Goal: Information Seeking & Learning: Compare options

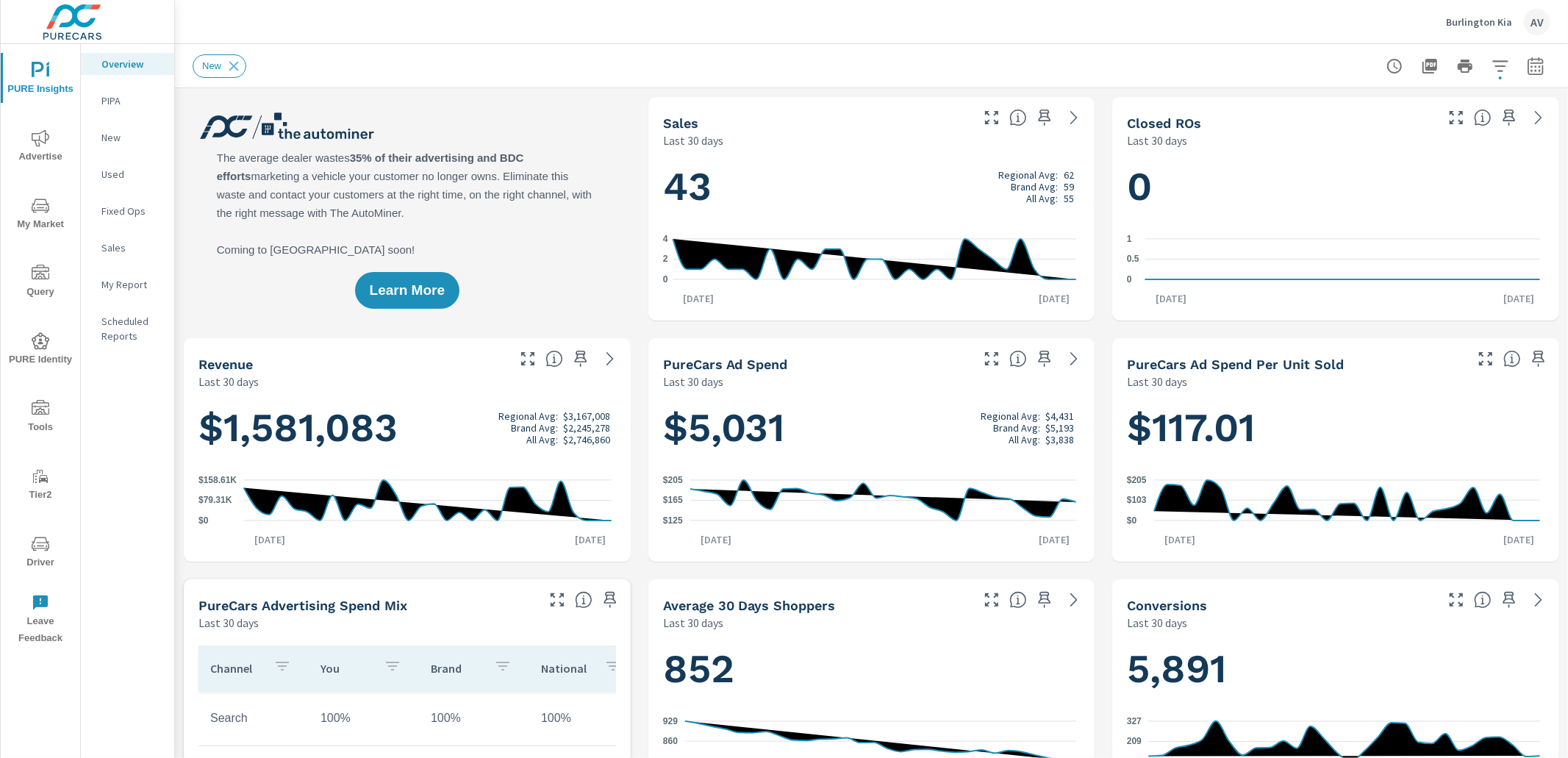
click at [589, 141] on div "Learn More" at bounding box center [407, 209] width 447 height 223
click at [610, 185] on div "Learn More" at bounding box center [407, 209] width 447 height 223
click at [1531, 63] on icon "button" at bounding box center [1535, 66] width 18 height 18
click at [1449, 134] on select "Custom Yesterday Last week Last 7 days Last 14 days Last 30 days Last 45 days L…" at bounding box center [1406, 127] width 147 height 29
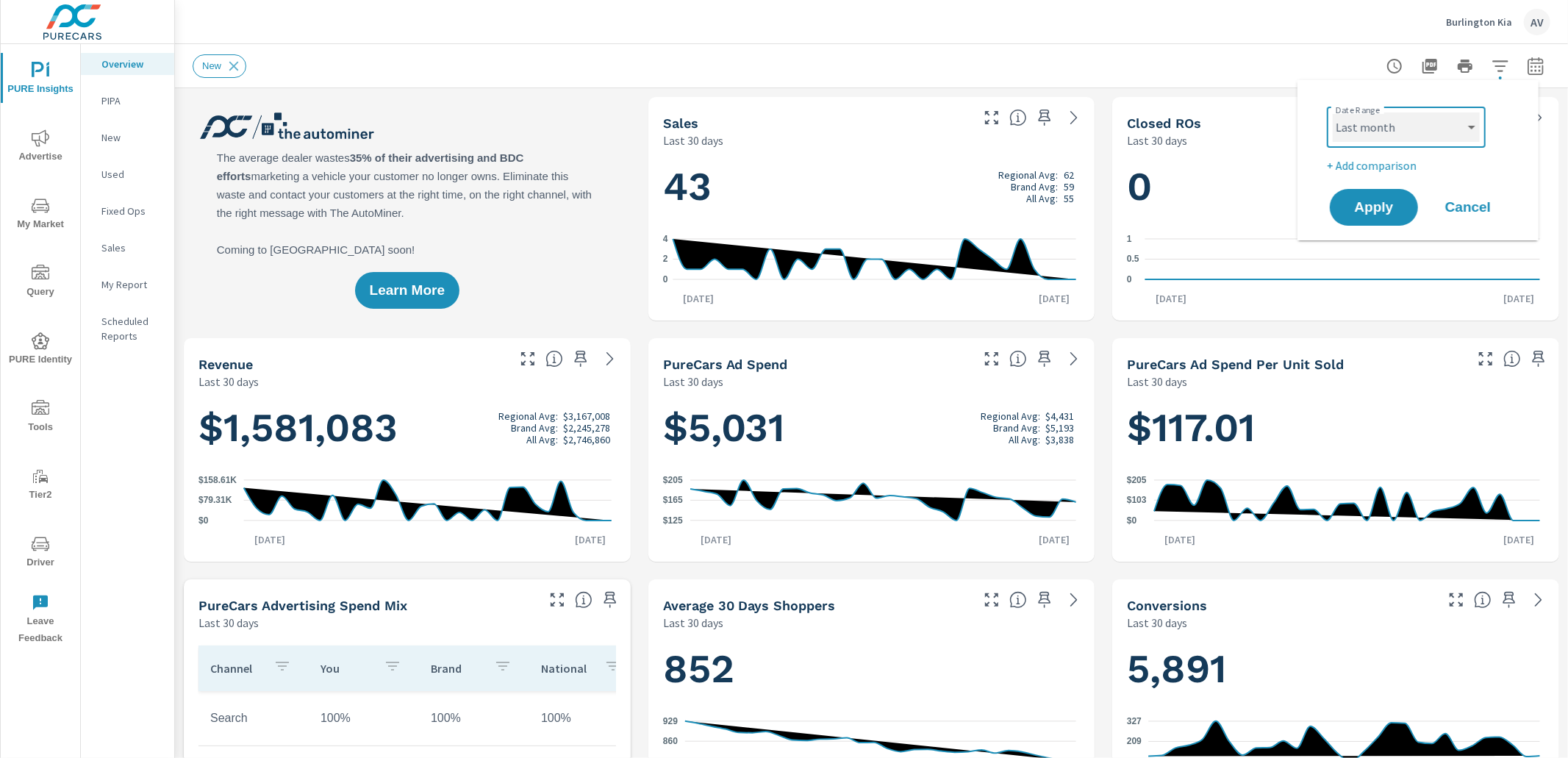
click at [1333, 112] on select "Custom Yesterday Last week Last 7 days Last 14 days Last 30 days Last 45 days L…" at bounding box center [1406, 127] width 147 height 29
select select "Last month"
click at [1382, 165] on p "+ Add comparison" at bounding box center [1421, 165] width 188 height 18
select select "Previous period"
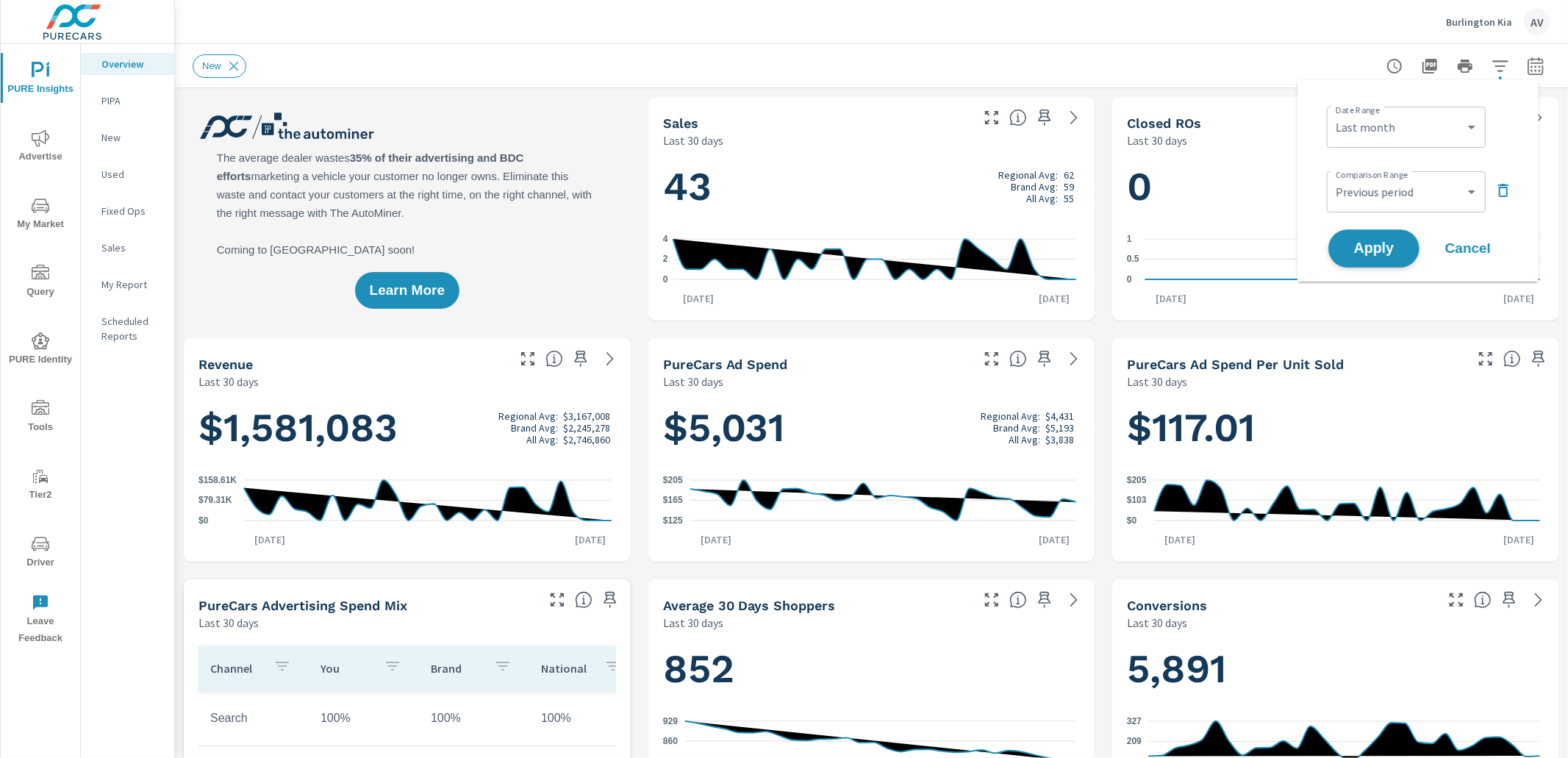
click at [1367, 233] on button "Apply" at bounding box center [1373, 249] width 91 height 38
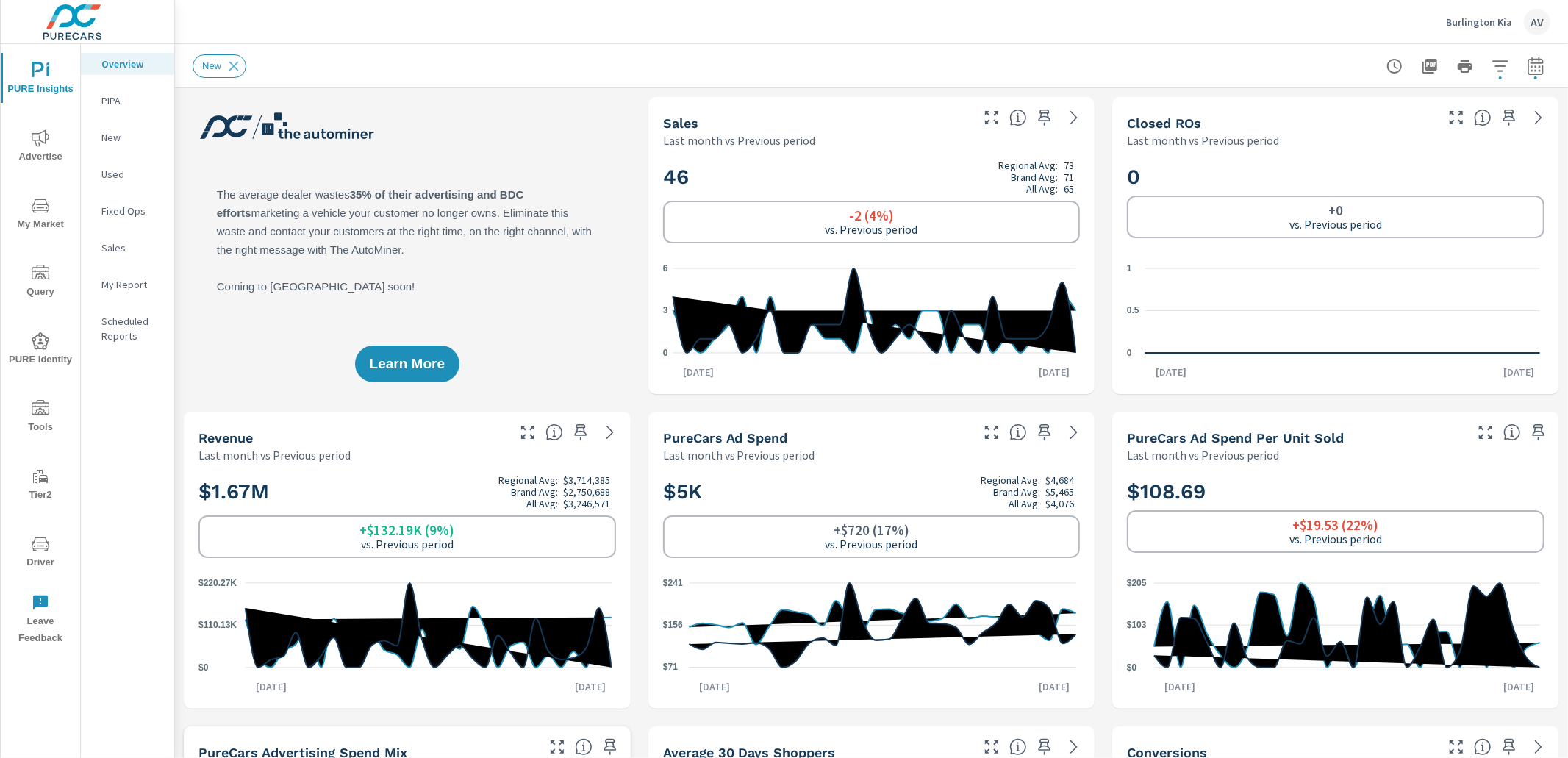
click at [603, 158] on div "Learn More" at bounding box center [407, 245] width 447 height 297
click at [51, 151] on span "Advertise" at bounding box center [40, 147] width 71 height 36
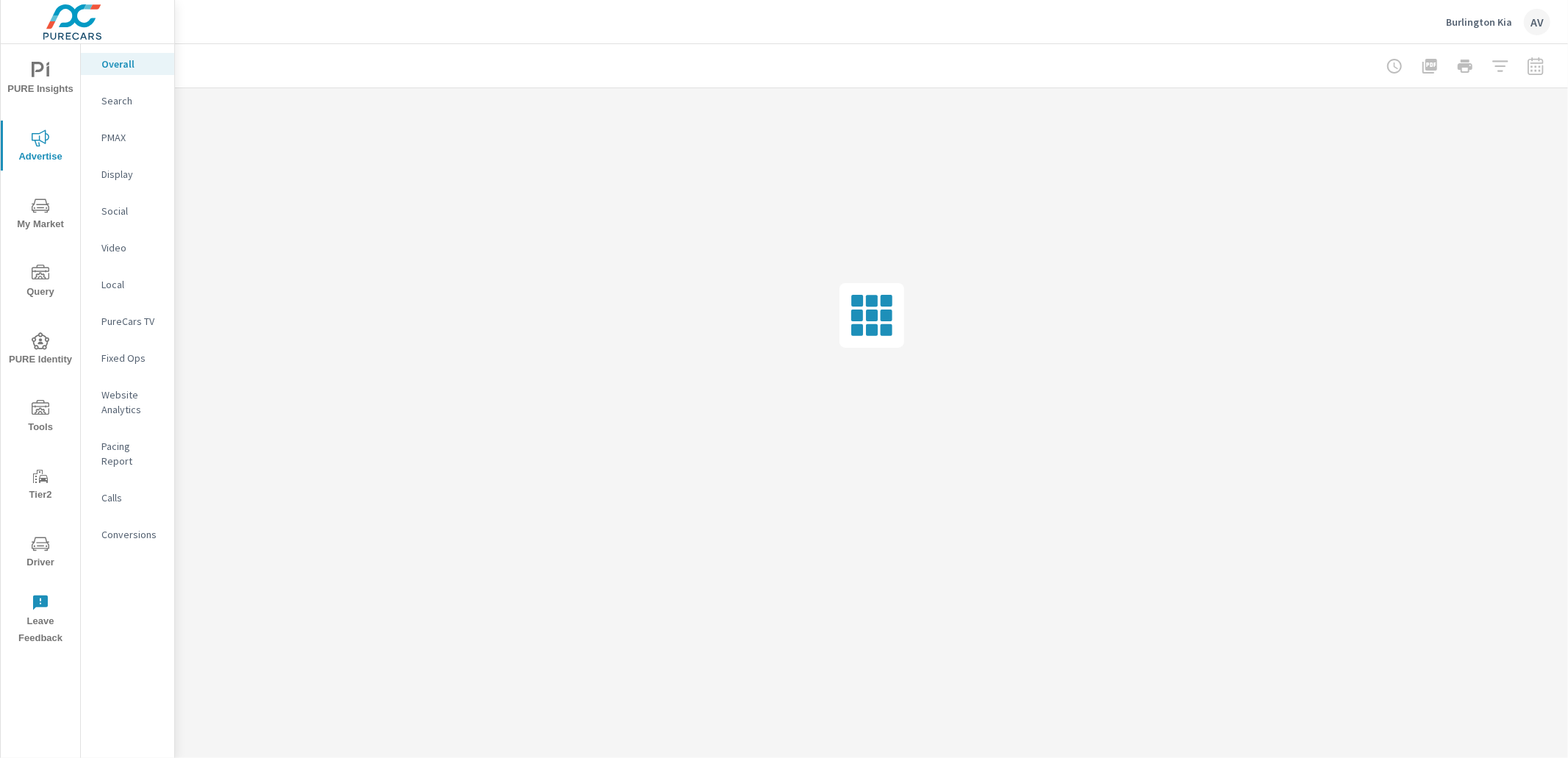
click at [135, 406] on p "Website Analytics" at bounding box center [132, 402] width 61 height 29
click at [46, 223] on span "My Market" at bounding box center [40, 214] width 71 height 36
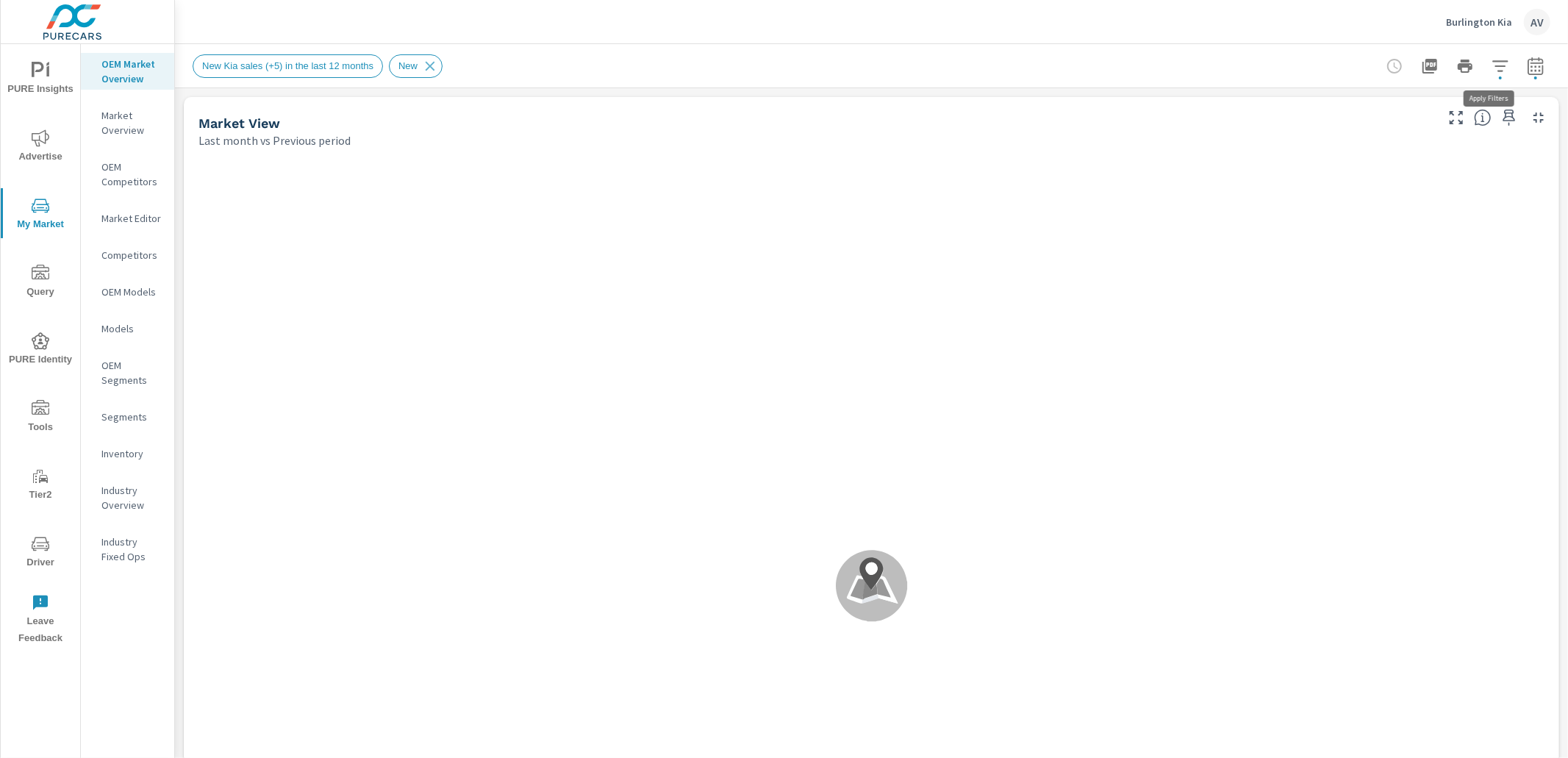
click at [1495, 63] on icon "button" at bounding box center [1500, 66] width 18 height 18
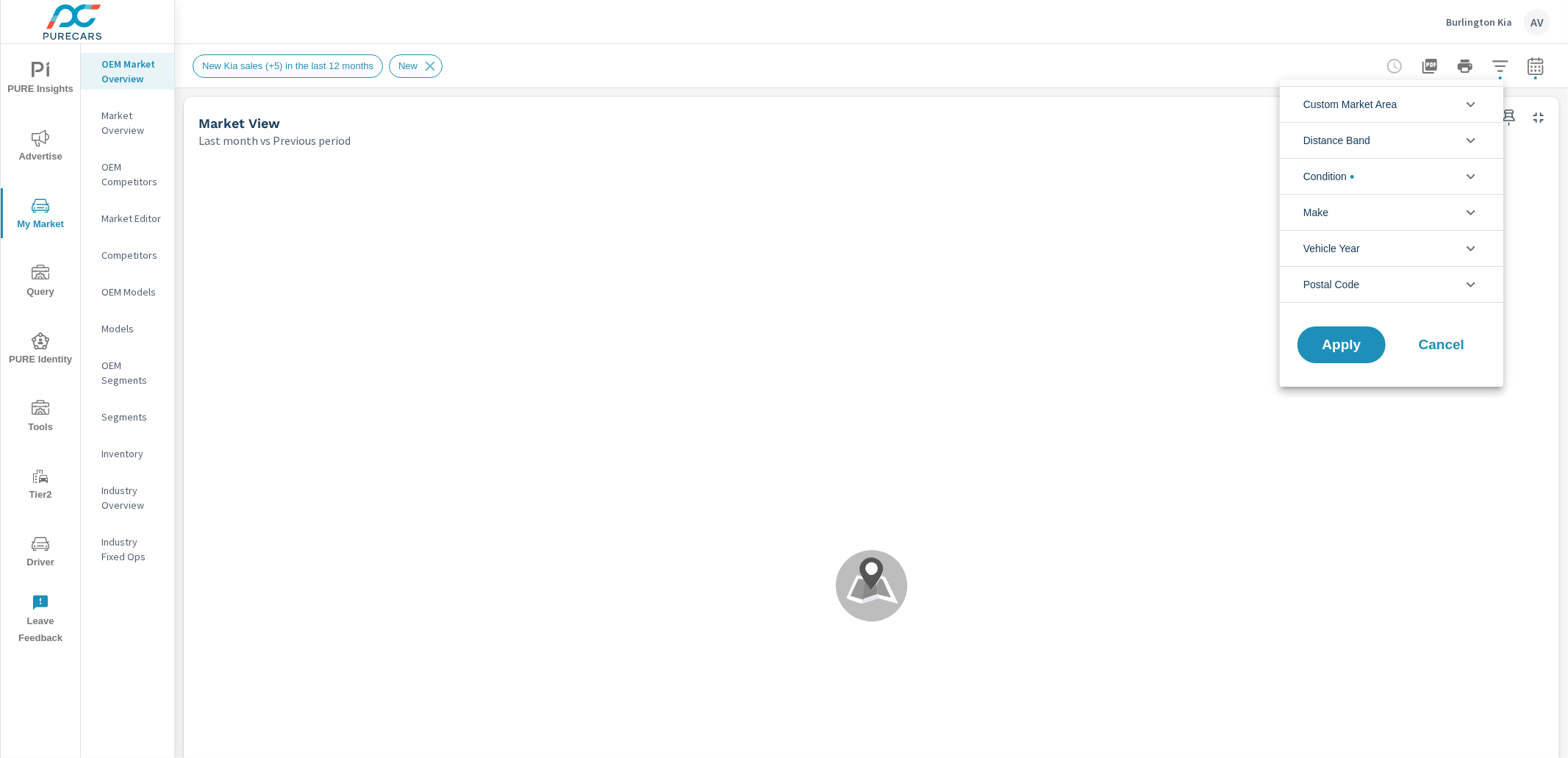
click at [1432, 108] on li "Custom Market Area" at bounding box center [1391, 104] width 223 height 36
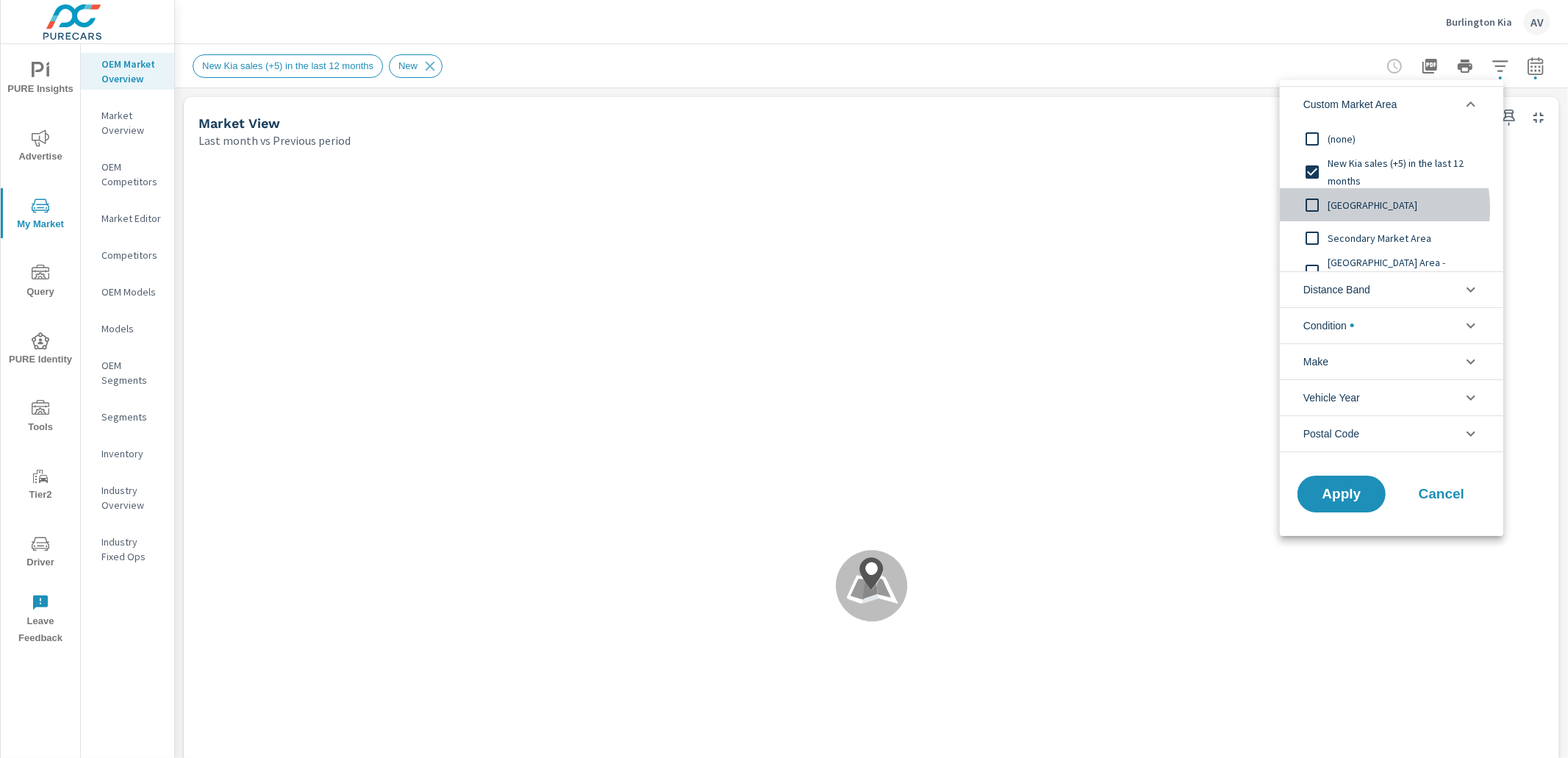
click at [1345, 209] on span "[GEOGRAPHIC_DATA]" at bounding box center [1408, 205] width 161 height 18
click at [1351, 492] on span "Apply" at bounding box center [1342, 493] width 61 height 14
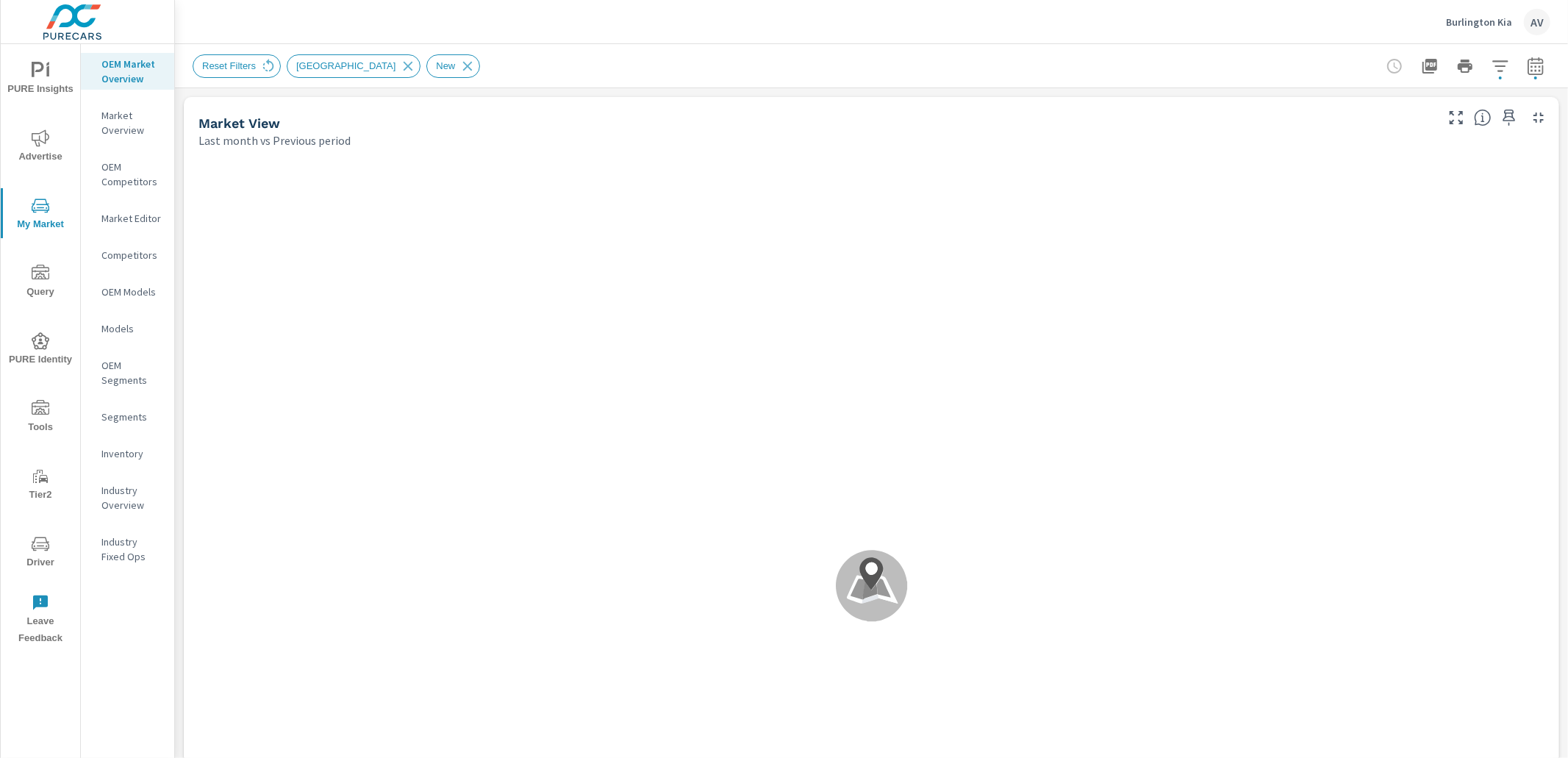
click at [1527, 74] on button "button" at bounding box center [1535, 66] width 29 height 29
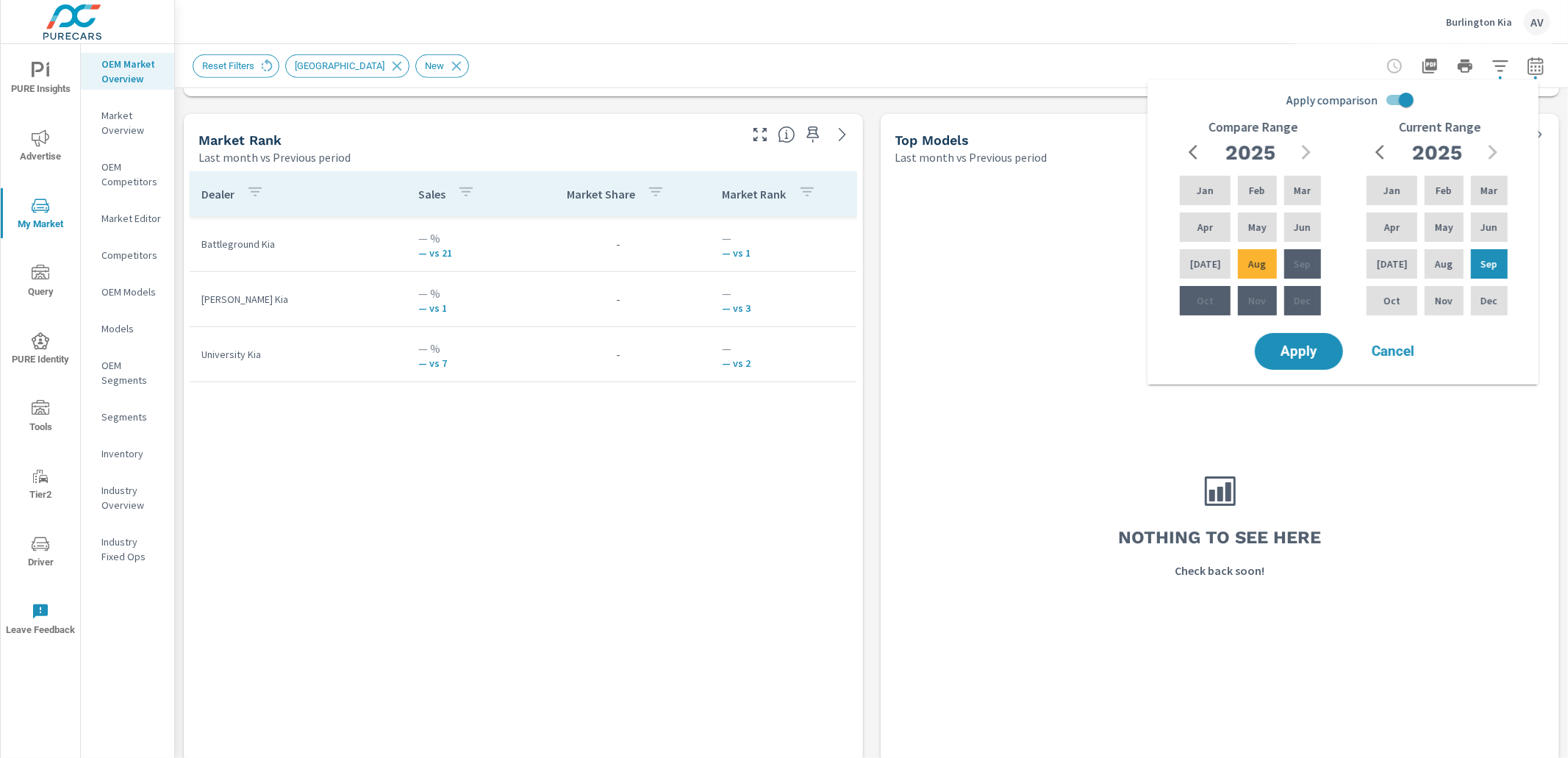
scroll to position [932, 0]
click at [1435, 259] on p "Aug" at bounding box center [1444, 264] width 18 height 14
click at [1421, 264] on div "Aug" at bounding box center [1443, 264] width 44 height 35
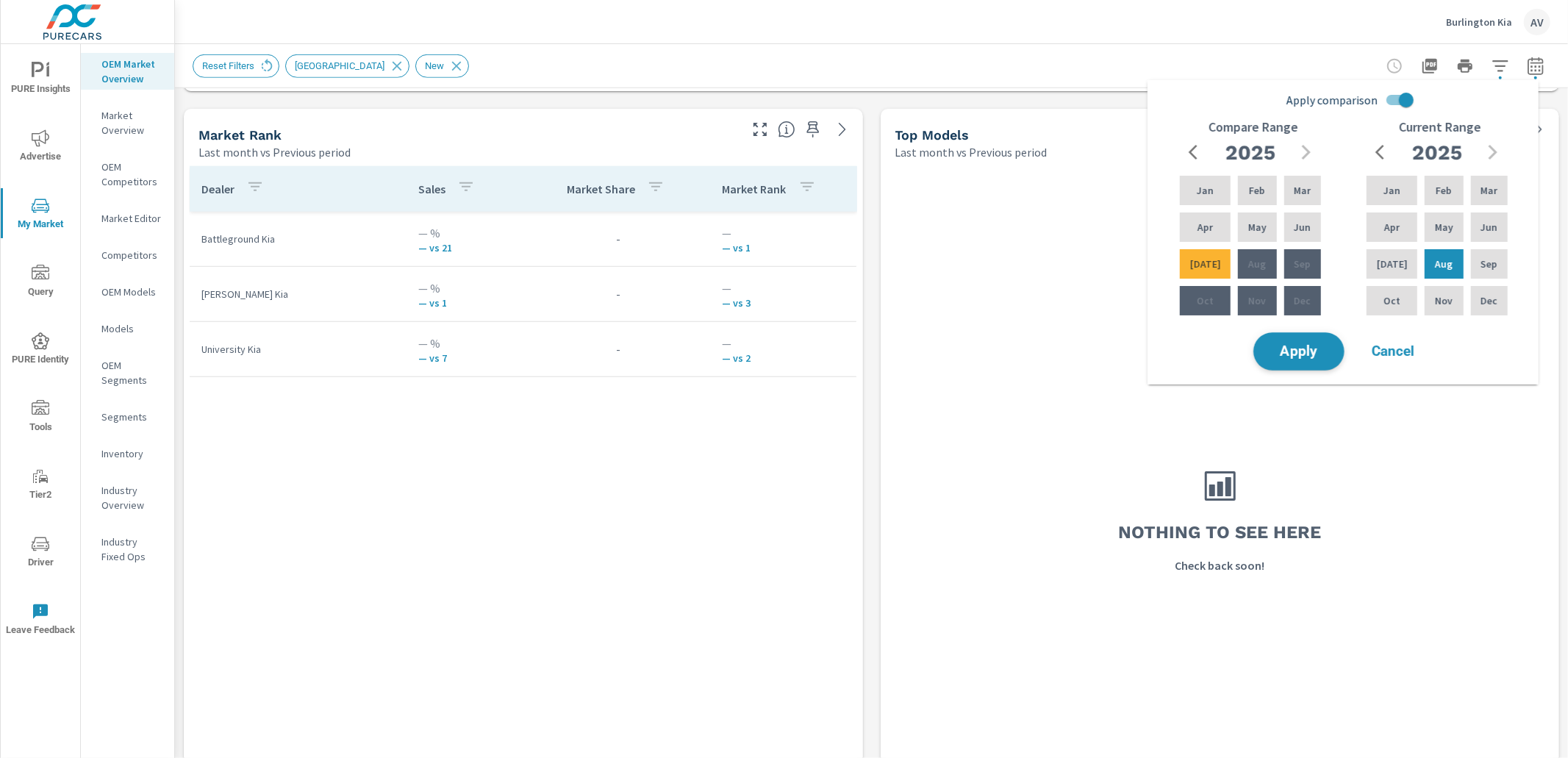
click at [1301, 360] on button "Apply" at bounding box center [1299, 352] width 91 height 38
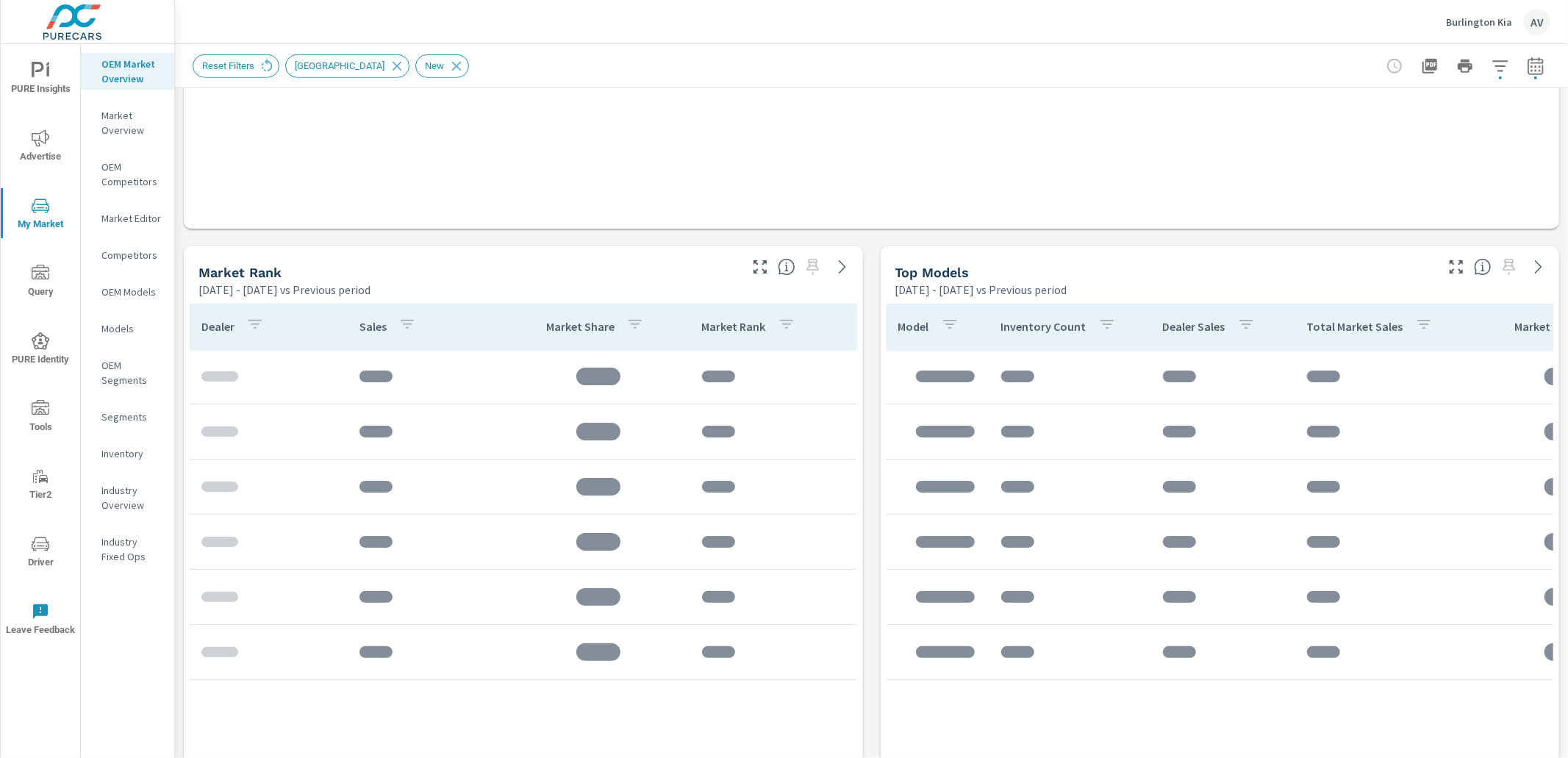
scroll to position [858, 0]
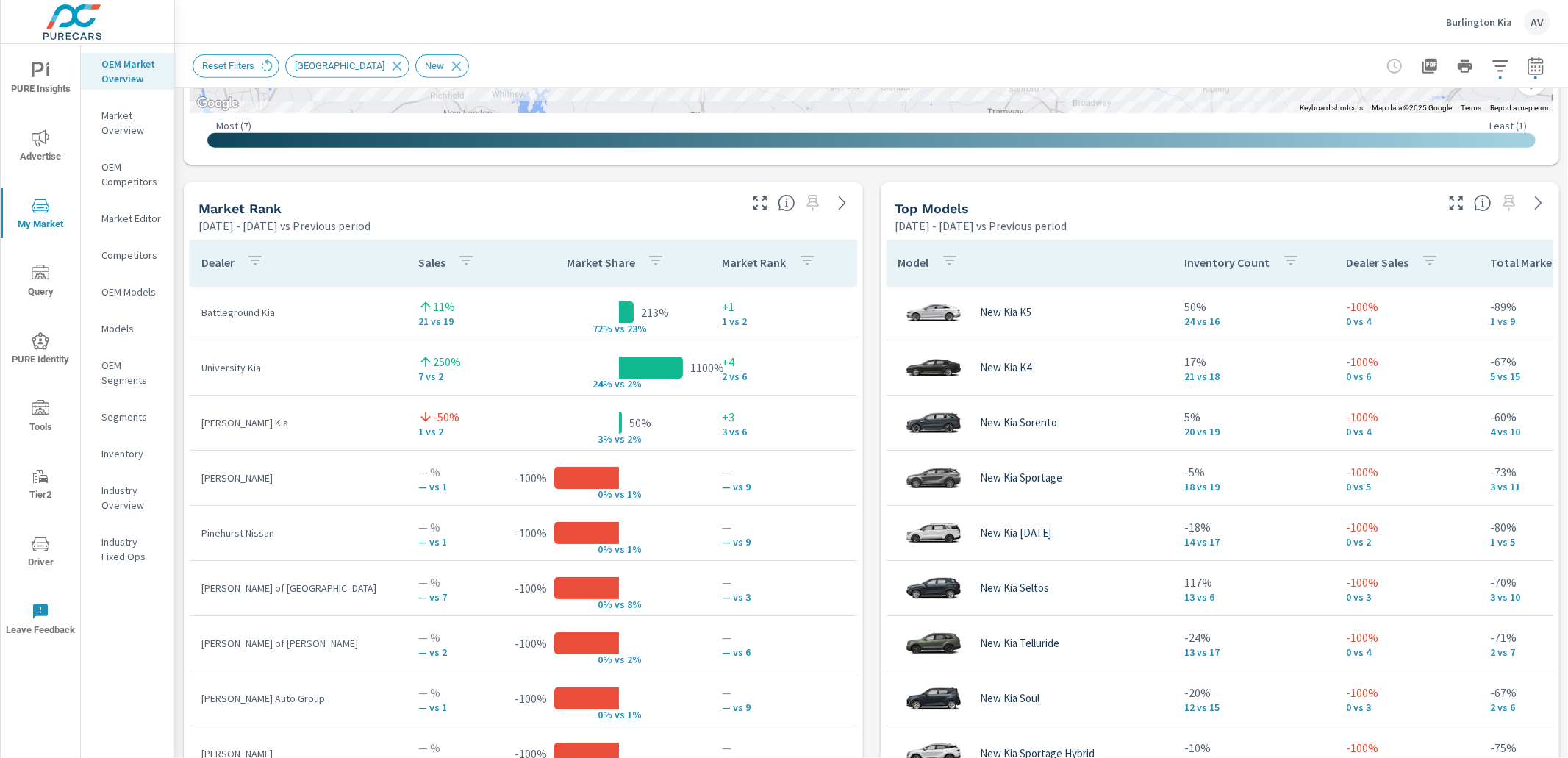
click at [862, 219] on div "Market View Aug 01, 2025 - Aug 31, 2025 vs Previous period ← Move left → Move r…" at bounding box center [870, 488] width 1393 height 2516
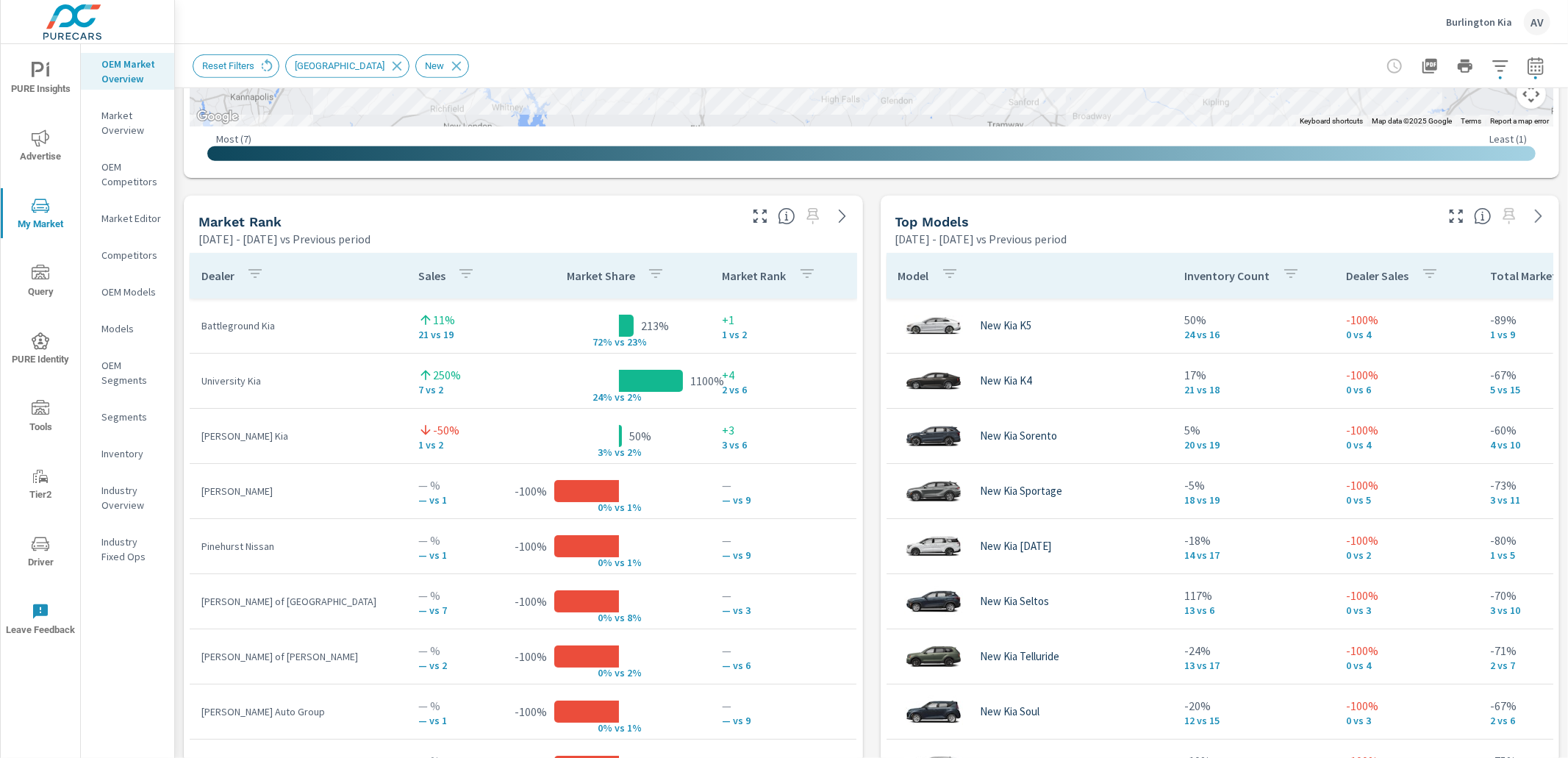
scroll to position [827, 0]
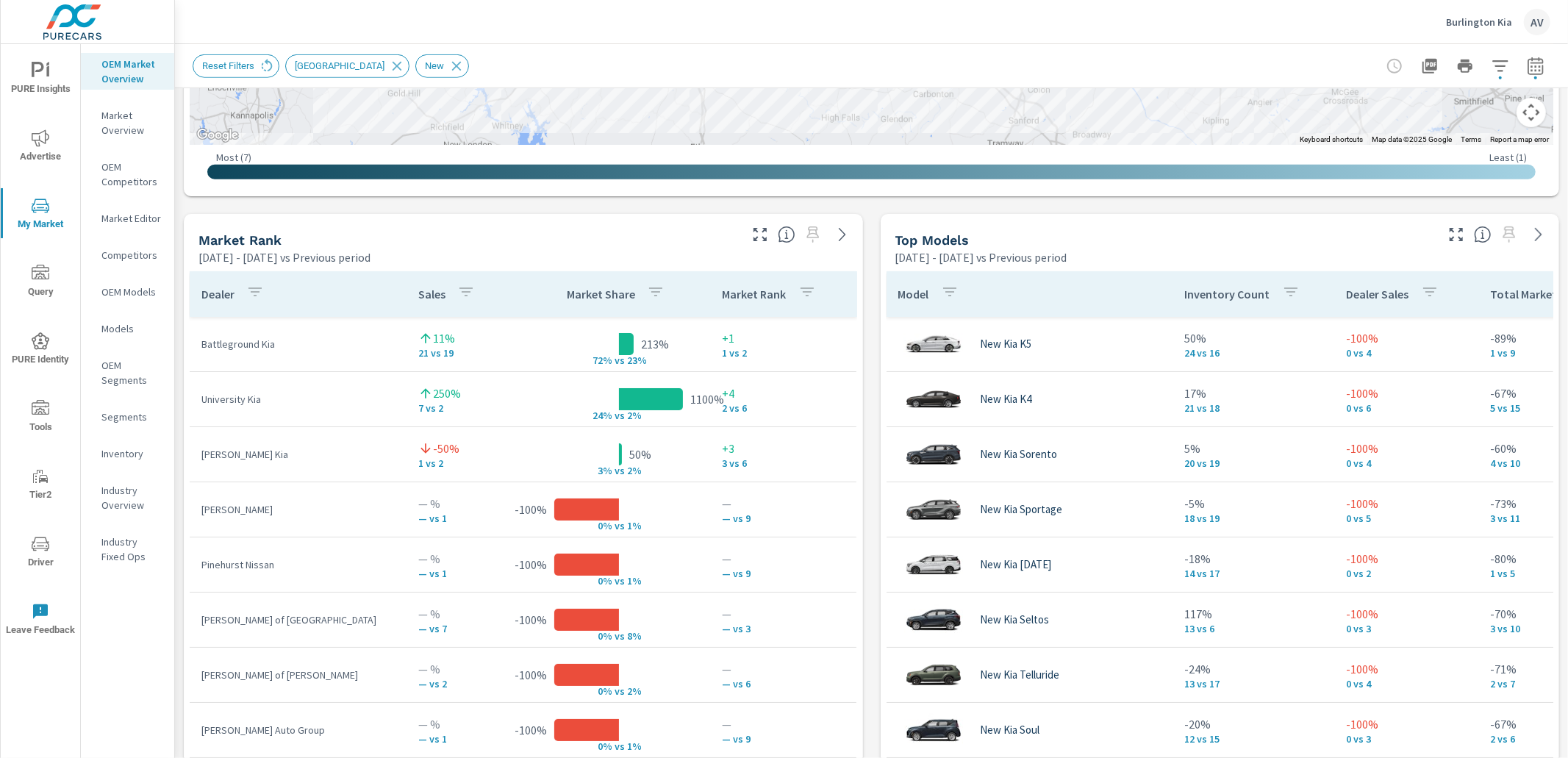
click at [861, 229] on div "Market View Aug 01, 2025 - Aug 31, 2025 vs Previous period ← Move left → Move r…" at bounding box center [870, 519] width 1393 height 2516
click at [863, 231] on div "Market View Aug 01, 2025 - Aug 31, 2025 vs Previous period ← Move left → Move r…" at bounding box center [870, 519] width 1393 height 2516
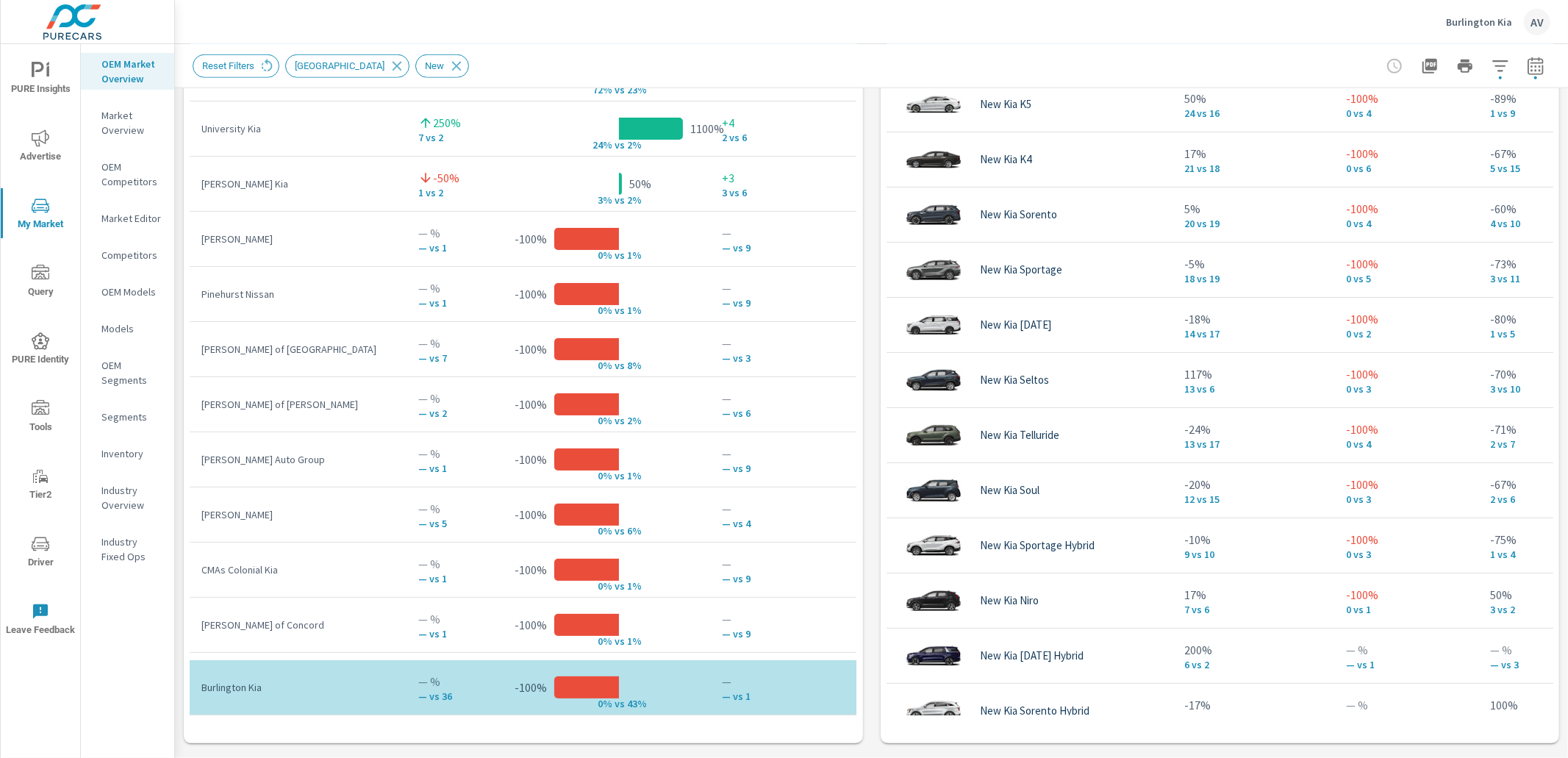
scroll to position [1070, 0]
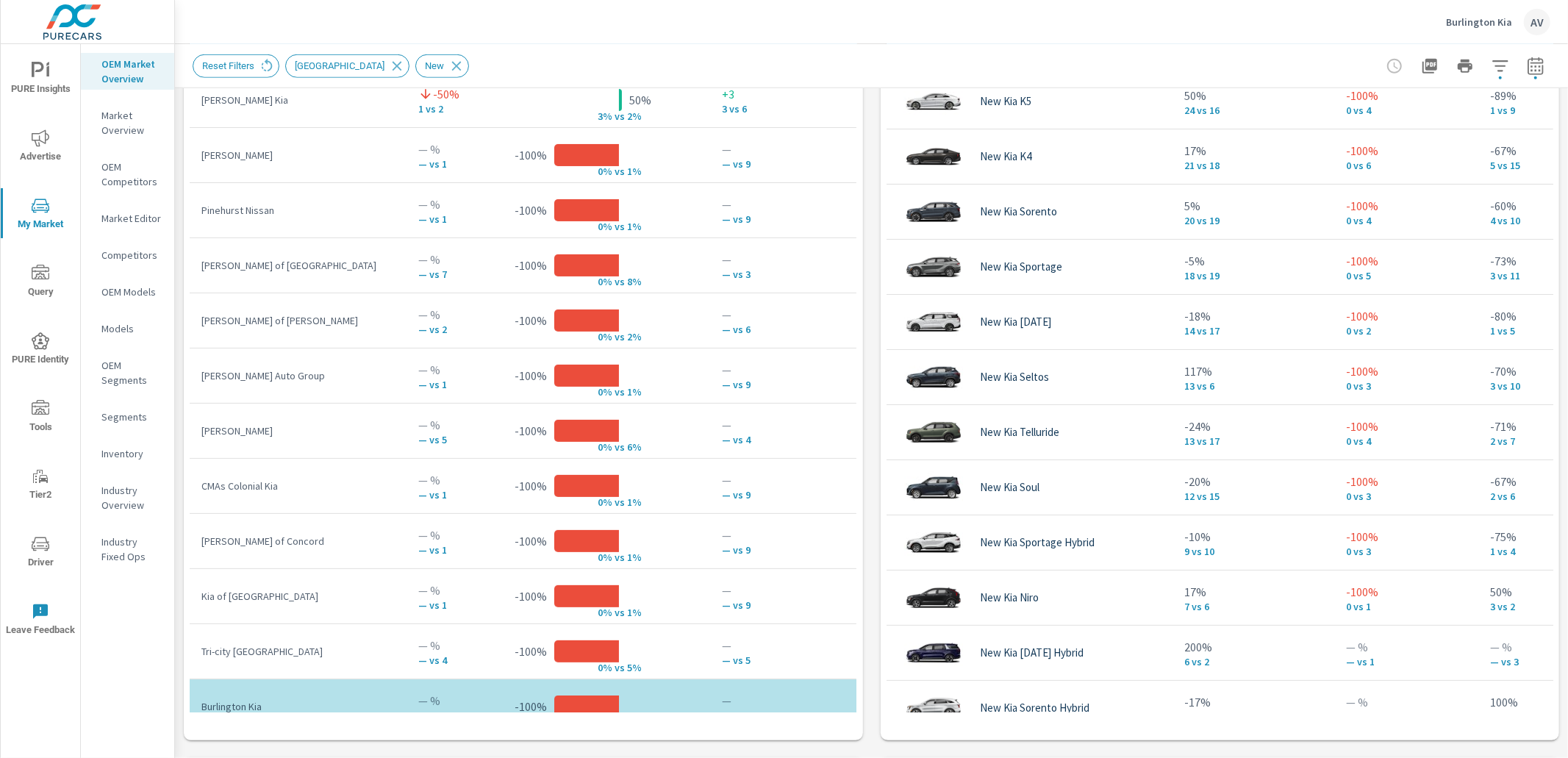
scroll to position [86, 0]
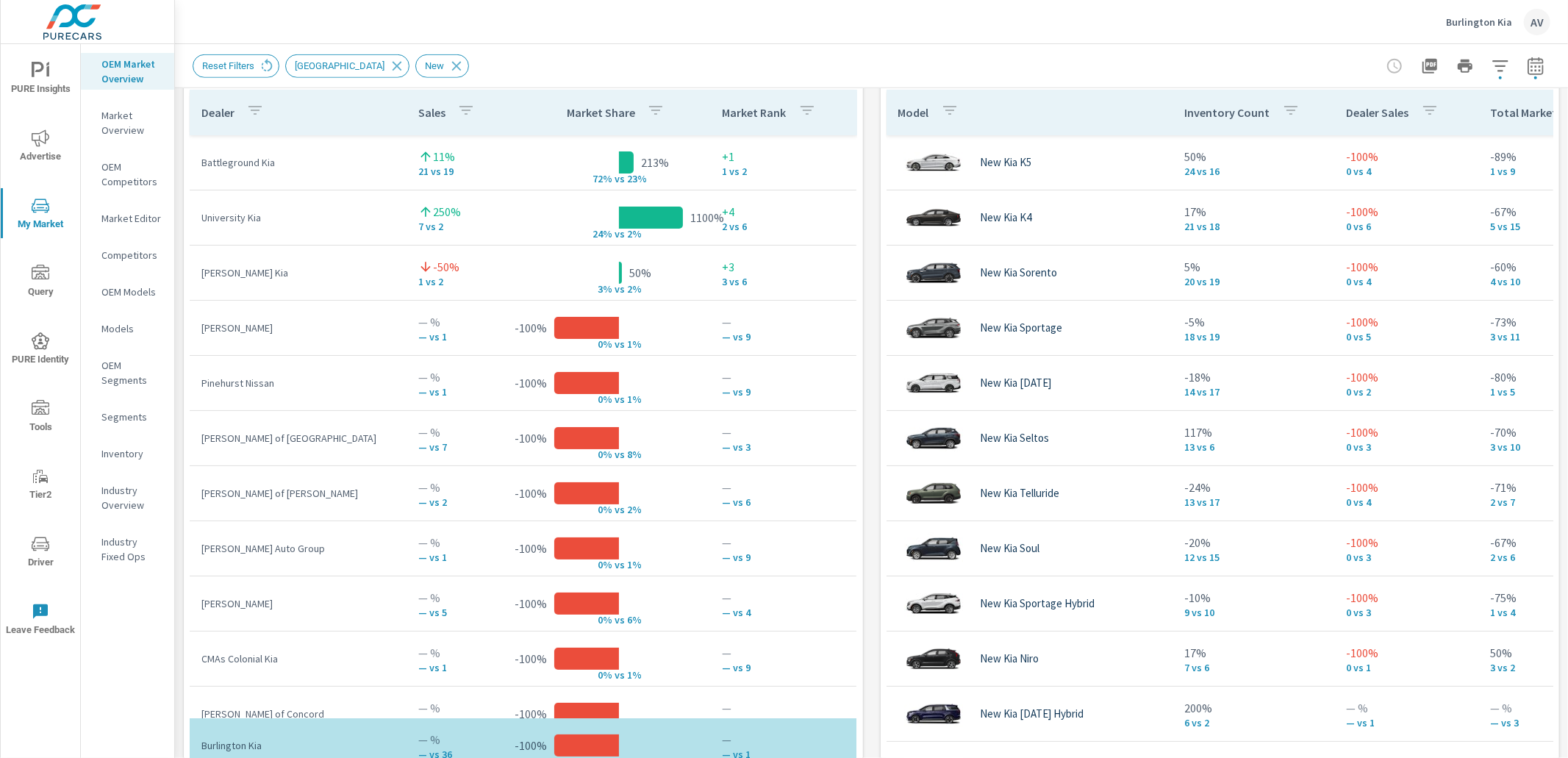
scroll to position [991, 0]
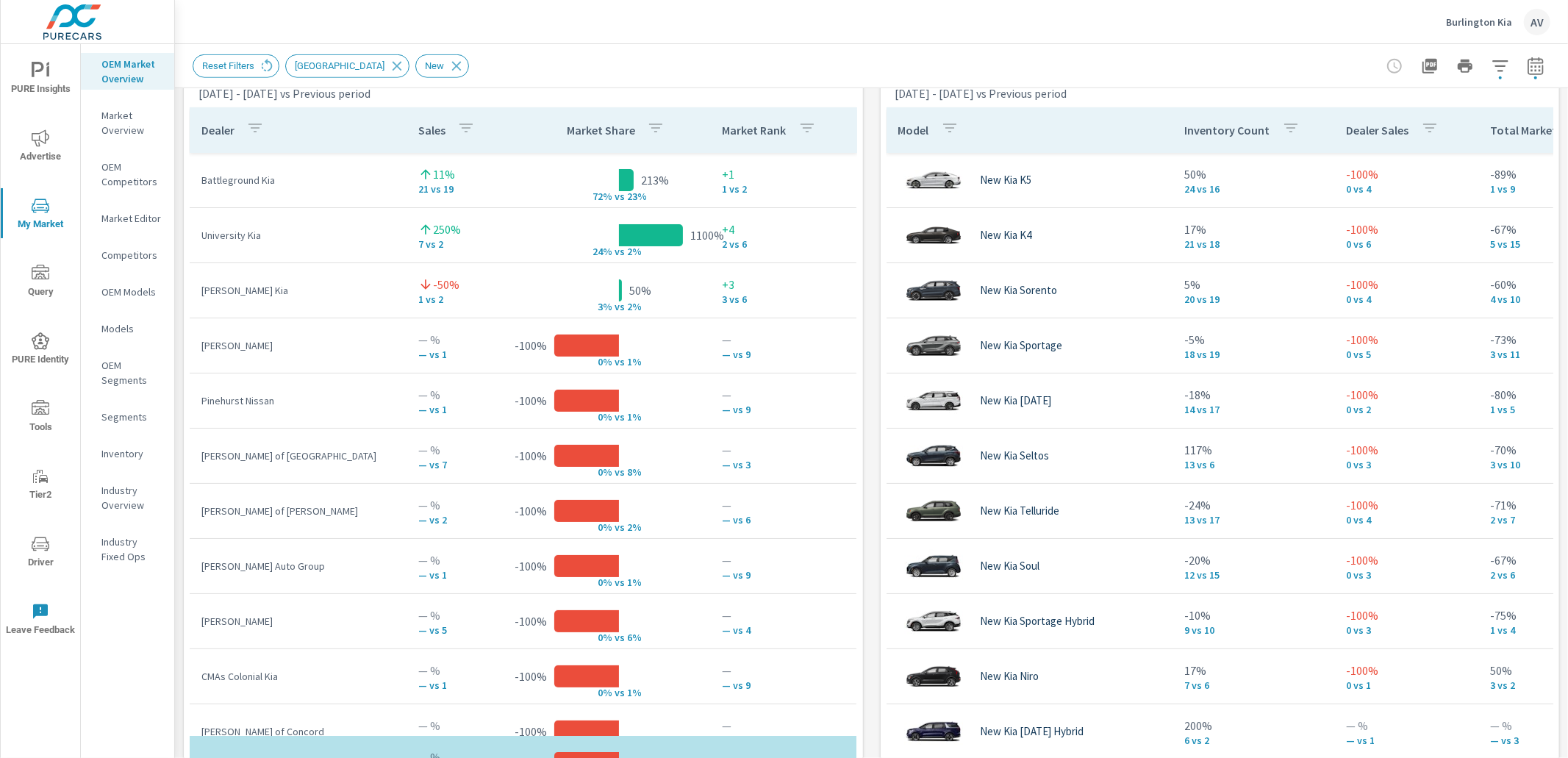
click at [866, 259] on div "Market View Aug 01, 2025 - Aug 31, 2025 vs Previous period ← Move left → Move r…" at bounding box center [870, 355] width 1393 height 2516
click at [865, 253] on div "Market View Aug 01, 2025 - Aug 31, 2025 vs Previous period ← Move left → Move r…" at bounding box center [870, 355] width 1393 height 2516
click at [863, 210] on div "Market View Aug 01, 2025 - Aug 31, 2025 vs Previous period ← Move left → Move r…" at bounding box center [870, 355] width 1393 height 2516
click at [862, 203] on div "Market View Aug 01, 2025 - Aug 31, 2025 vs Previous period ← Move left → Move r…" at bounding box center [870, 355] width 1393 height 2516
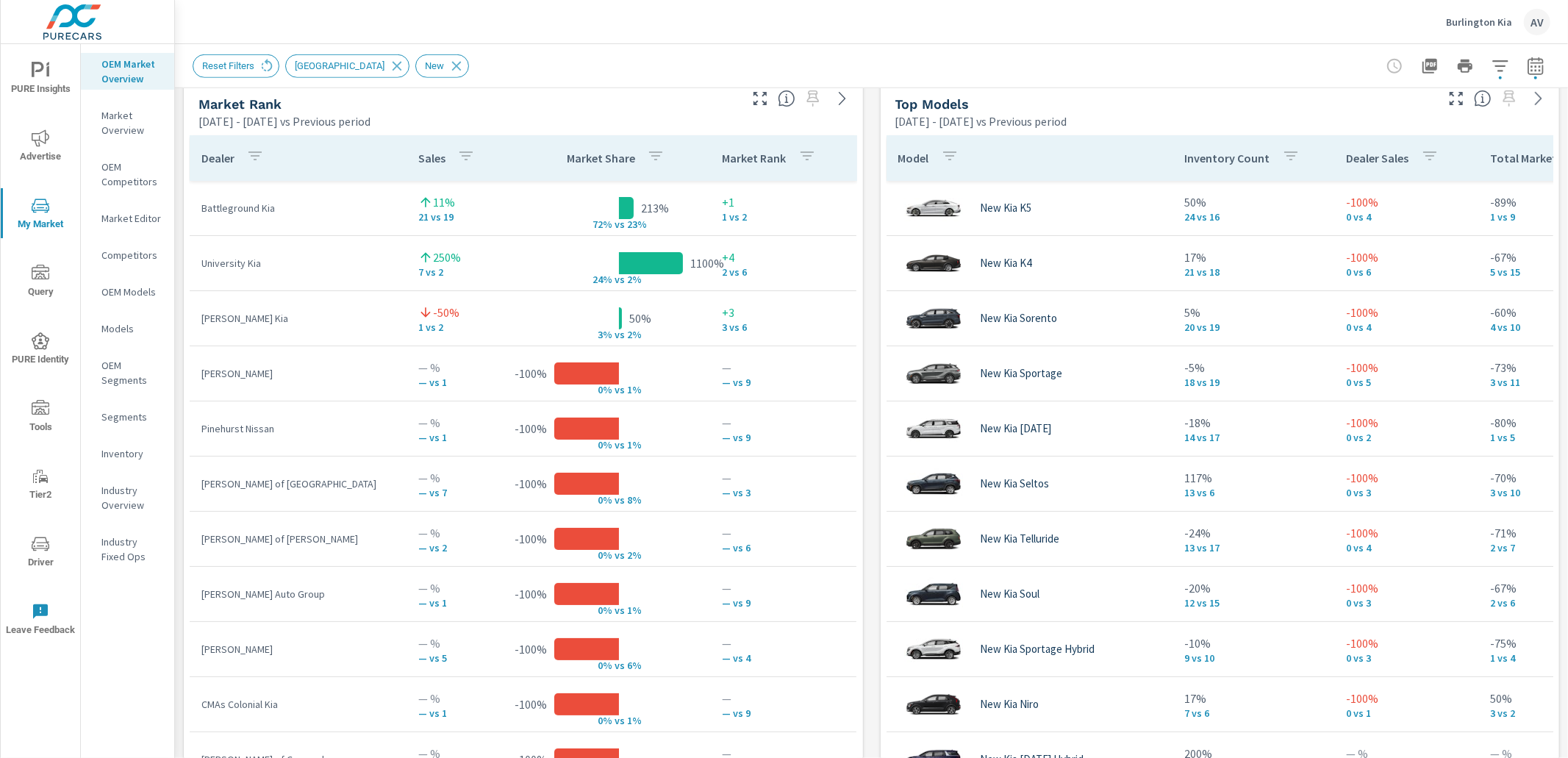
scroll to position [959, 0]
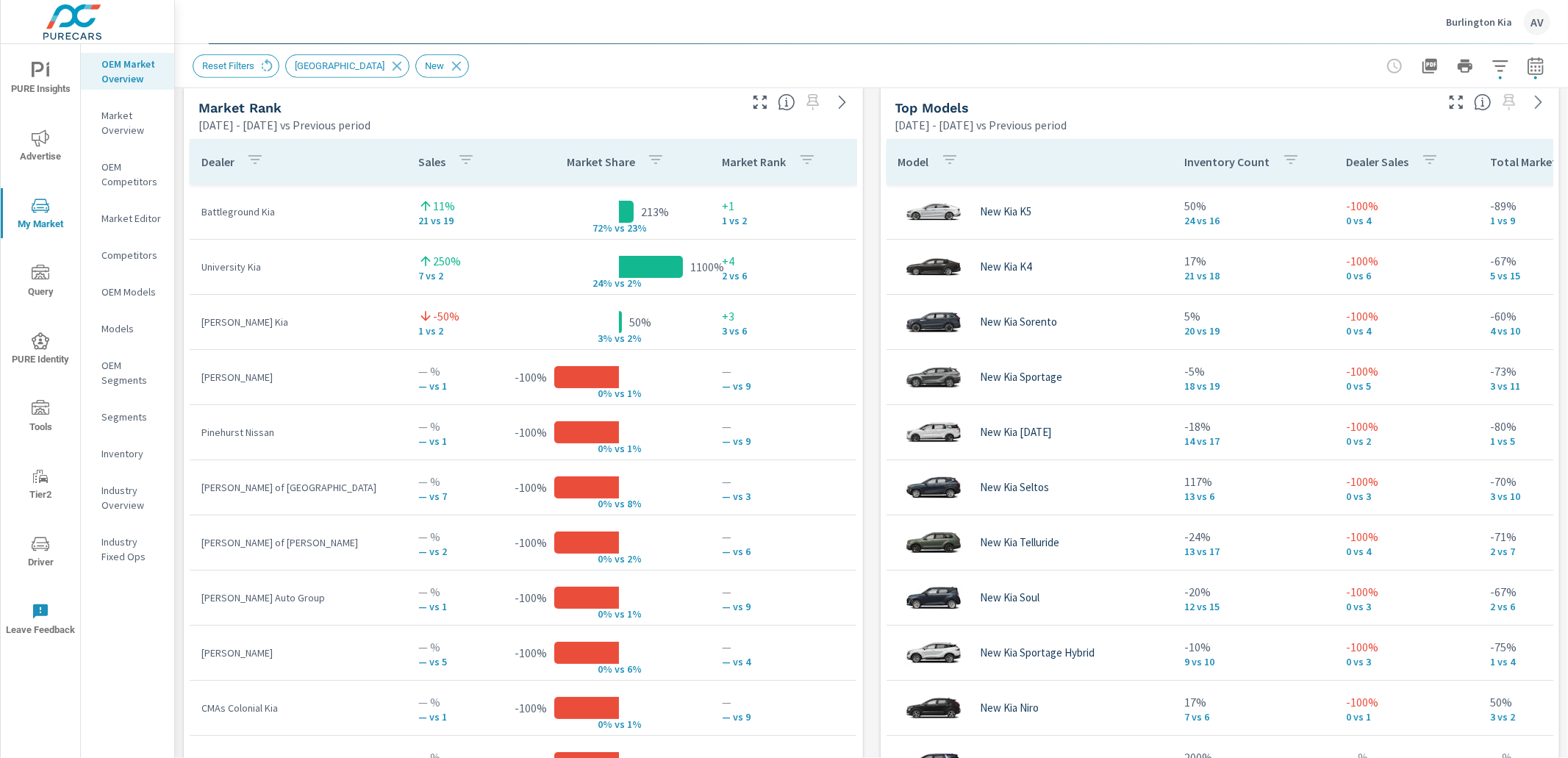
click at [867, 235] on div "Market View Aug 01, 2025 - Aug 31, 2025 vs Previous period ← Move left → Move r…" at bounding box center [870, 387] width 1393 height 2516
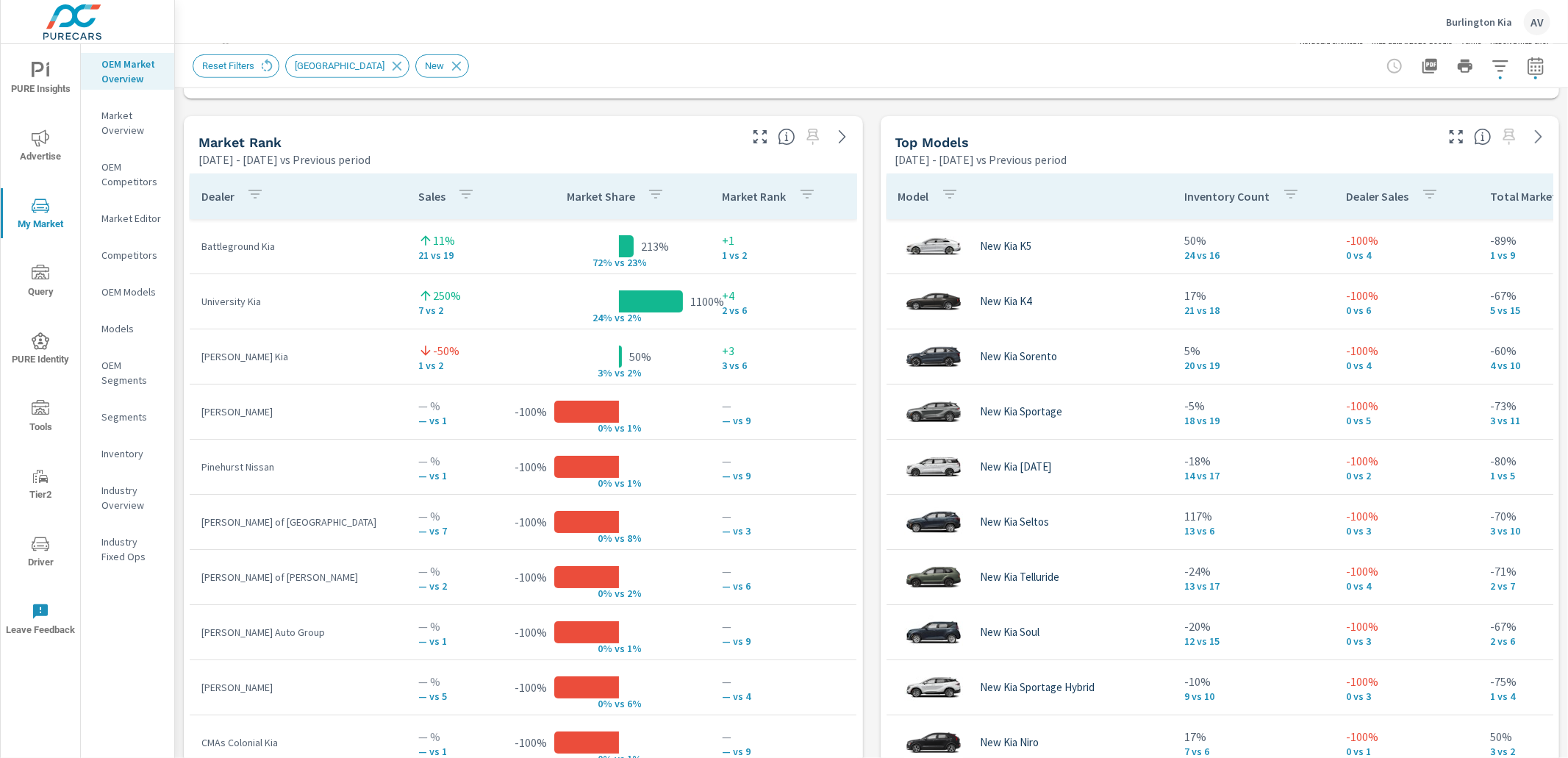
click at [184, 140] on div "Market Rank Aug 01, 2025 - Aug 31, 2025 vs Previous period" at bounding box center [463, 142] width 559 height 52
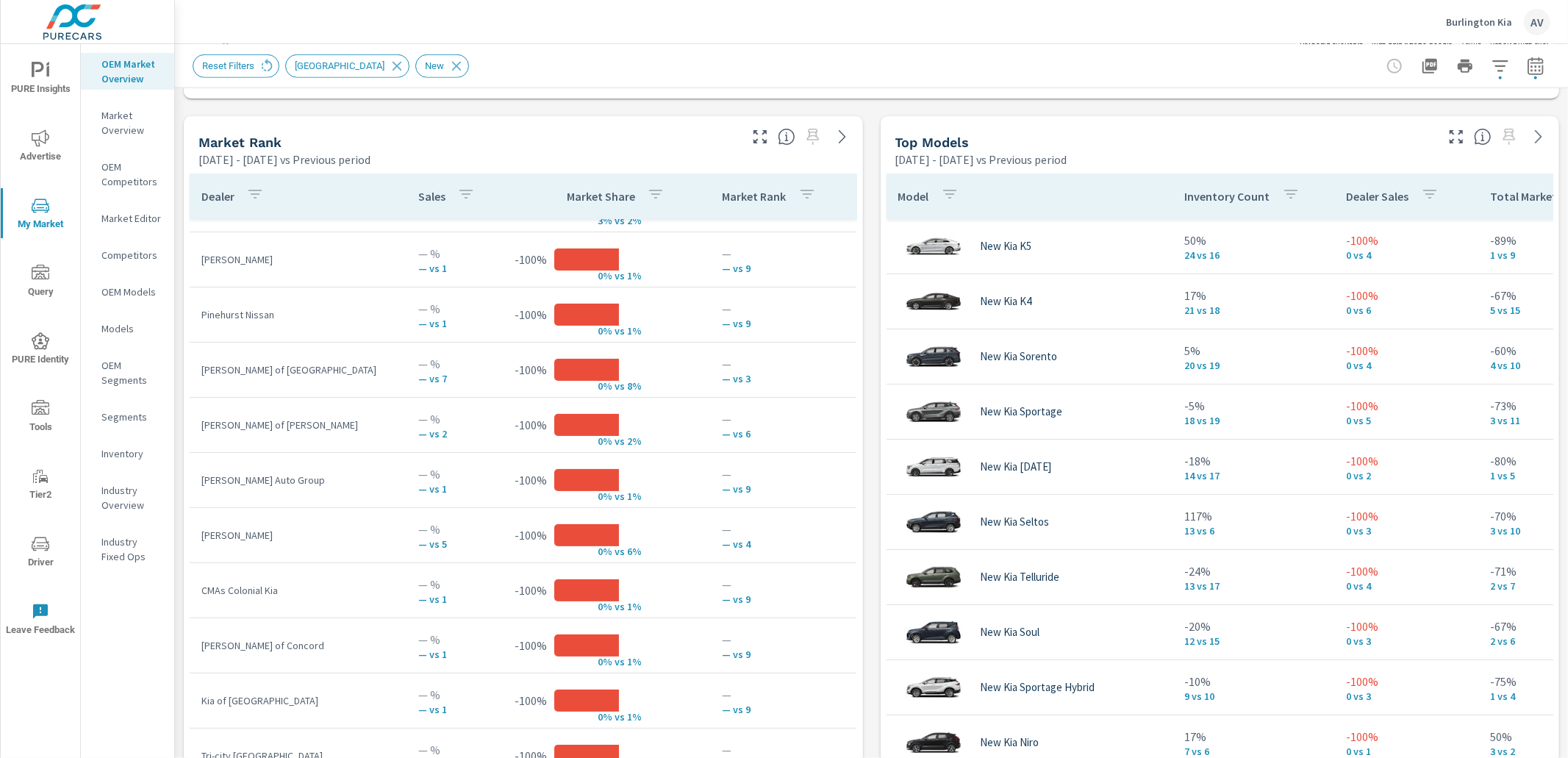
scroll to position [188, 0]
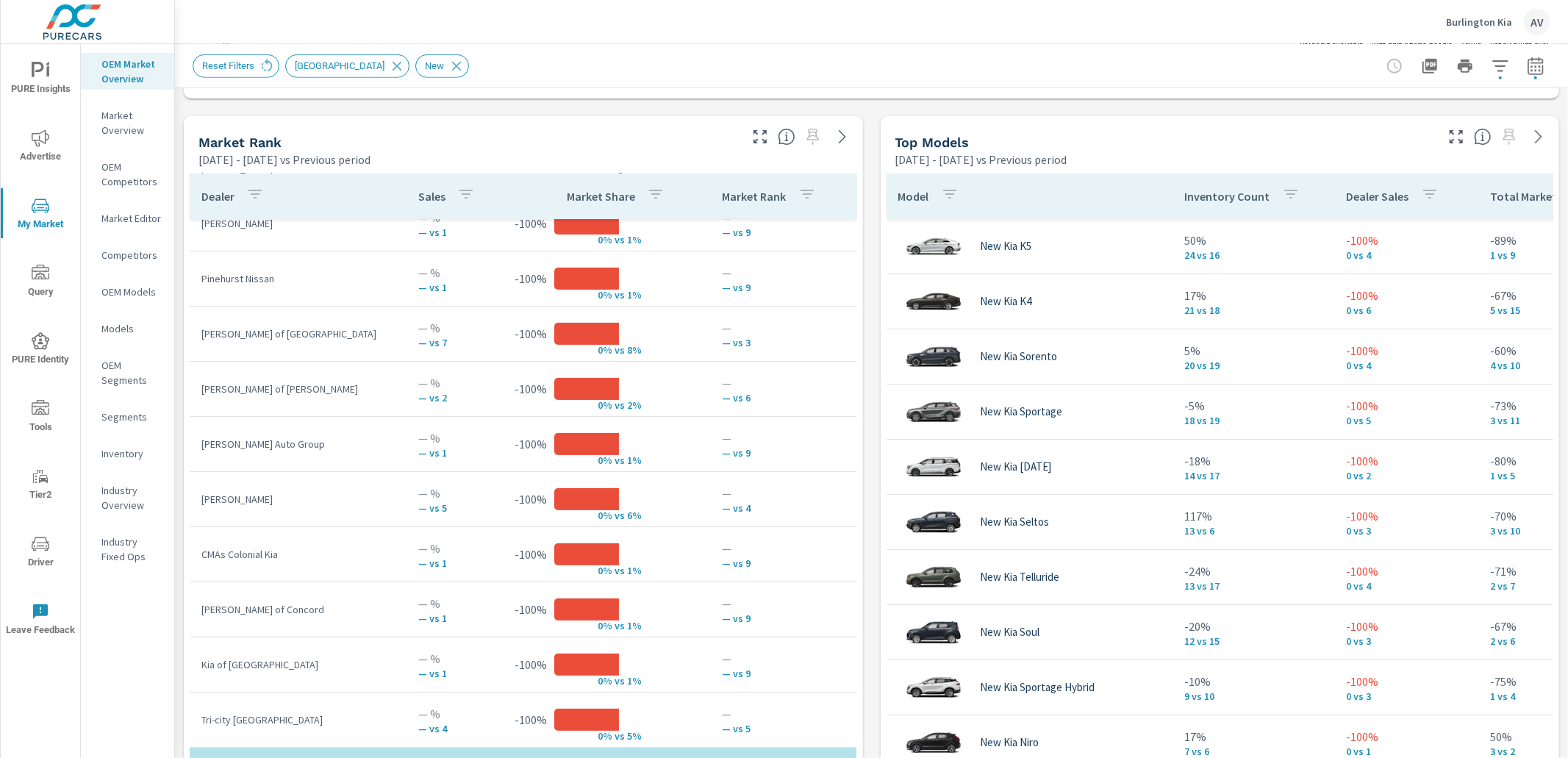
scroll to position [128, 0]
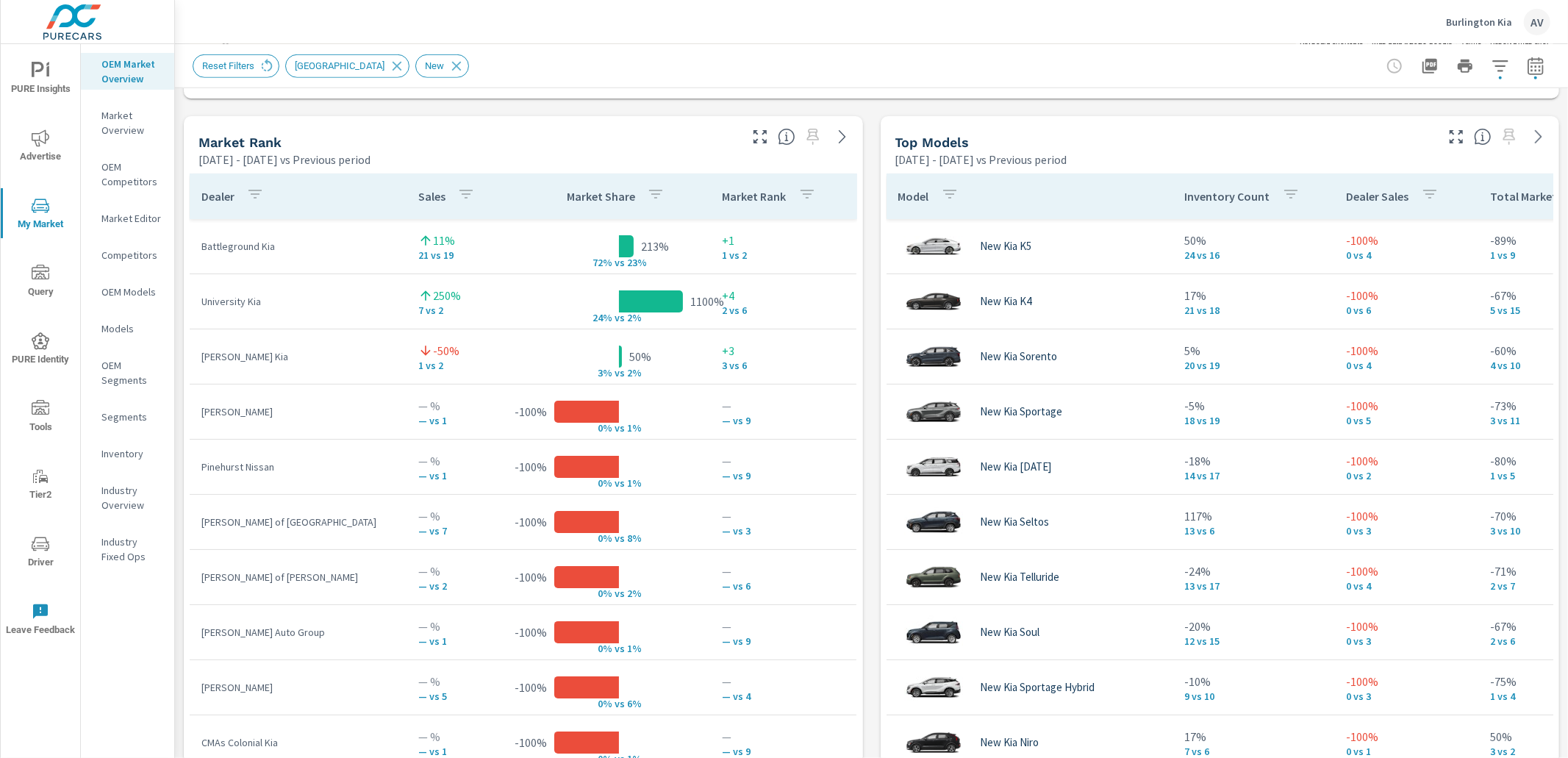
scroll to position [72, 0]
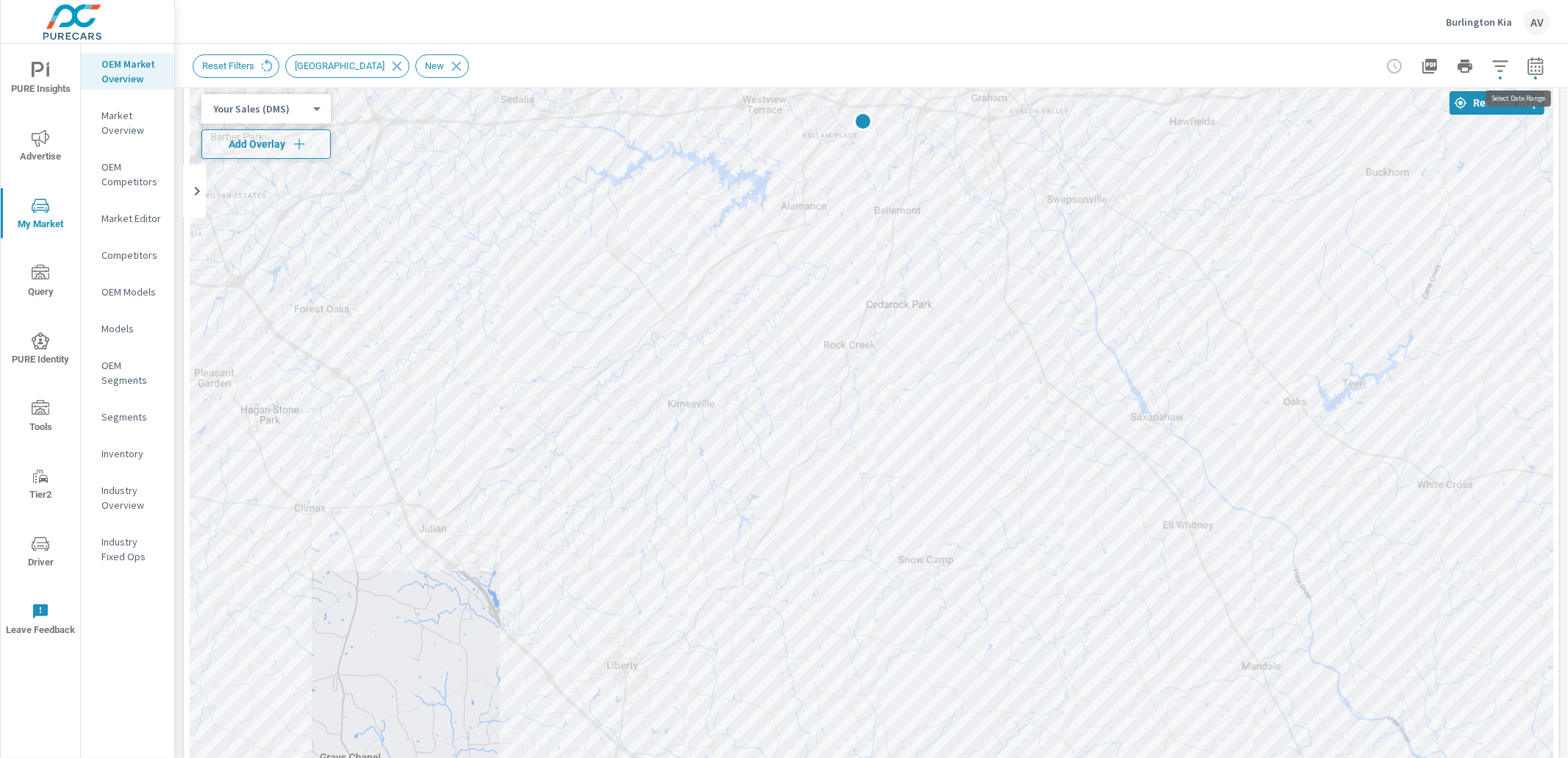
click at [1527, 64] on icon "button" at bounding box center [1535, 66] width 18 height 18
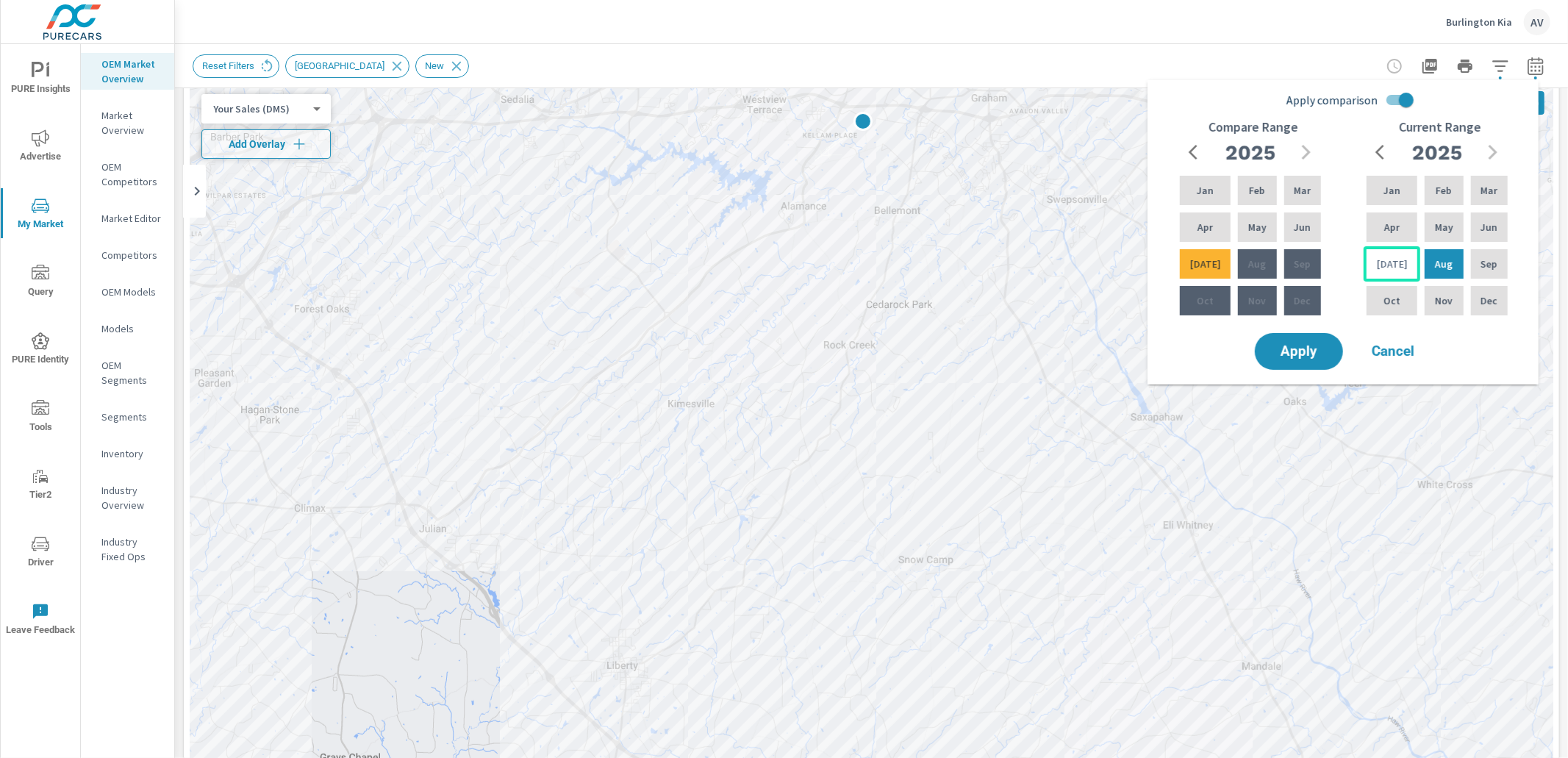
click at [1387, 264] on p "[DATE]" at bounding box center [1392, 264] width 31 height 14
click at [1436, 197] on p "Feb" at bounding box center [1444, 190] width 16 height 14
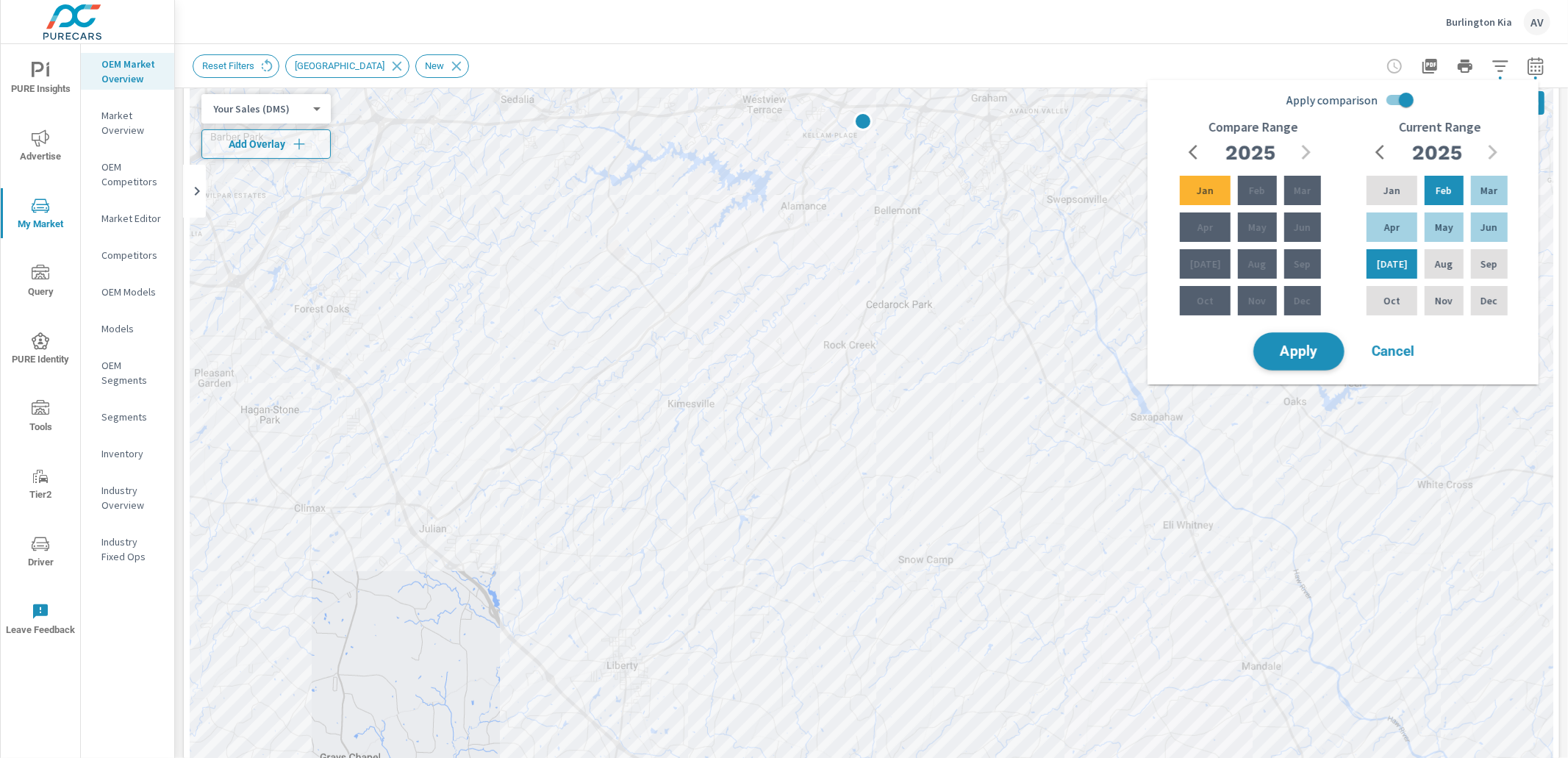
click at [1279, 354] on span "Apply" at bounding box center [1299, 352] width 61 height 14
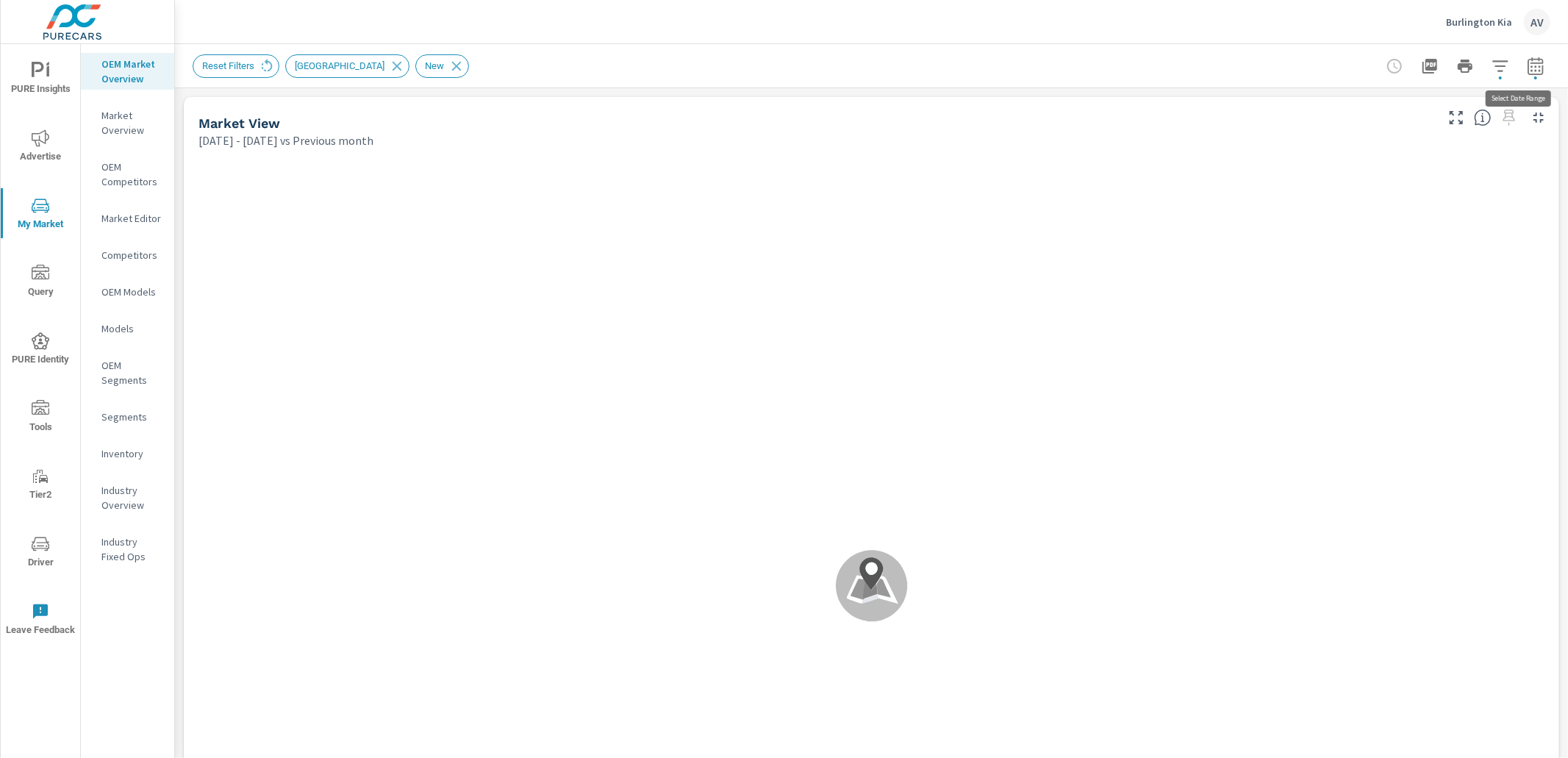
click at [1531, 63] on icon "button" at bounding box center [1535, 66] width 18 height 18
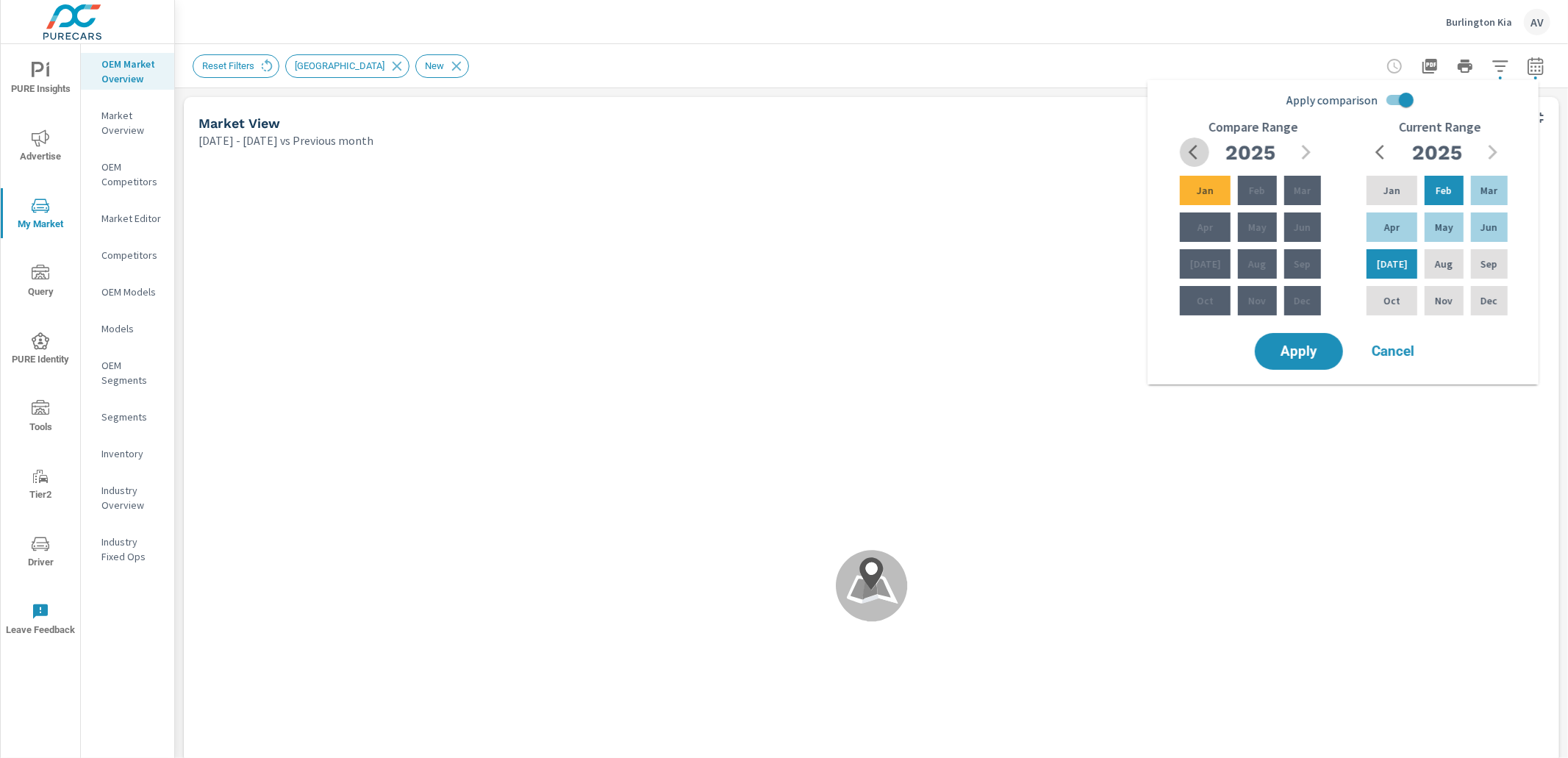
click at [1187, 151] on span "button" at bounding box center [1194, 152] width 18 height 18
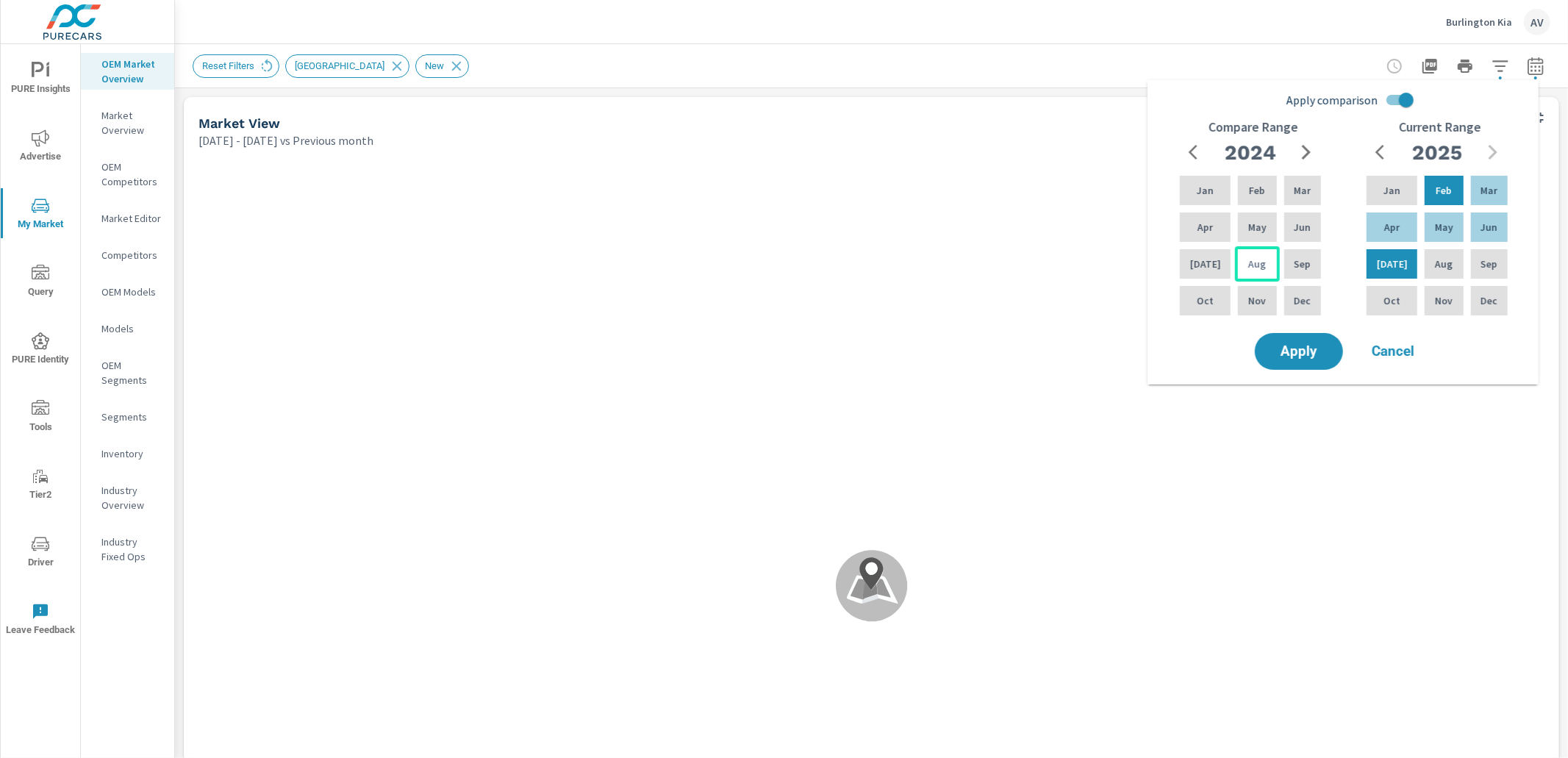
click at [1260, 267] on div "Aug" at bounding box center [1256, 264] width 44 height 35
click at [1304, 150] on icon "button" at bounding box center [1306, 152] width 18 height 18
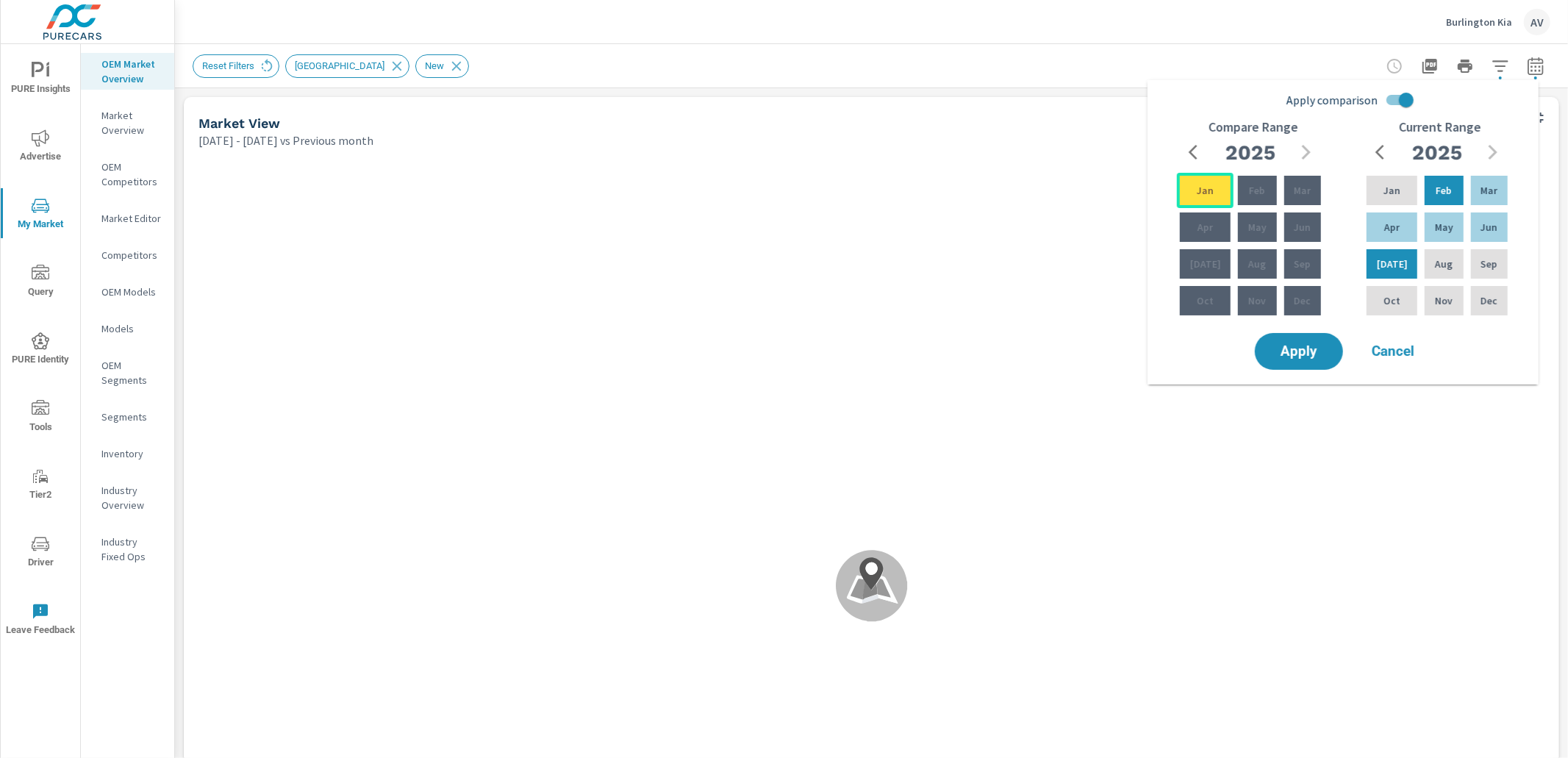
click at [1197, 190] on p "Jan" at bounding box center [1204, 190] width 17 height 14
click at [1187, 147] on span "button" at bounding box center [1194, 152] width 18 height 18
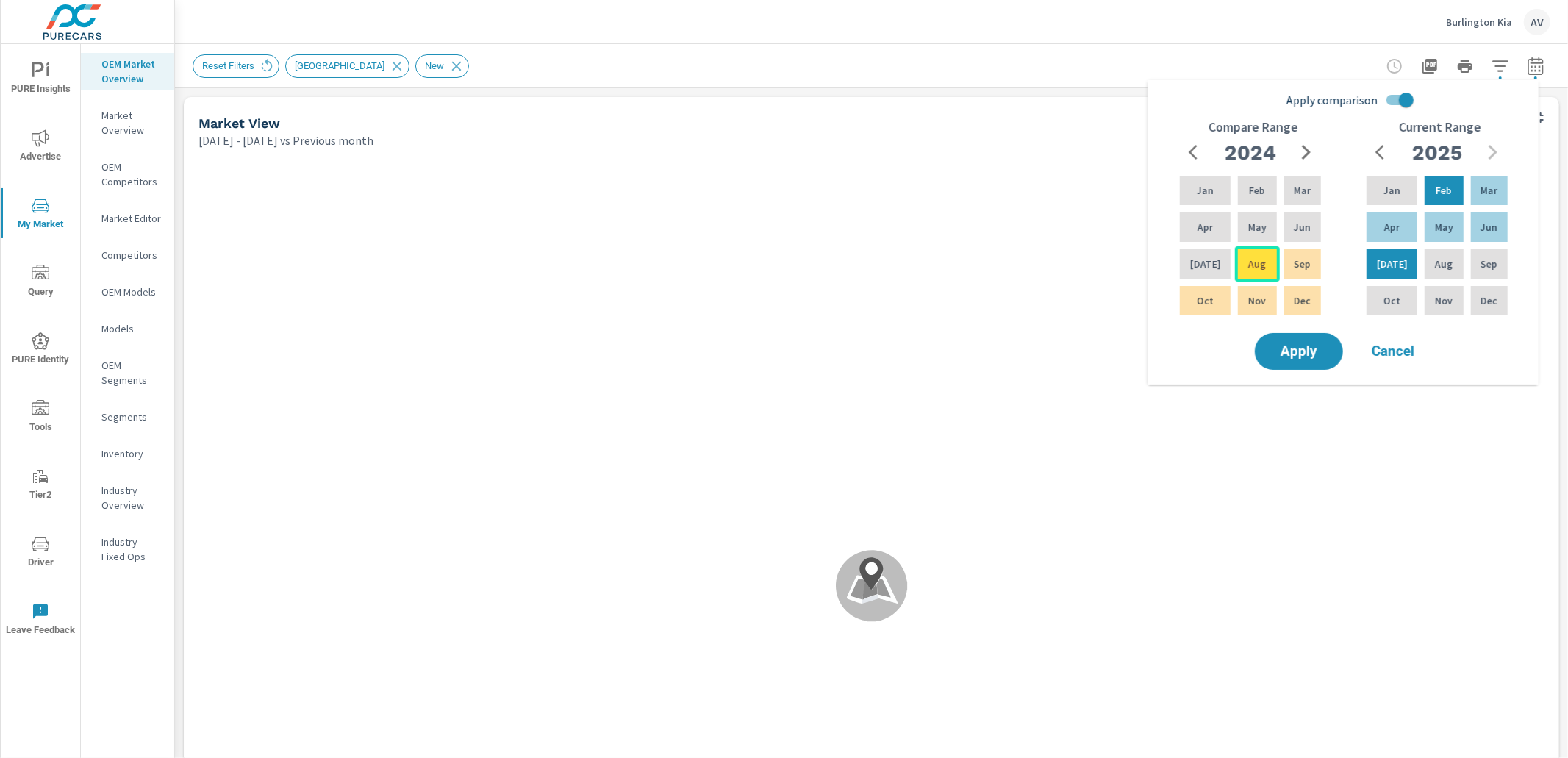
click at [1253, 259] on p "Aug" at bounding box center [1257, 264] width 18 height 14
click at [1310, 358] on span "Apply" at bounding box center [1299, 352] width 61 height 14
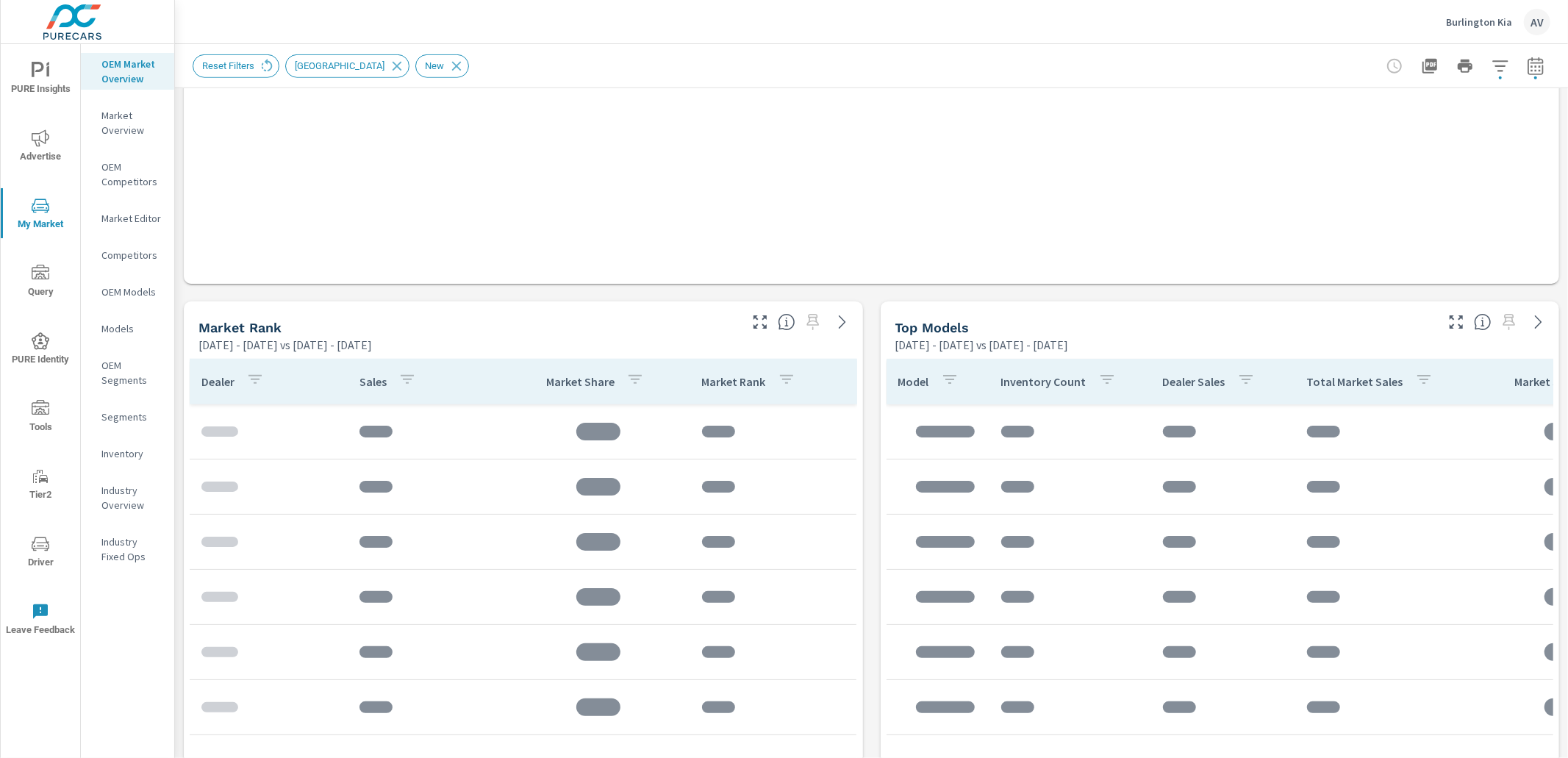
scroll to position [743, 0]
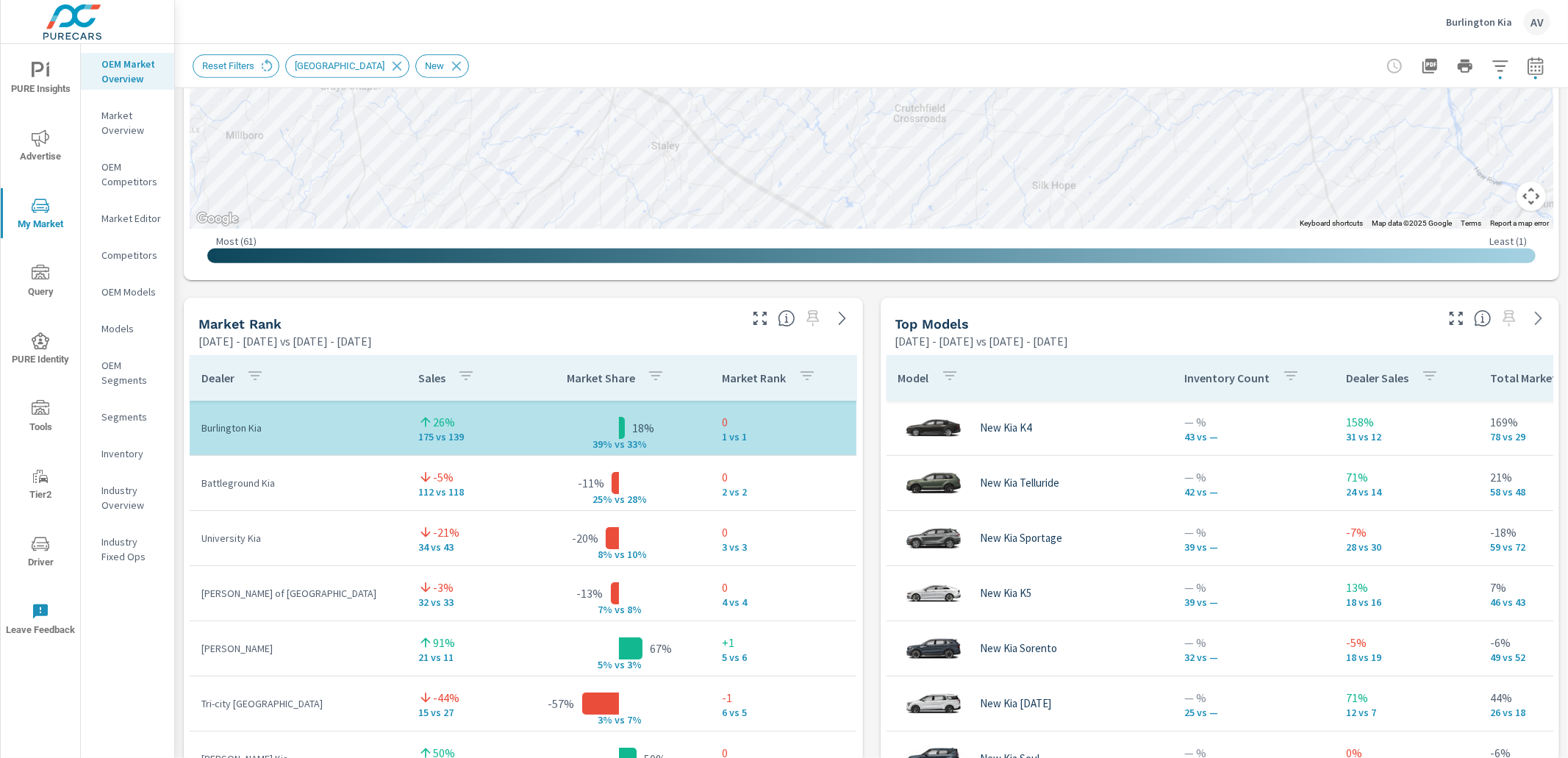
click at [865, 399] on div "Market View Feb 01, 2025 - Jul 31, 2025 vs Aug 01, 2024 - Jan 31, 2025 ← Move l…" at bounding box center [870, 603] width 1393 height 2516
click at [869, 434] on div "Market View Feb 01, 2025 - Jul 31, 2025 vs Aug 01, 2024 - Jan 31, 2025 ← Move l…" at bounding box center [870, 603] width 1393 height 2516
click at [859, 429] on div "Market View Feb 01, 2025 - Jul 31, 2025 vs Aug 01, 2024 - Jan 31, 2025 ← Move l…" at bounding box center [870, 603] width 1393 height 2516
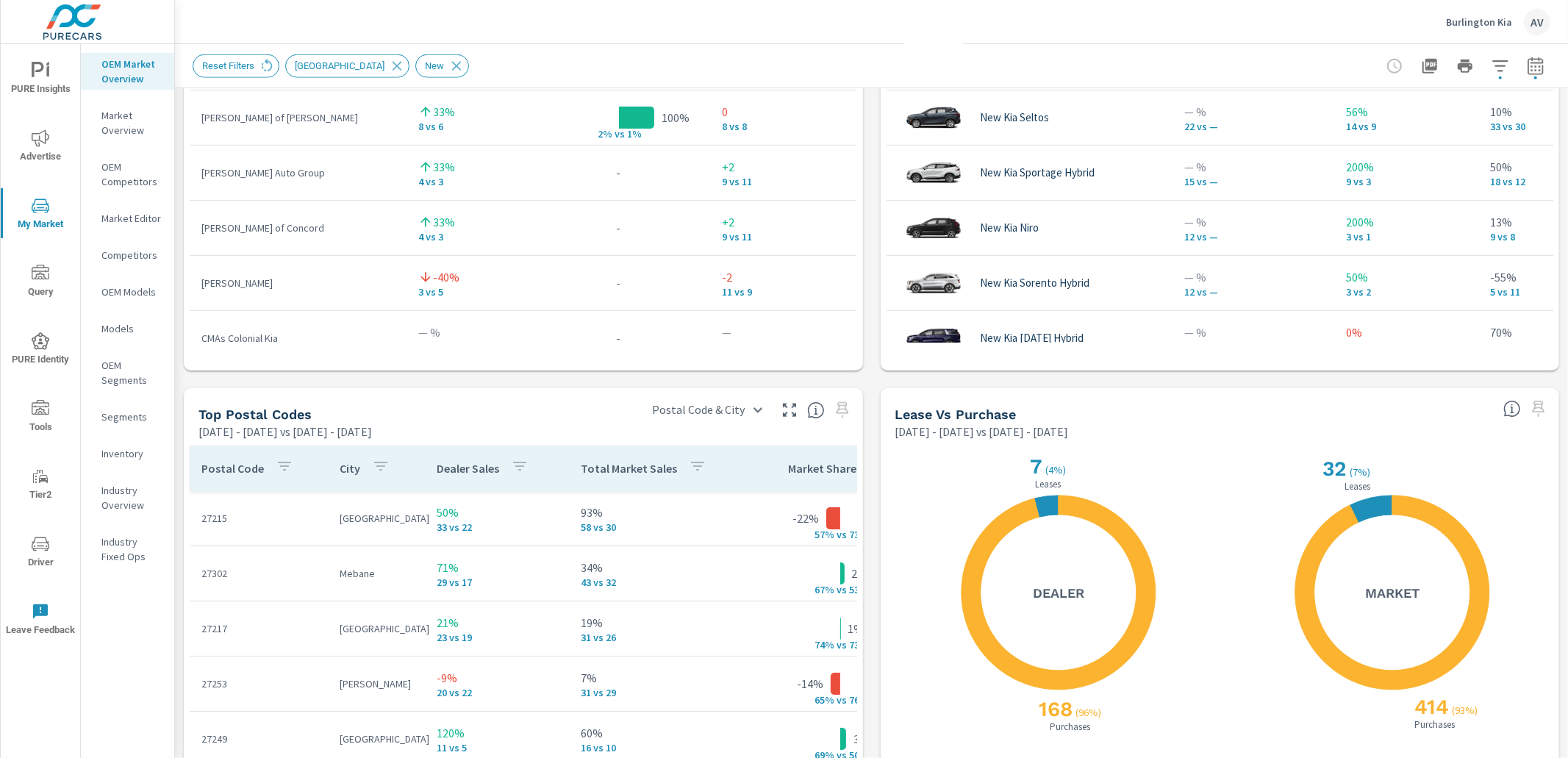
scroll to position [1502, 0]
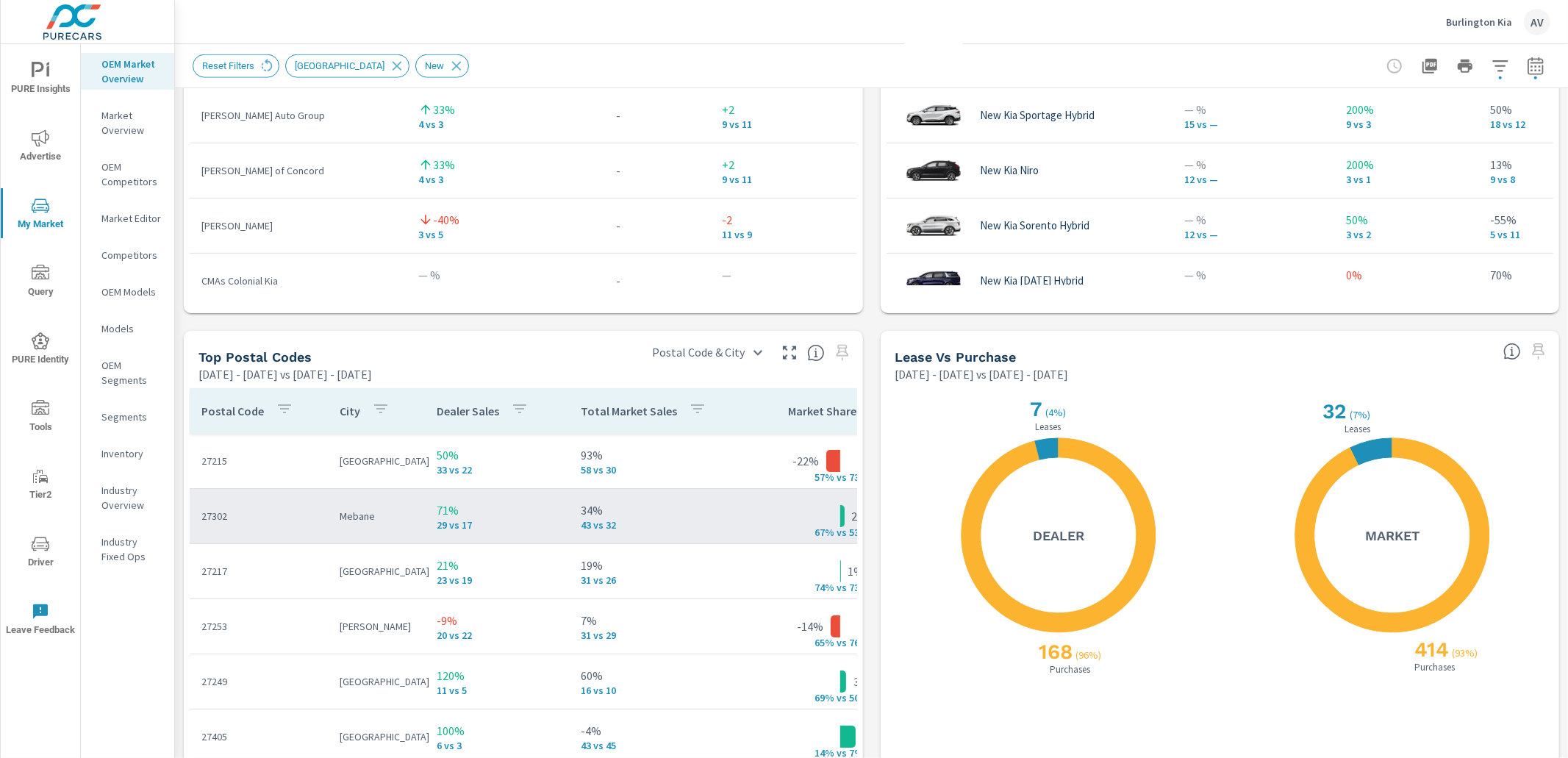
scroll to position [1485, 0]
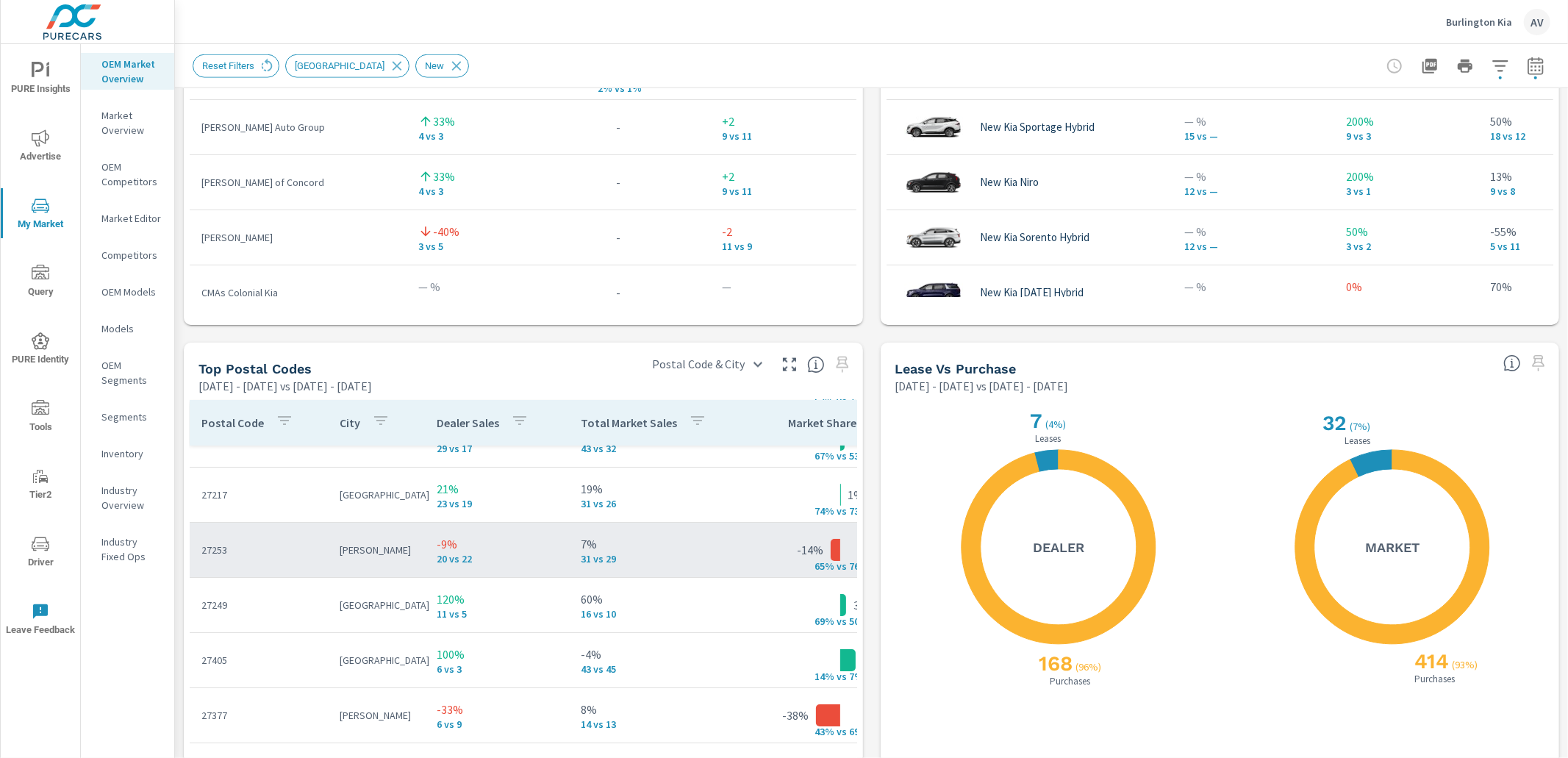
scroll to position [41, 0]
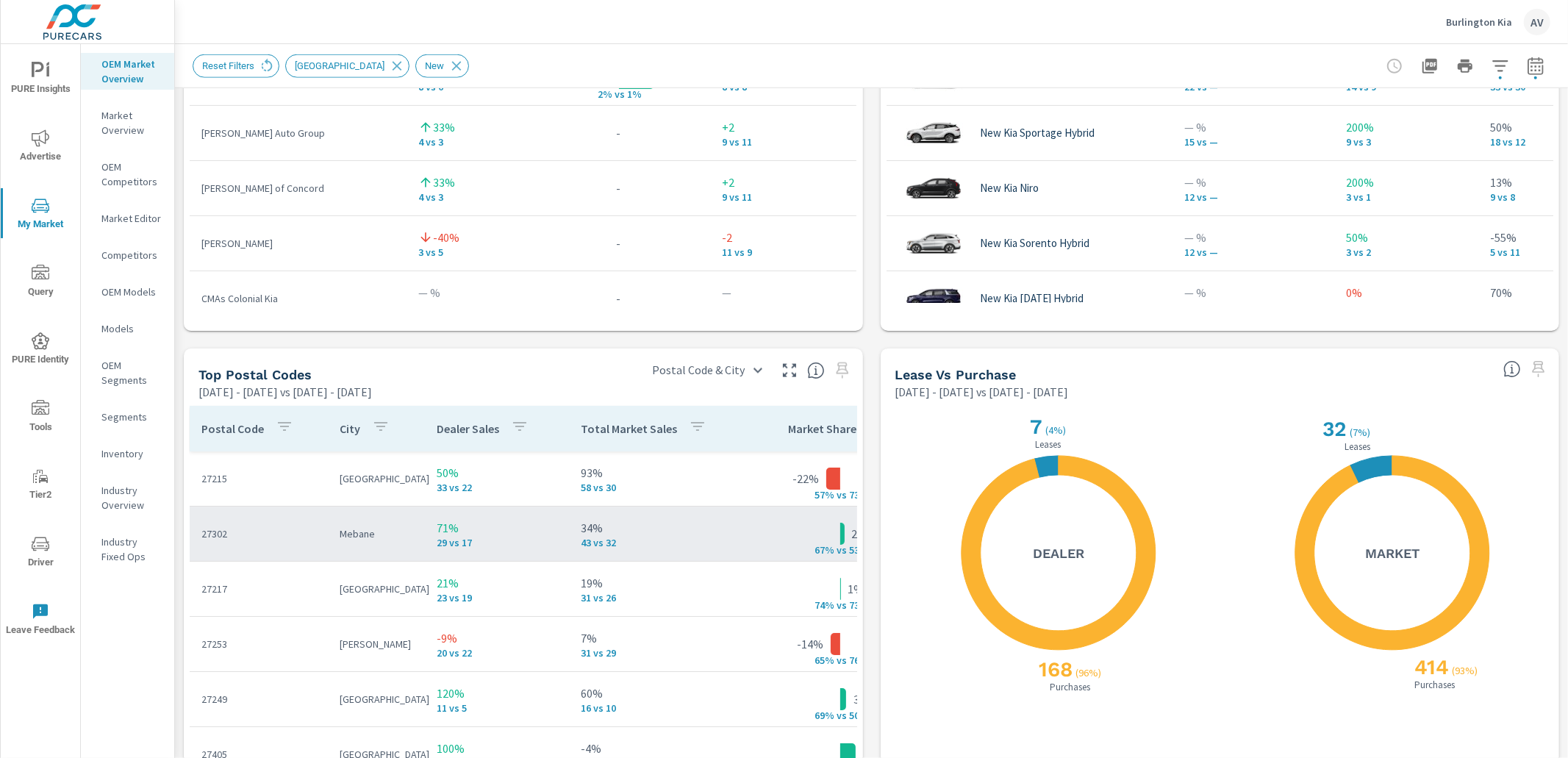
scroll to position [1478, 0]
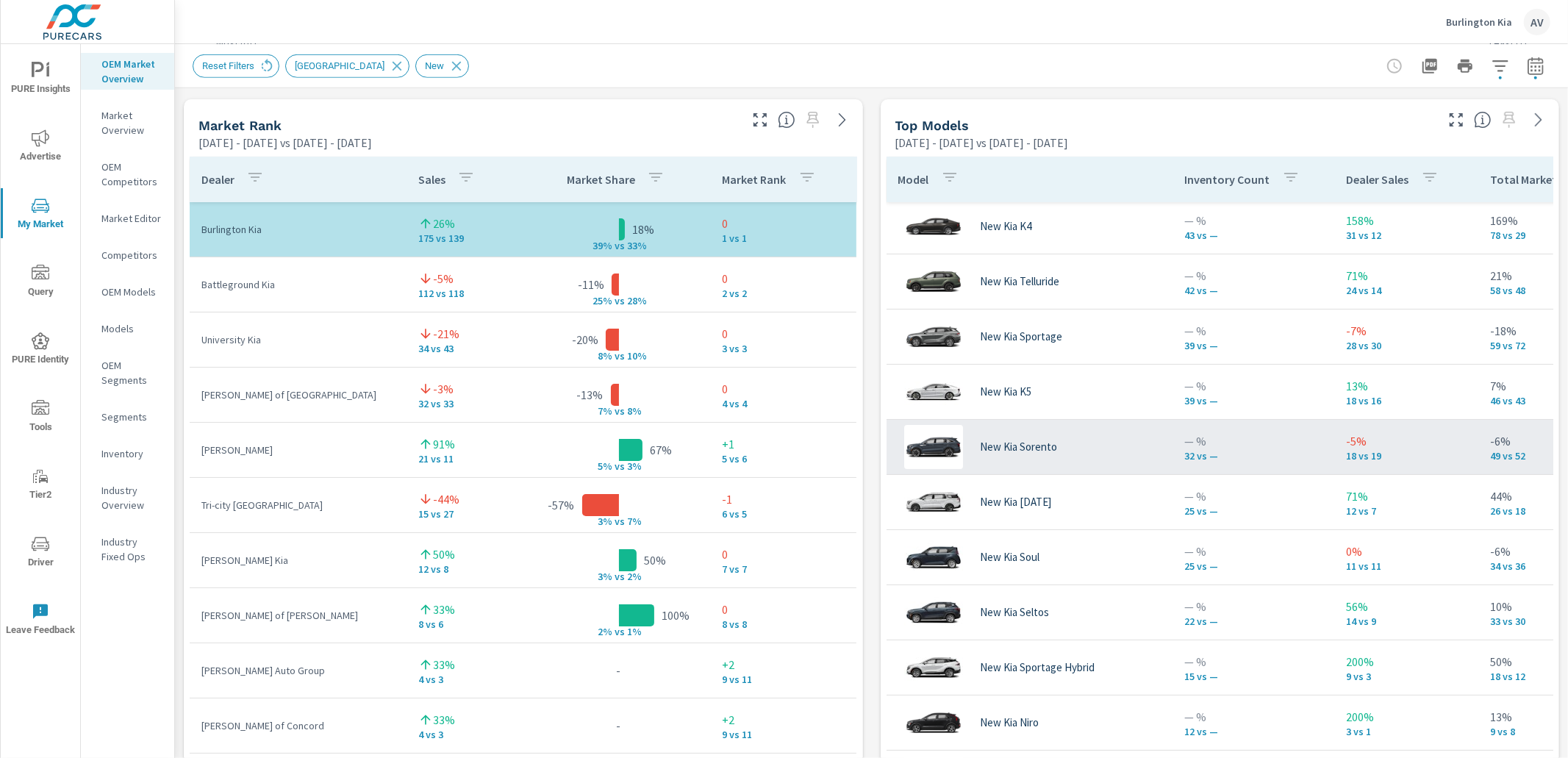
scroll to position [0, 0]
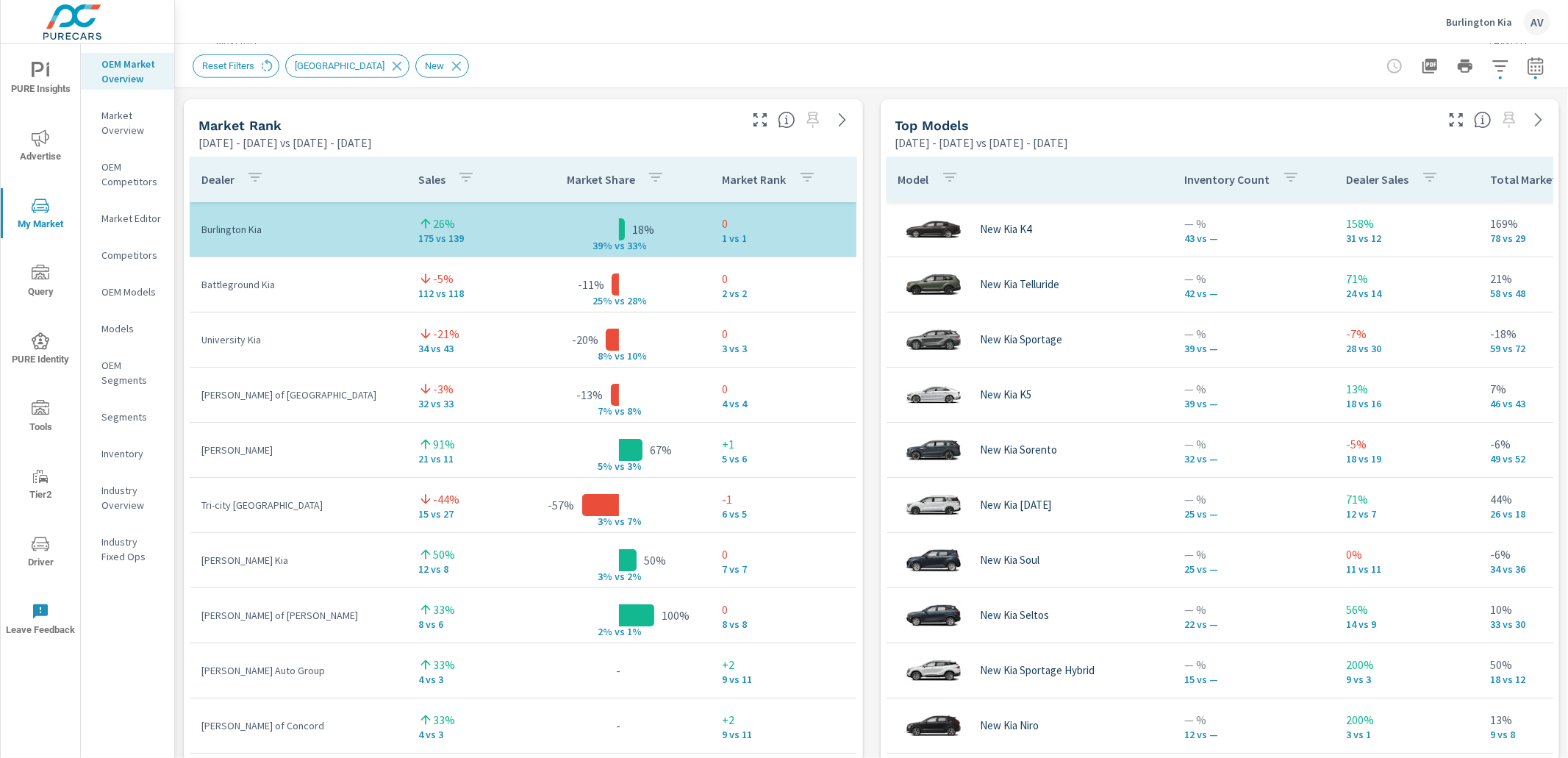
click at [865, 373] on div "Market View Feb 01, 2025 - Jul 31, 2025 vs Aug 01, 2024 - Jan 31, 2025 ← Move l…" at bounding box center [870, 404] width 1393 height 2516
click at [865, 171] on div "Market View Feb 01, 2025 - Jul 31, 2025 vs Aug 01, 2024 - Jan 31, 2025 ← Move l…" at bounding box center [870, 404] width 1393 height 2516
click at [864, 161] on div "Market View Feb 01, 2025 - Jul 31, 2025 vs Aug 01, 2024 - Jan 31, 2025 ← Move l…" at bounding box center [870, 404] width 1393 height 2516
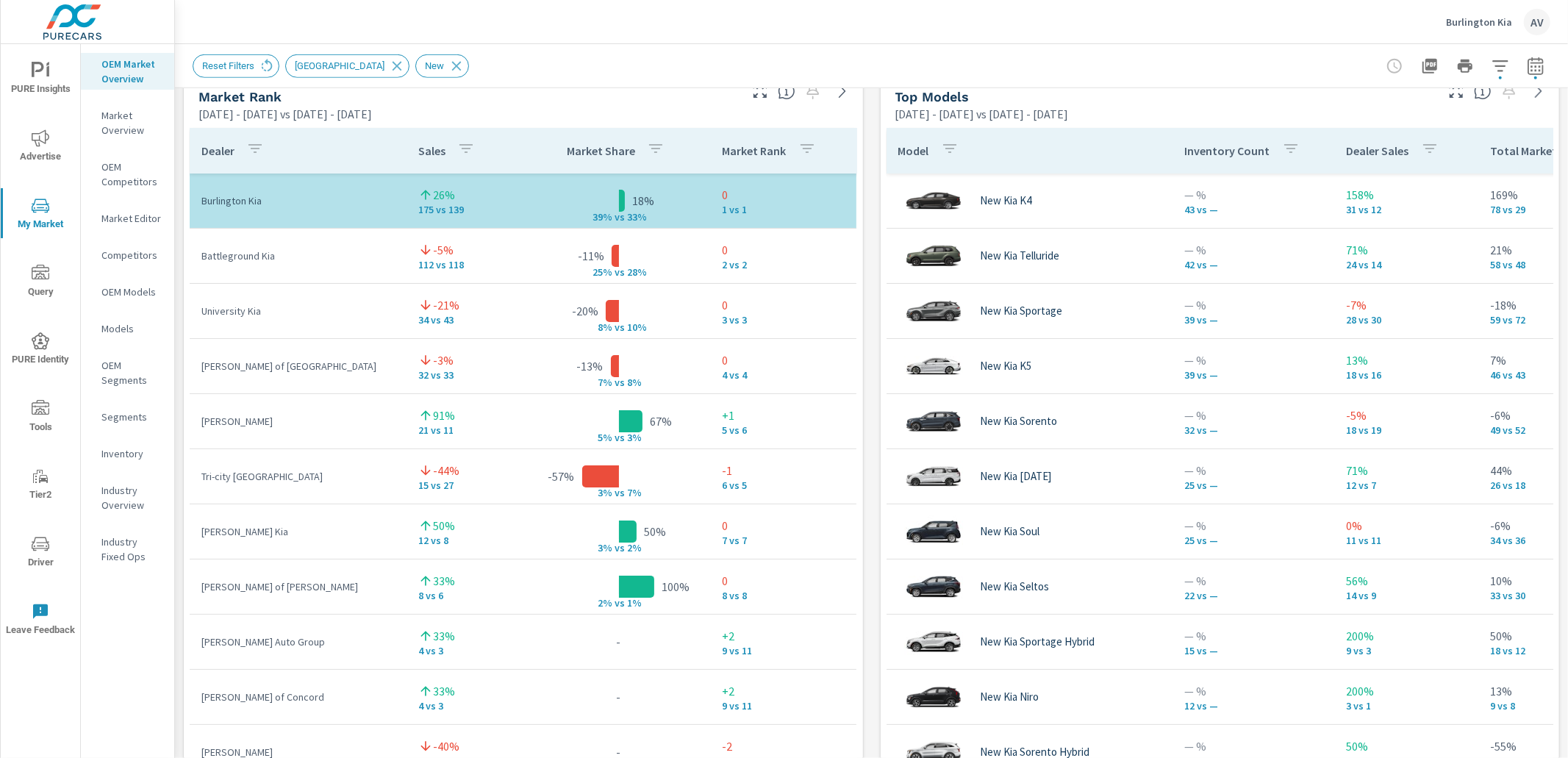
scroll to position [971, 0]
click at [870, 279] on div "Market View Feb 01, 2025 - Jul 31, 2025 vs Aug 01, 2024 - Jan 31, 2025 ← Move l…" at bounding box center [870, 375] width 1393 height 2516
click at [865, 434] on div "Market View Feb 01, 2025 - Jul 31, 2025 vs Aug 01, 2024 - Jan 31, 2025 ← Move l…" at bounding box center [870, 375] width 1393 height 2516
click at [1527, 69] on icon "button" at bounding box center [1535, 66] width 18 height 18
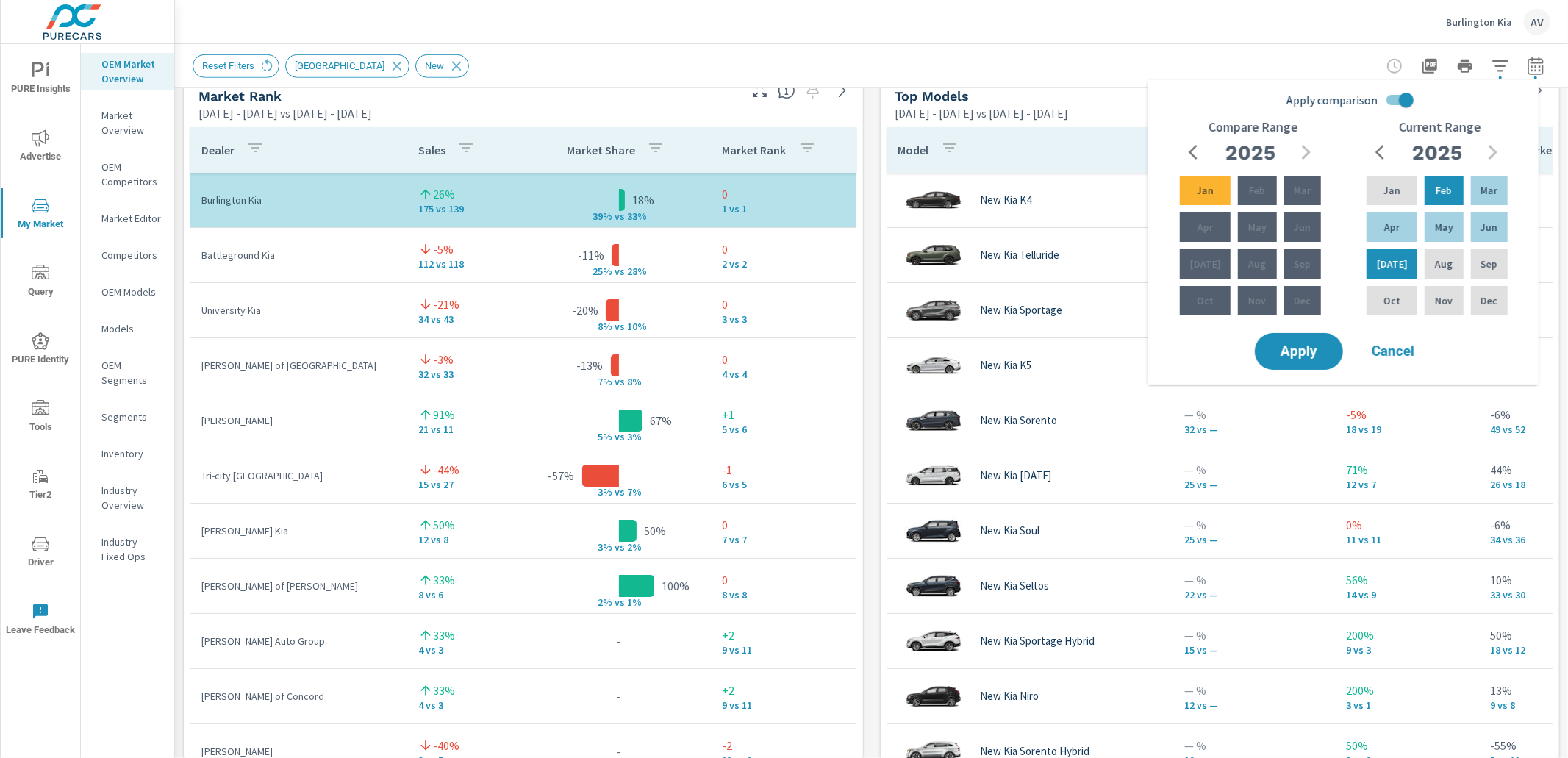
click at [867, 245] on div "Market View Feb 01, 2025 - Jul 31, 2025 vs Aug 01, 2024 - Jan 31, 2025 ← Move l…" at bounding box center [870, 375] width 1393 height 2516
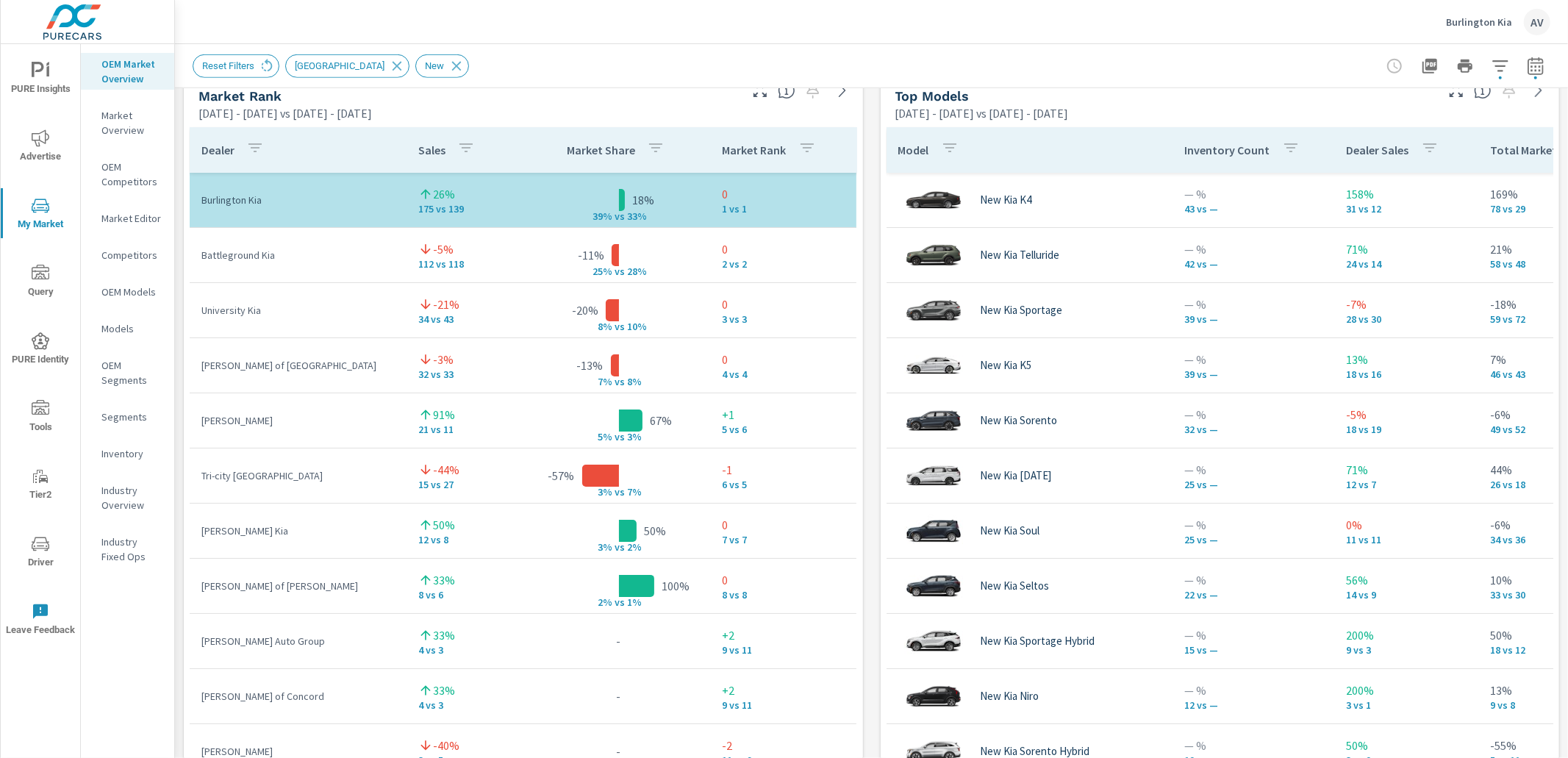
click at [1527, 62] on icon "button" at bounding box center [1535, 65] width 15 height 18
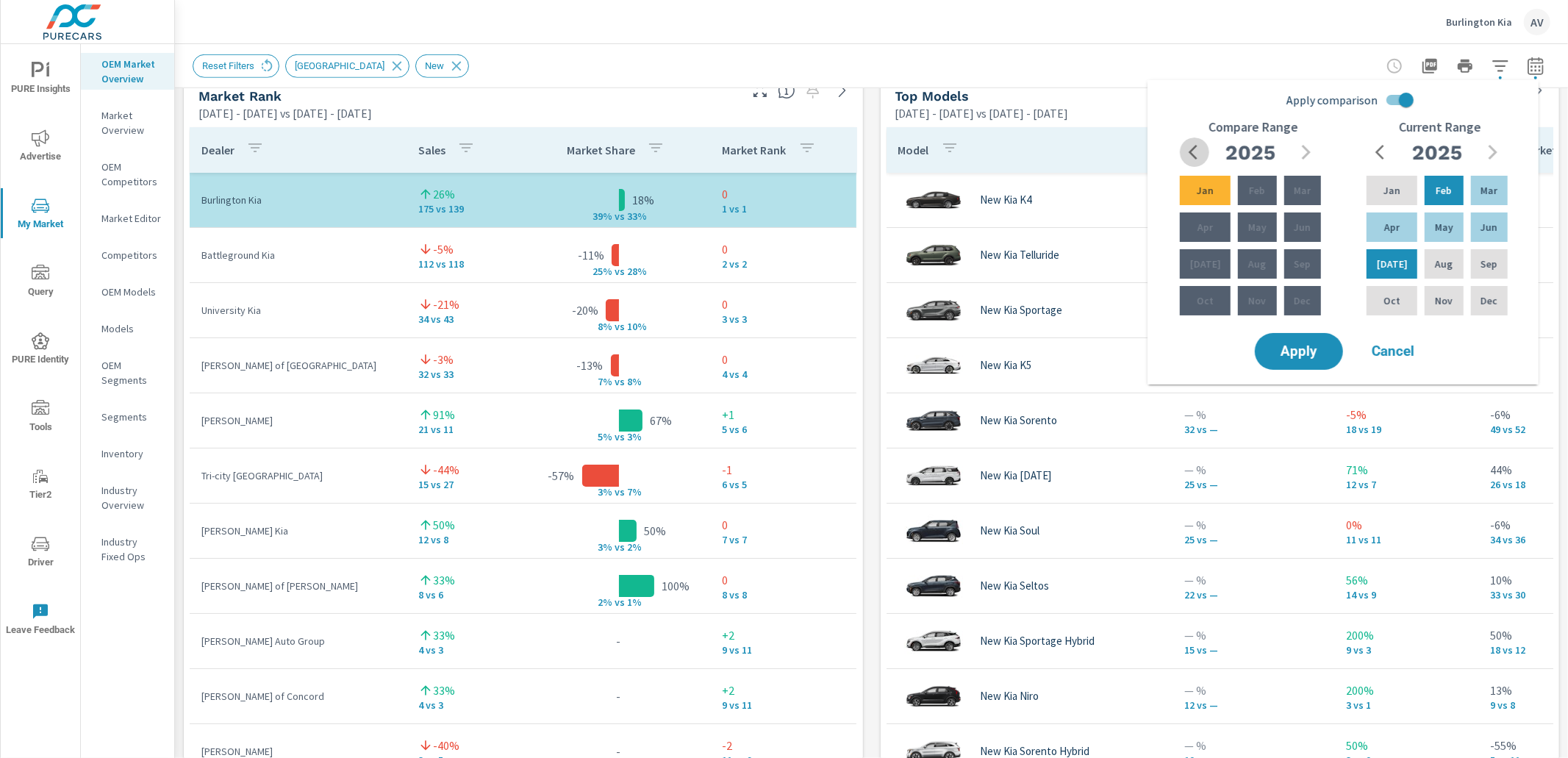
click at [1196, 144] on icon "button" at bounding box center [1197, 152] width 18 height 18
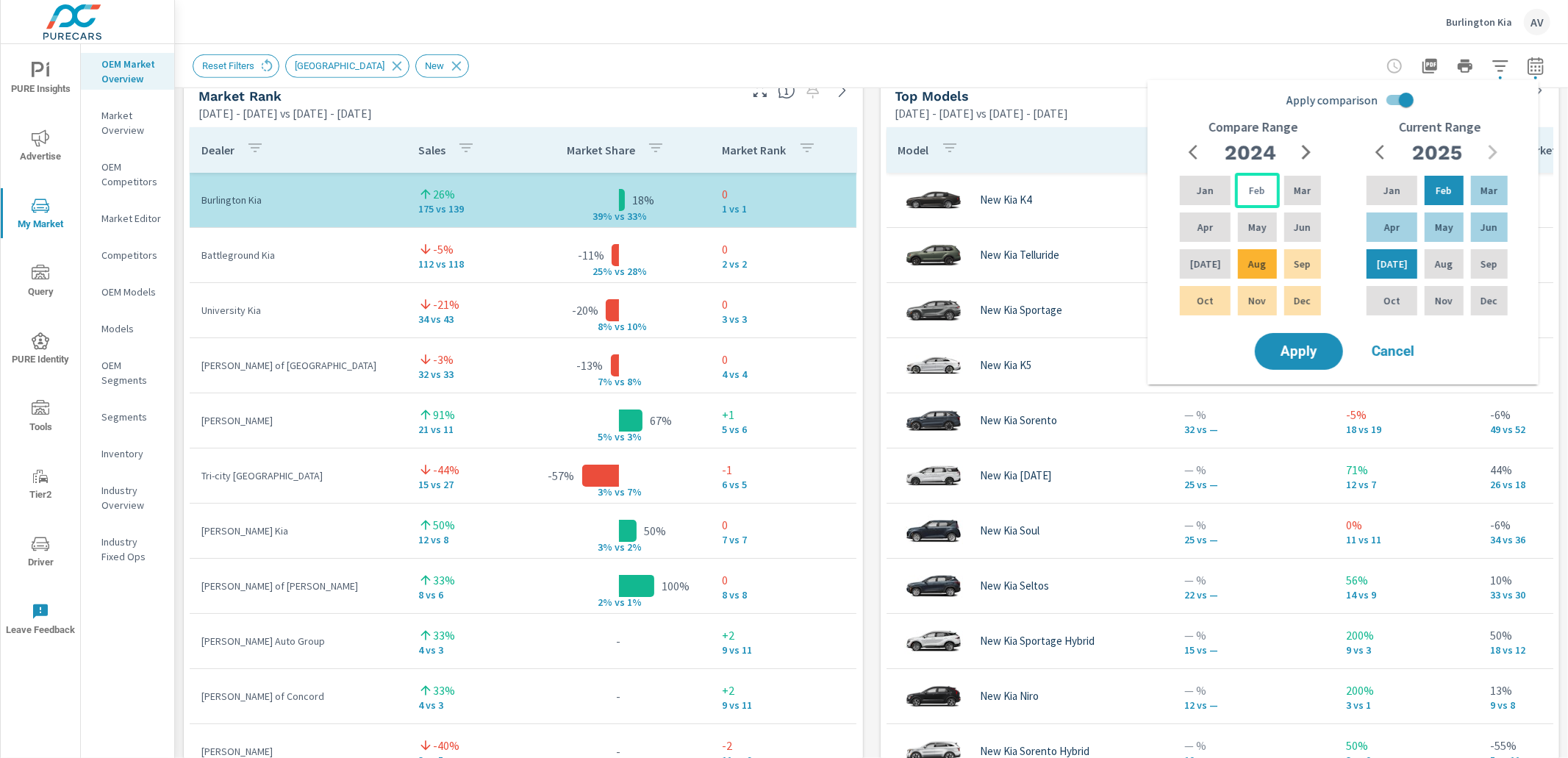
click at [1251, 193] on p "Feb" at bounding box center [1257, 190] width 16 height 14
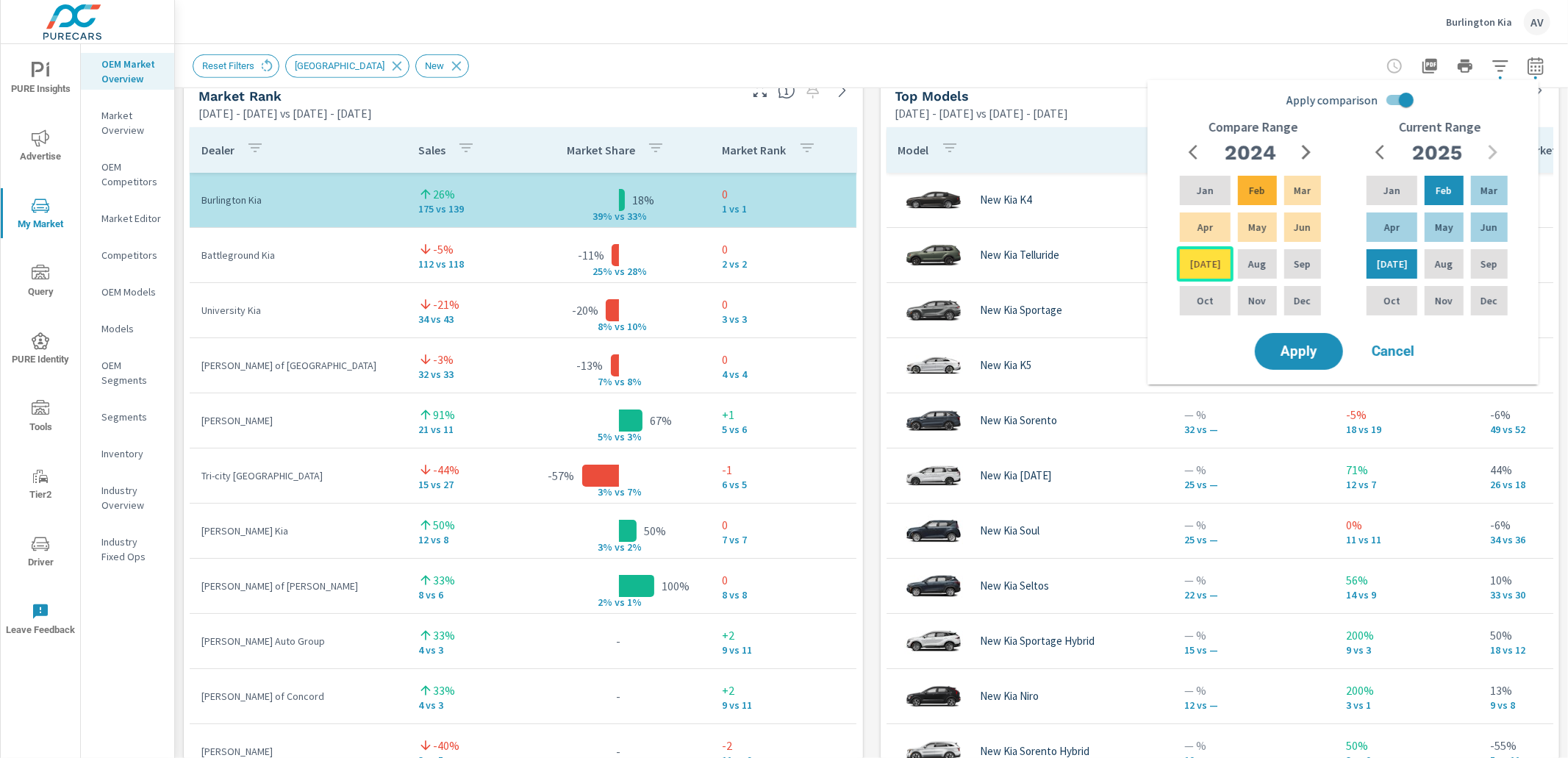
click at [1192, 265] on div "[DATE]" at bounding box center [1204, 264] width 57 height 35
click at [1297, 354] on span "Apply" at bounding box center [1299, 352] width 61 height 14
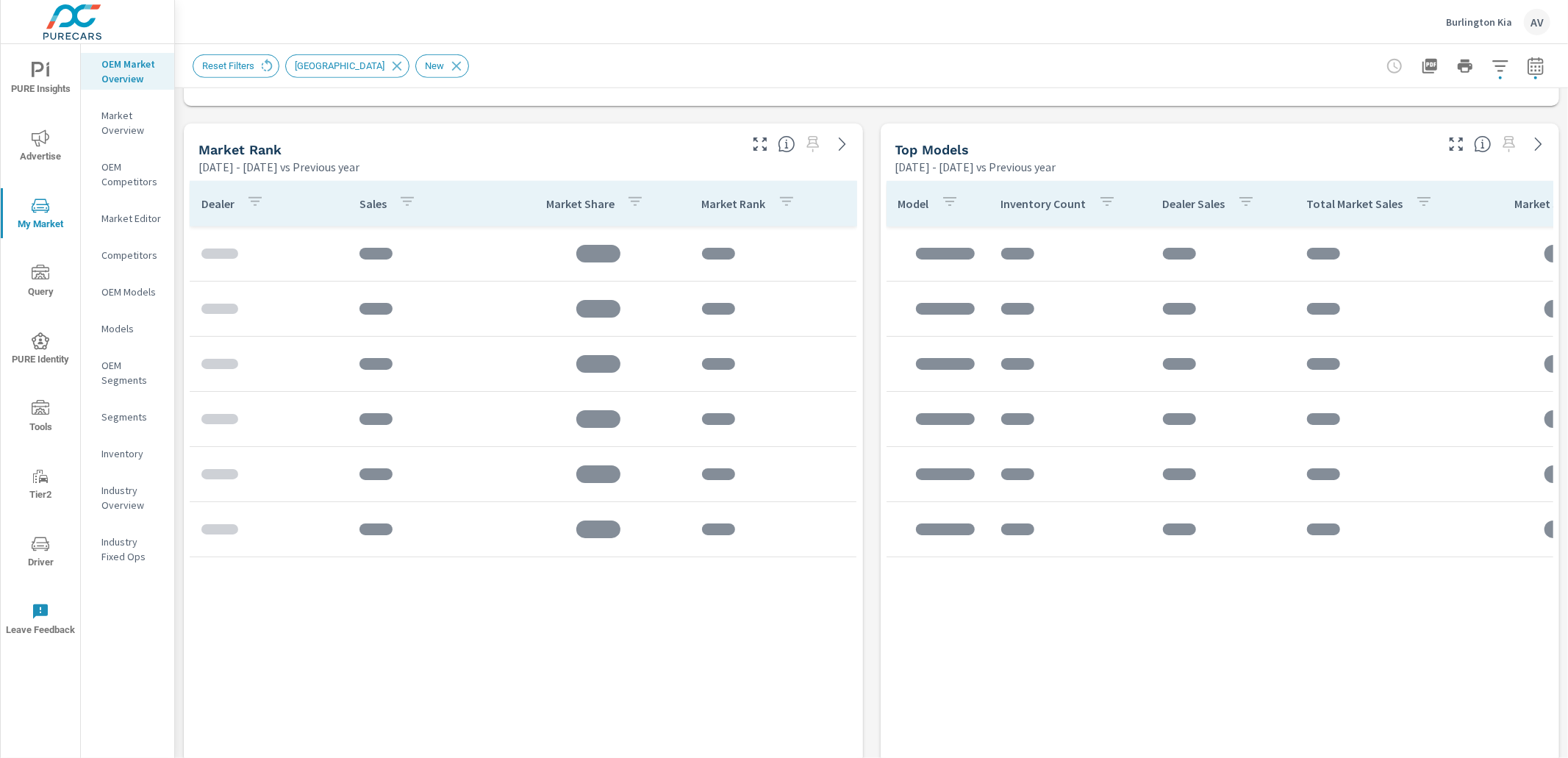
scroll to position [921, 0]
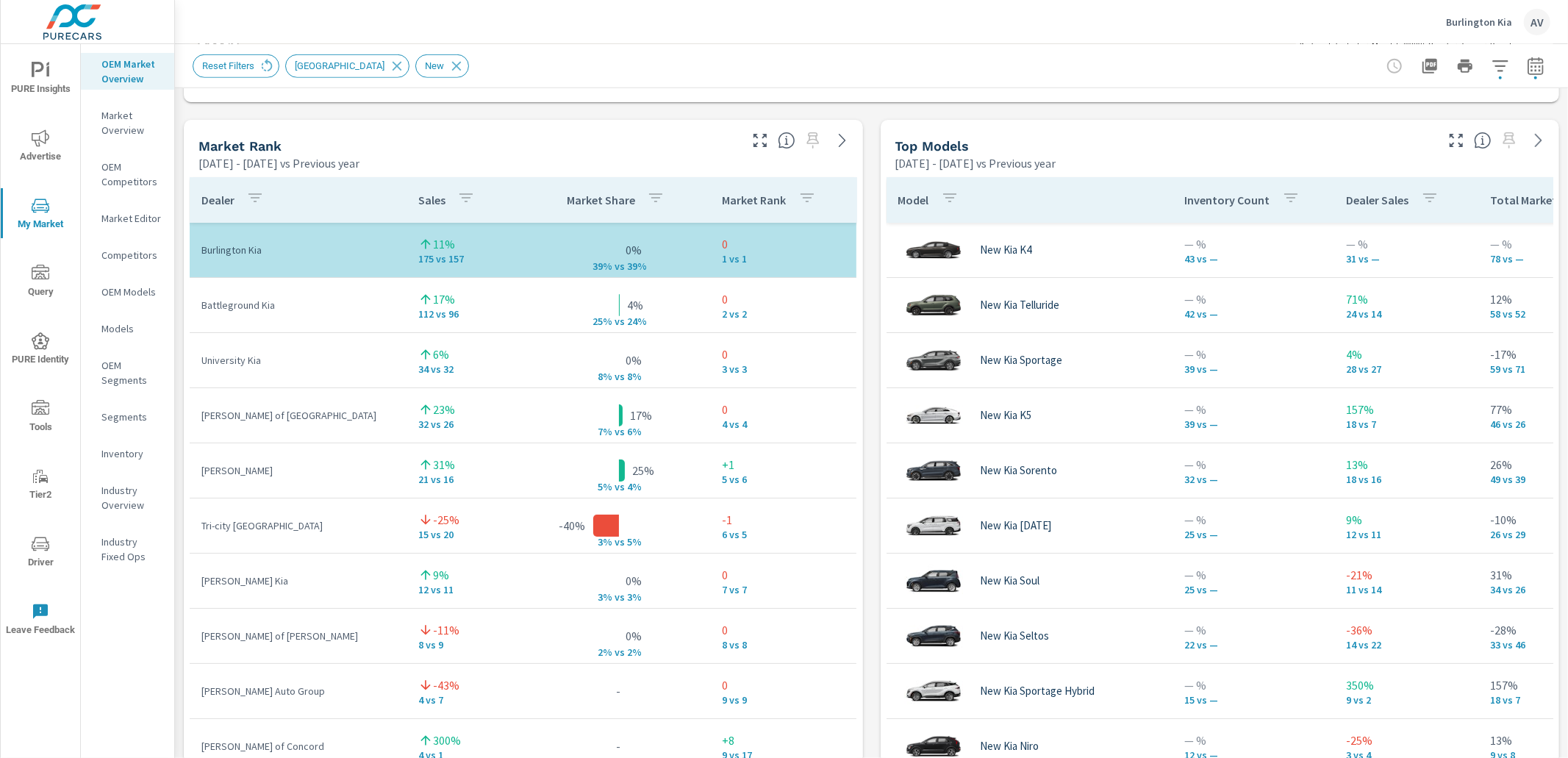
click at [867, 373] on div "Market View Feb 01, 2025 - Jul 31, 2025 vs Previous year ← Move left → Move rig…" at bounding box center [870, 425] width 1393 height 2516
click at [1531, 67] on icon "button" at bounding box center [1535, 68] width 10 height 6
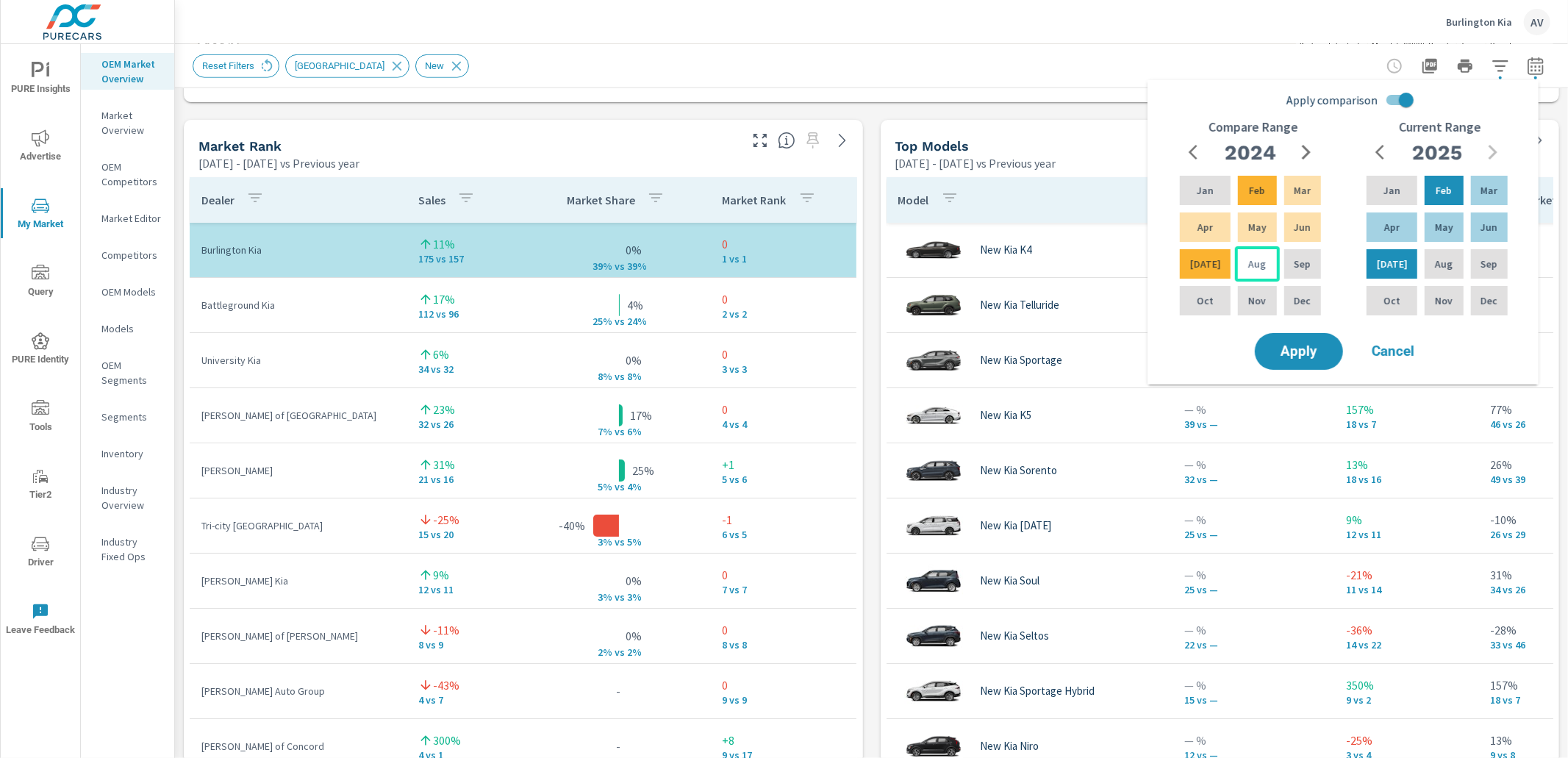
click at [1269, 268] on div "Aug" at bounding box center [1256, 264] width 44 height 35
click at [1308, 155] on icon "button" at bounding box center [1306, 152] width 18 height 18
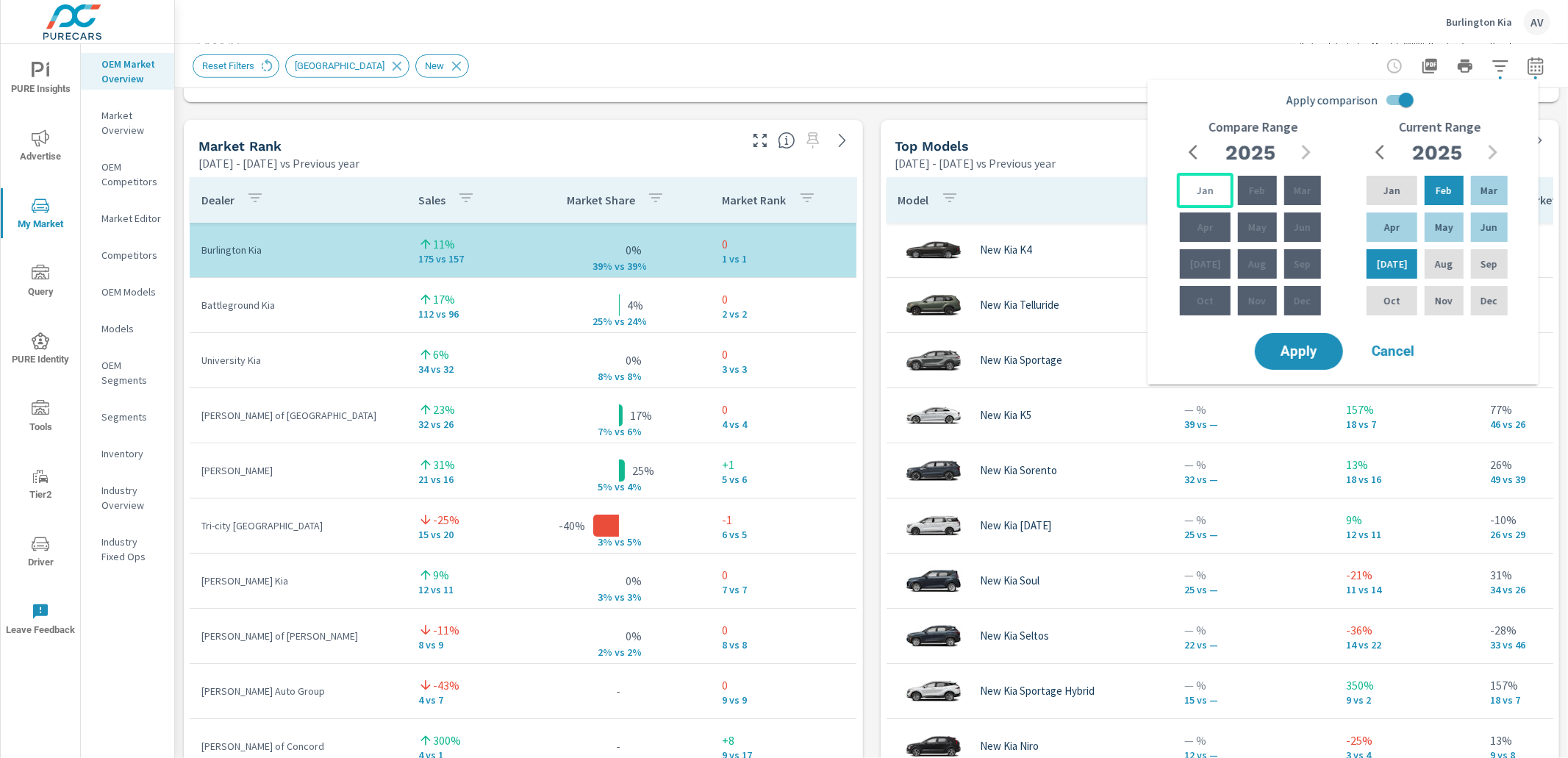
click at [1220, 202] on div "Jan" at bounding box center [1204, 190] width 57 height 35
click at [1203, 153] on icon "button" at bounding box center [1197, 152] width 18 height 18
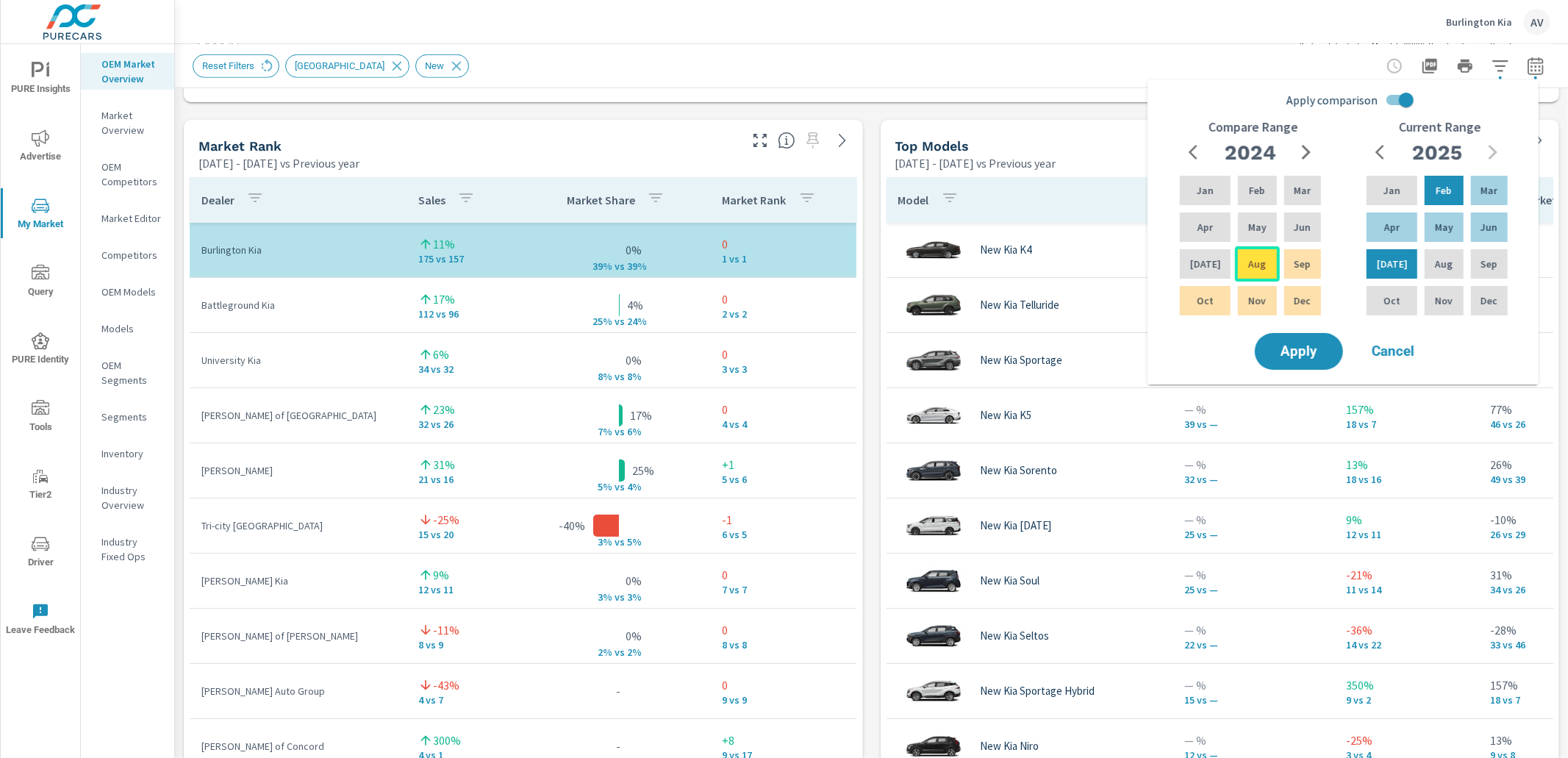
click at [1260, 269] on div "Aug" at bounding box center [1256, 264] width 44 height 35
click at [1315, 345] on span "Apply" at bounding box center [1299, 352] width 61 height 14
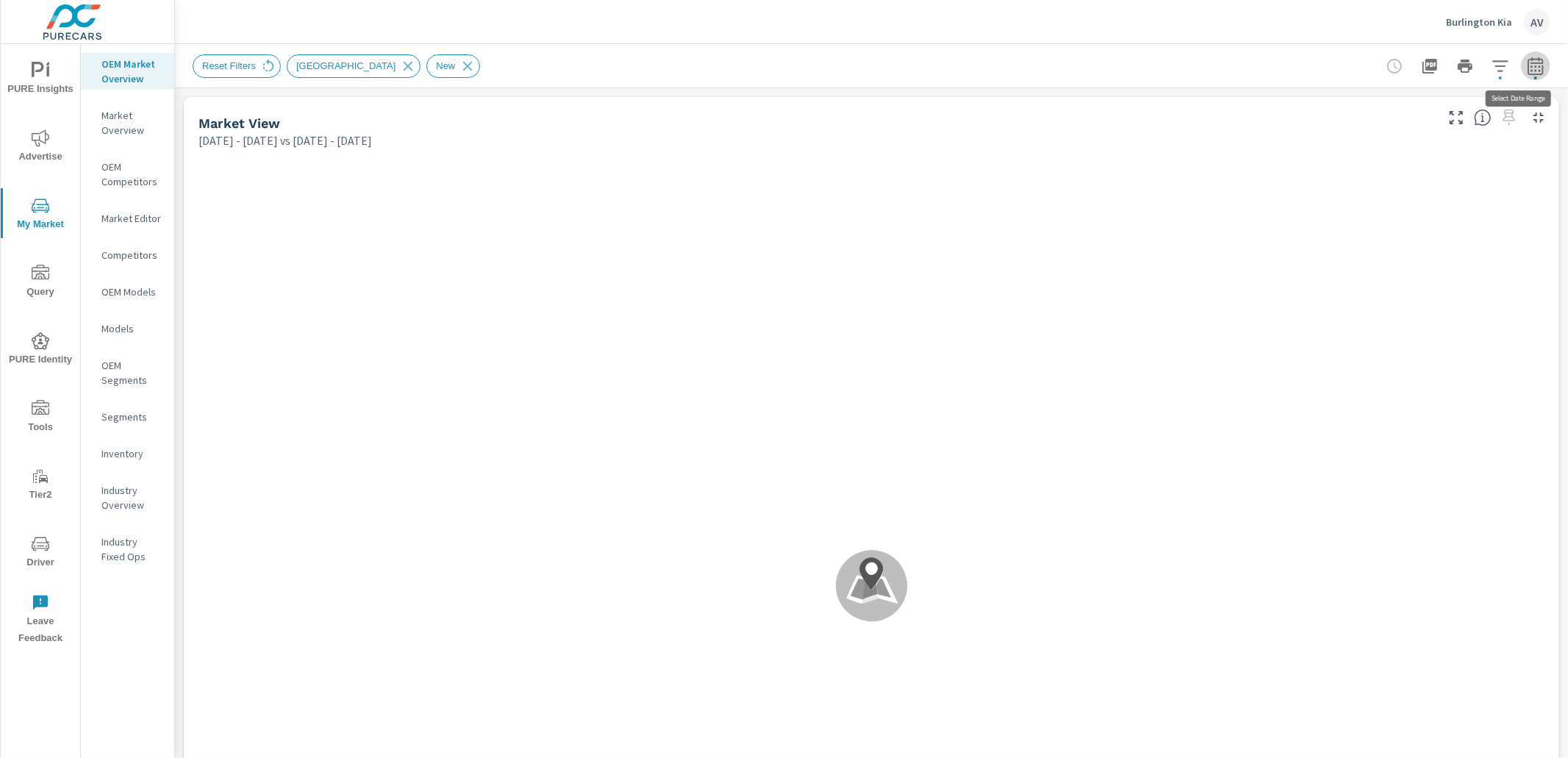
click at [1530, 69] on icon "button" at bounding box center [1535, 65] width 15 height 18
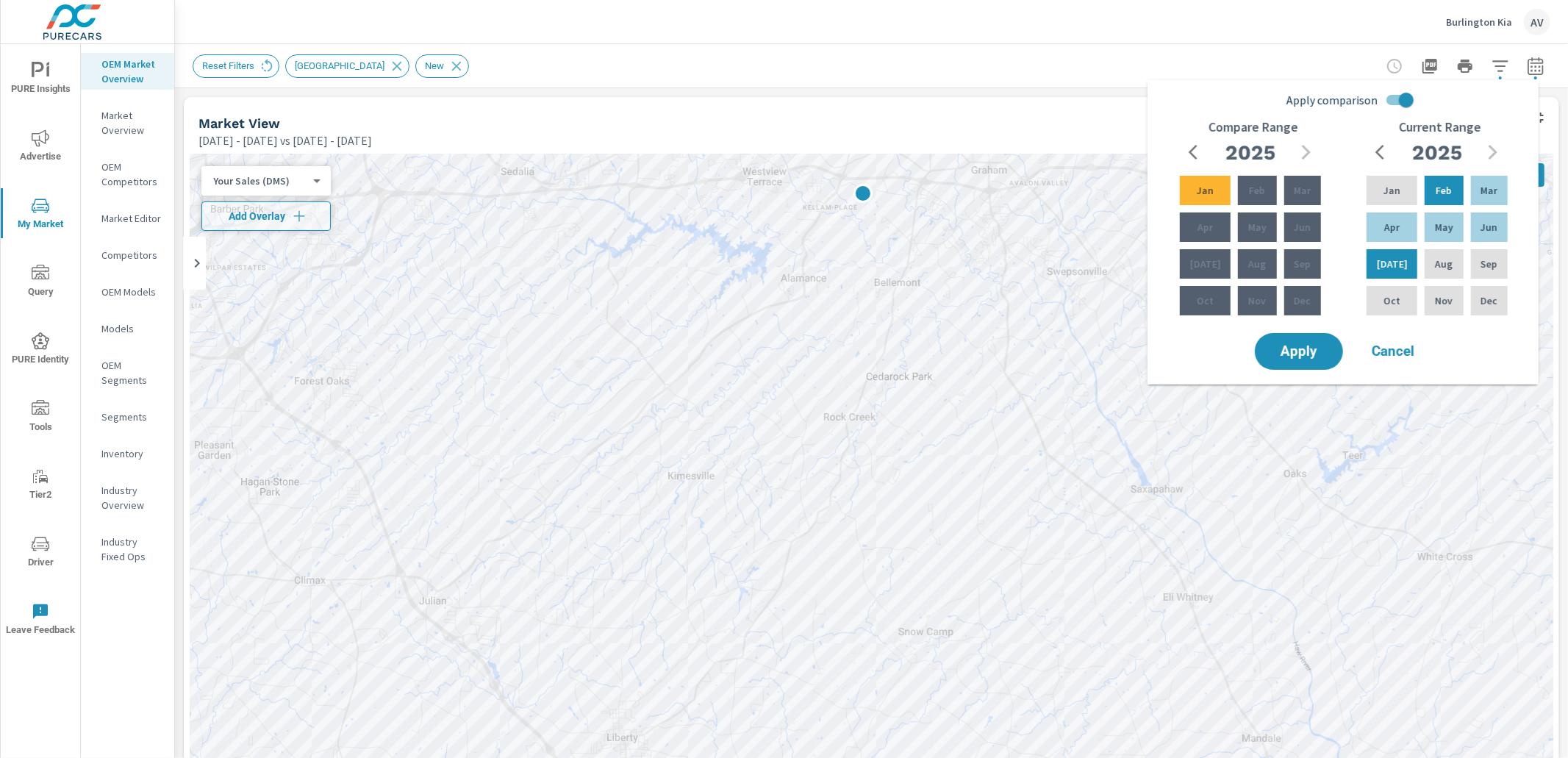
click at [1545, 110] on div at bounding box center [1499, 113] width 120 height 33
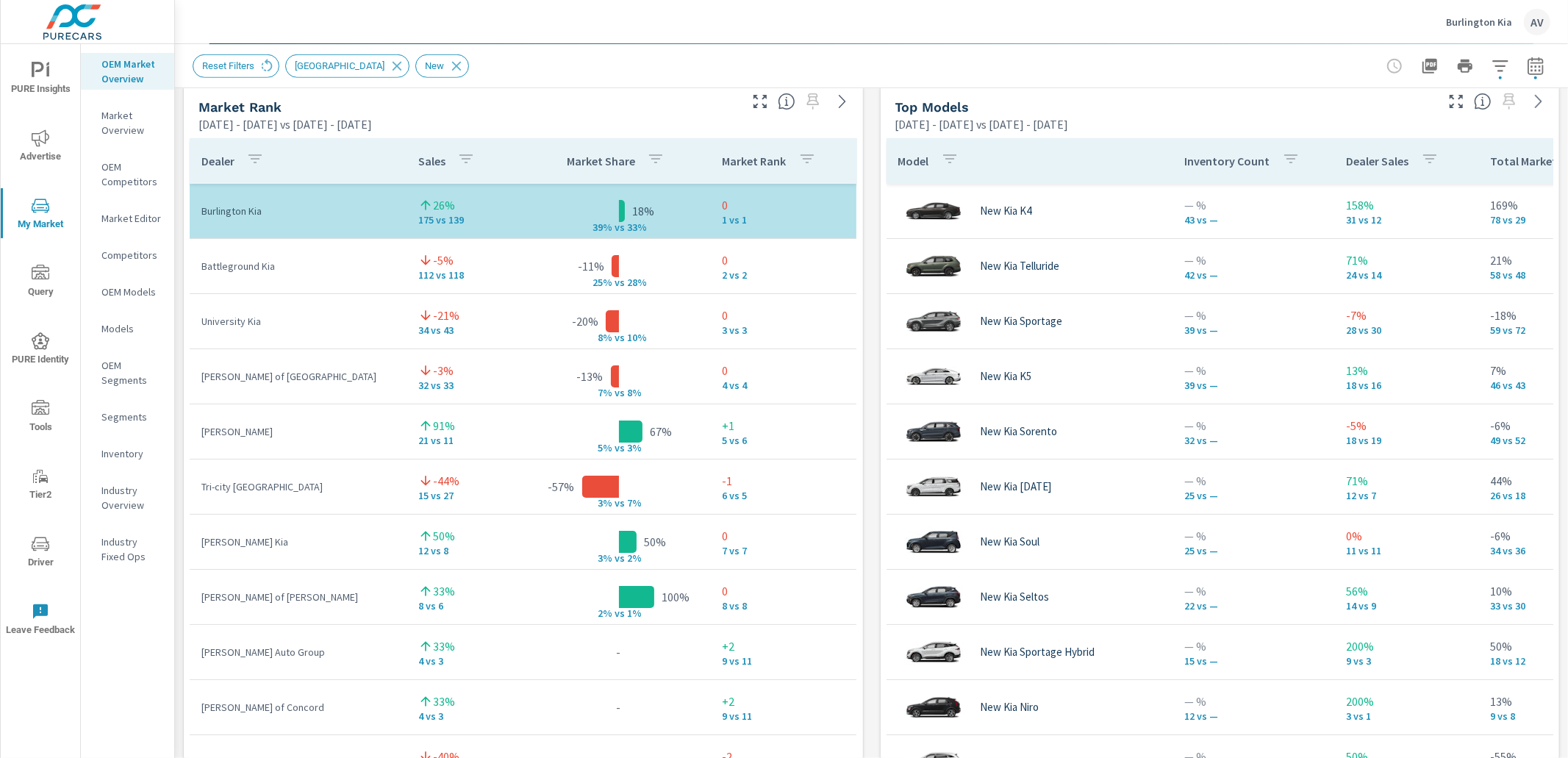
scroll to position [945, 0]
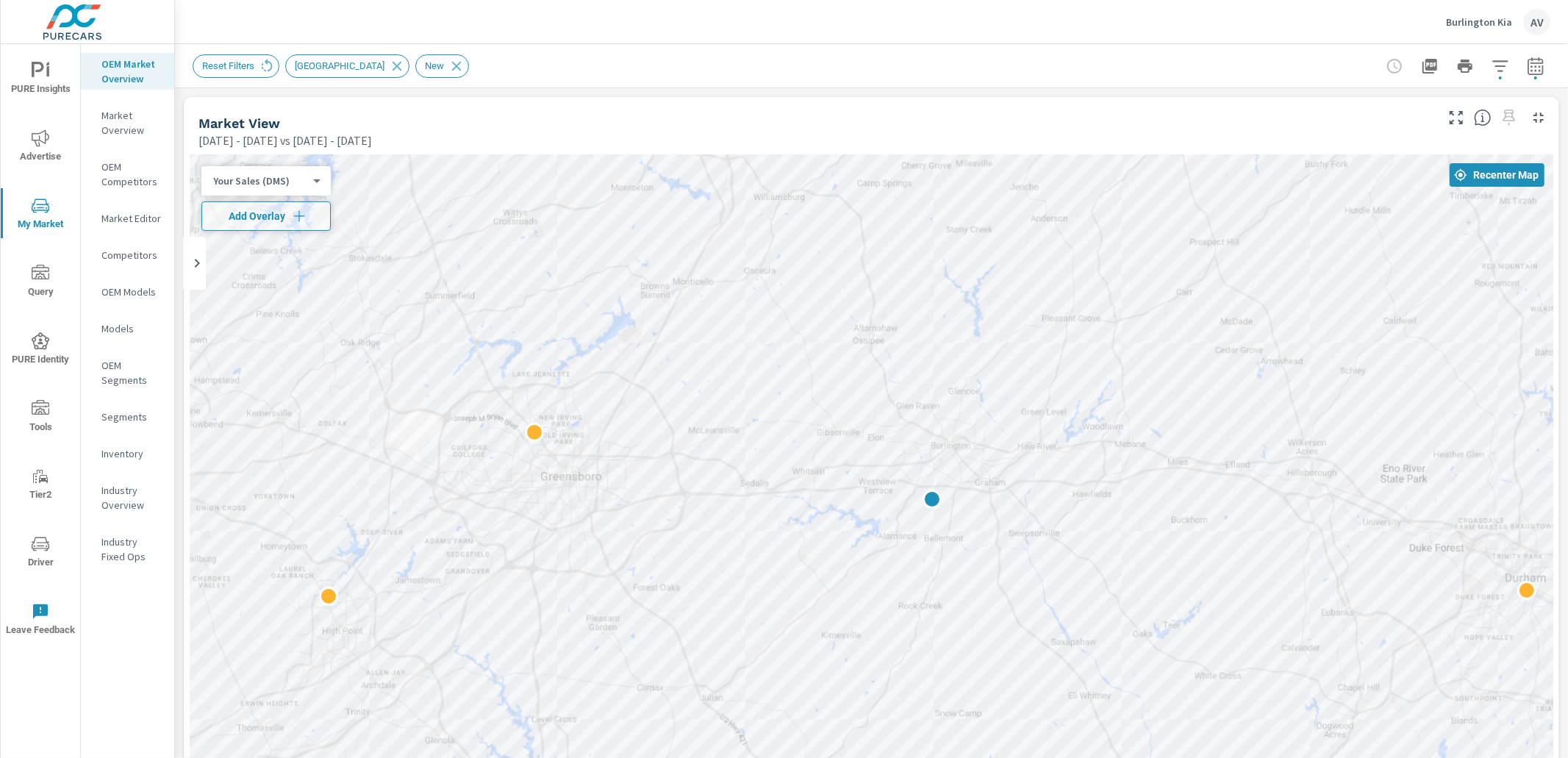
drag, startPoint x: 989, startPoint y: 572, endPoint x: 966, endPoint y: 674, distance: 104.6
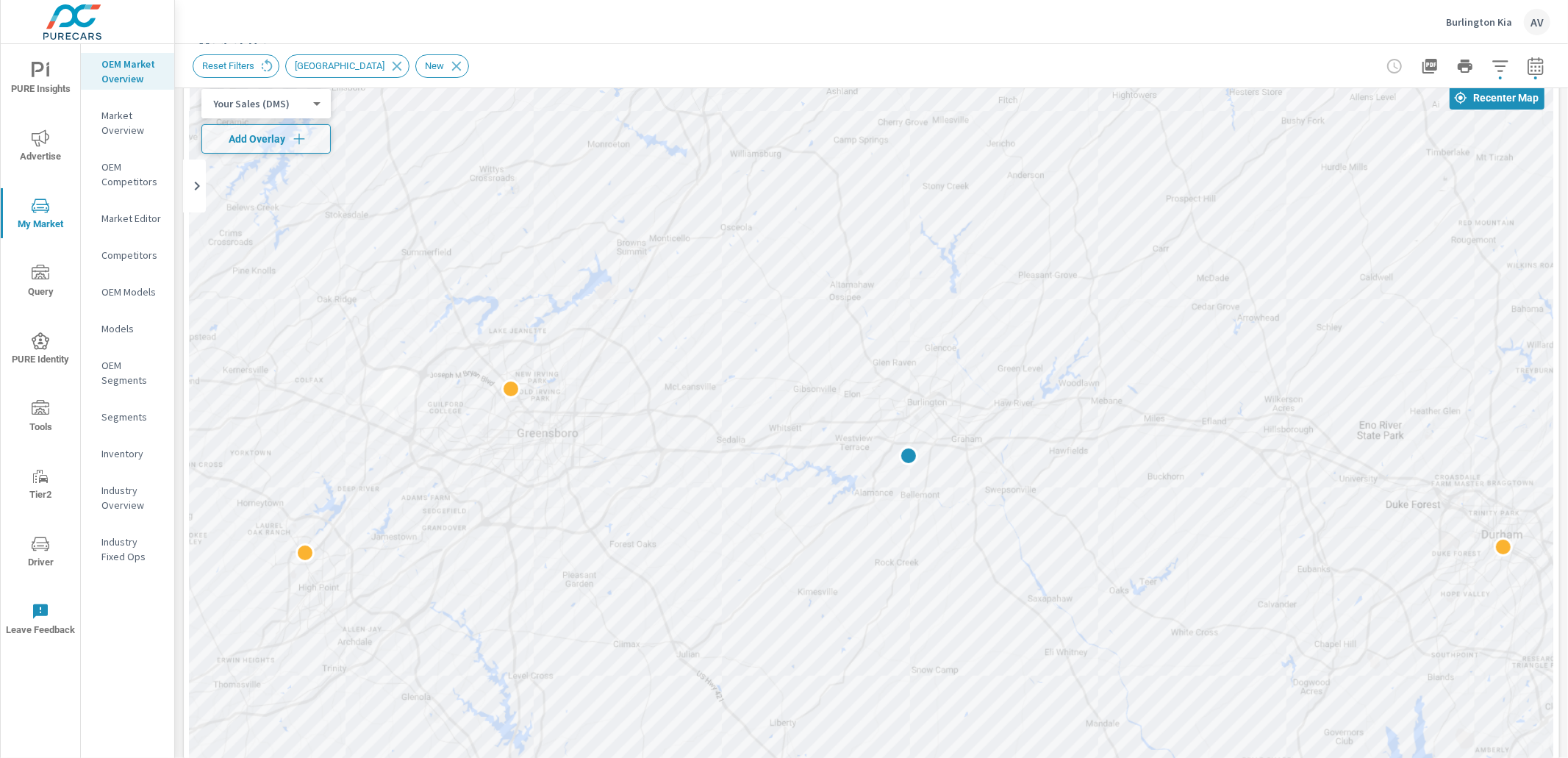
scroll to position [91, 0]
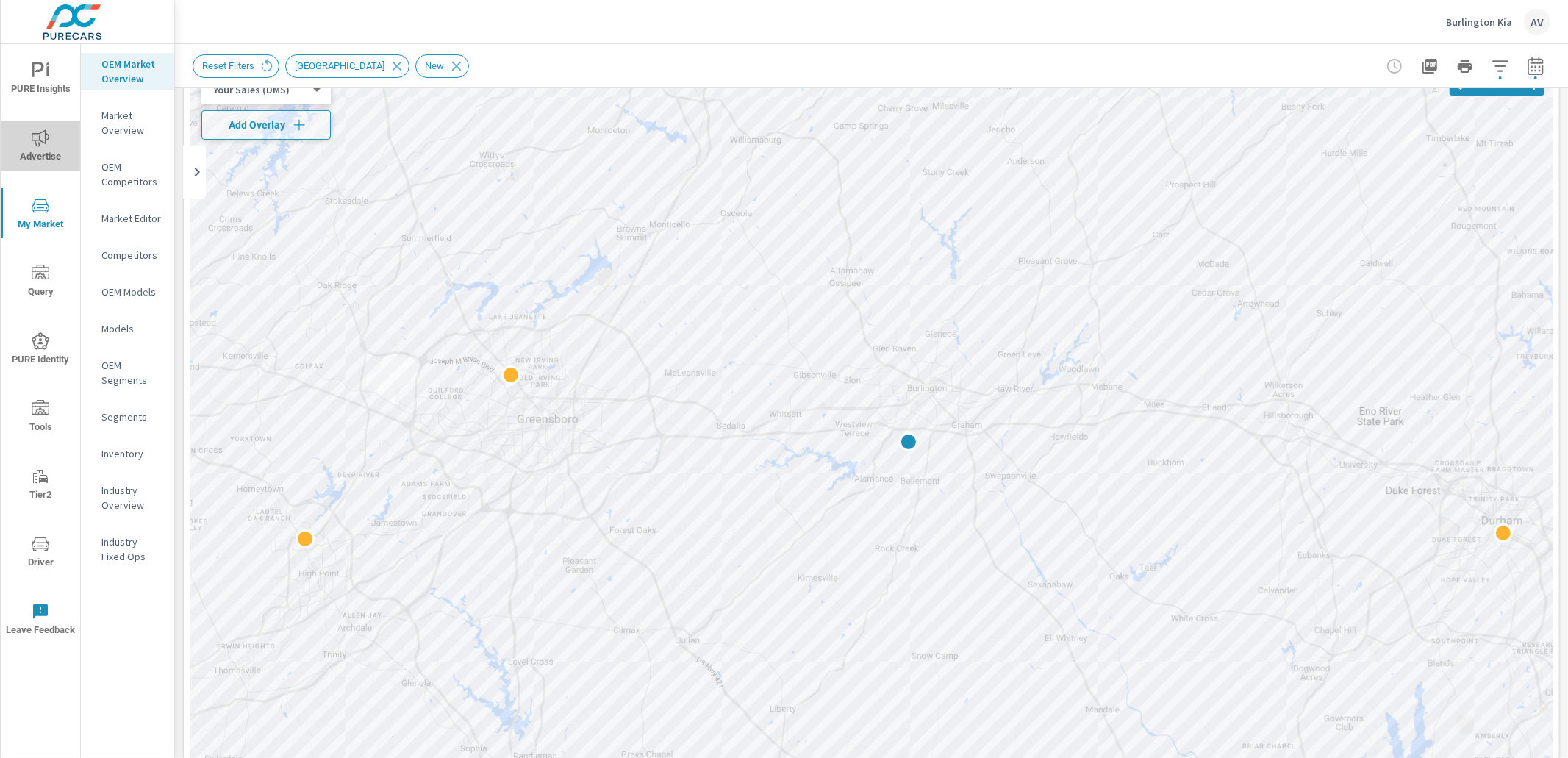
click at [49, 156] on span "Advertise" at bounding box center [40, 147] width 71 height 36
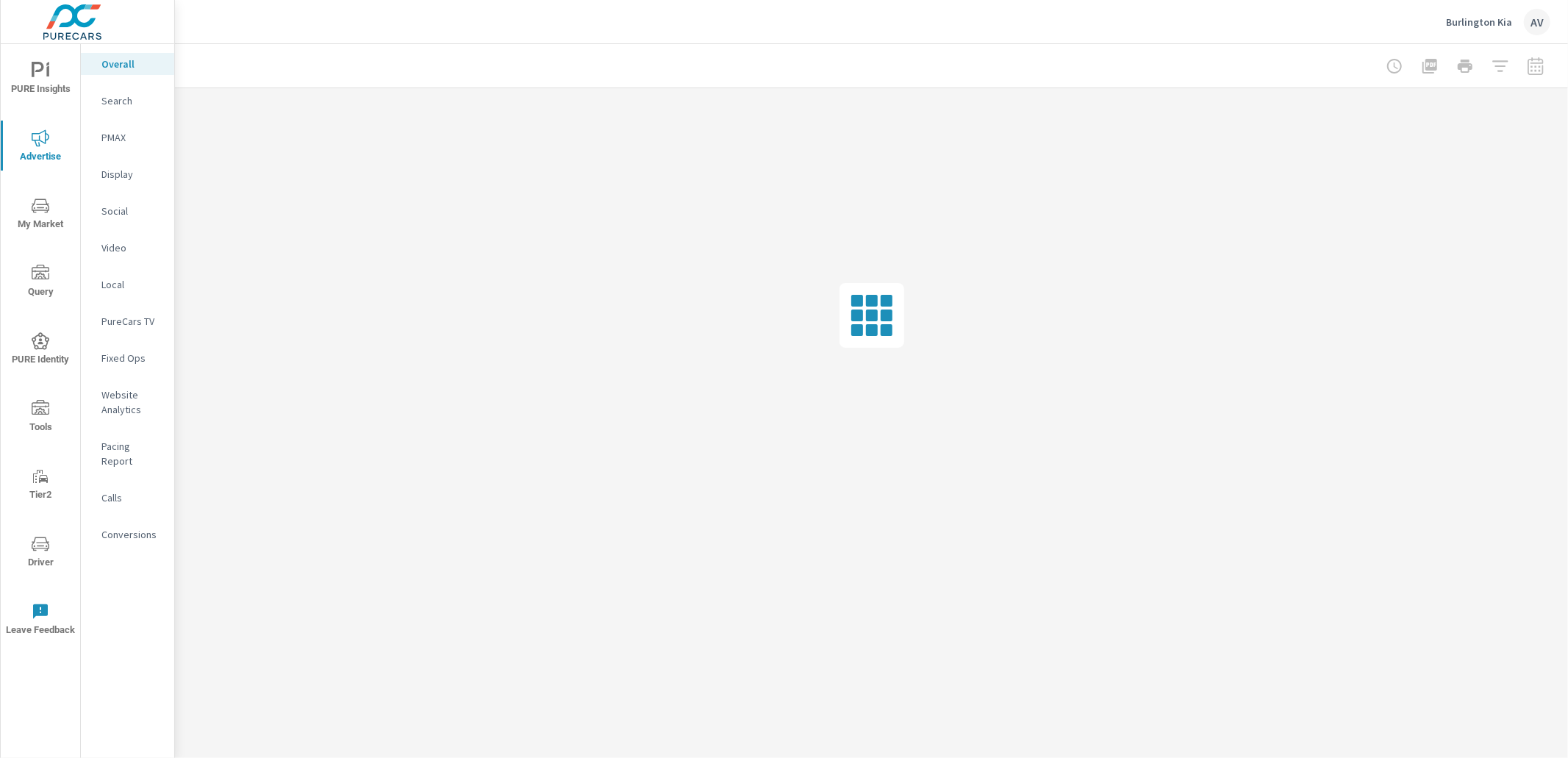
click at [112, 390] on p "Website Analytics" at bounding box center [132, 402] width 61 height 29
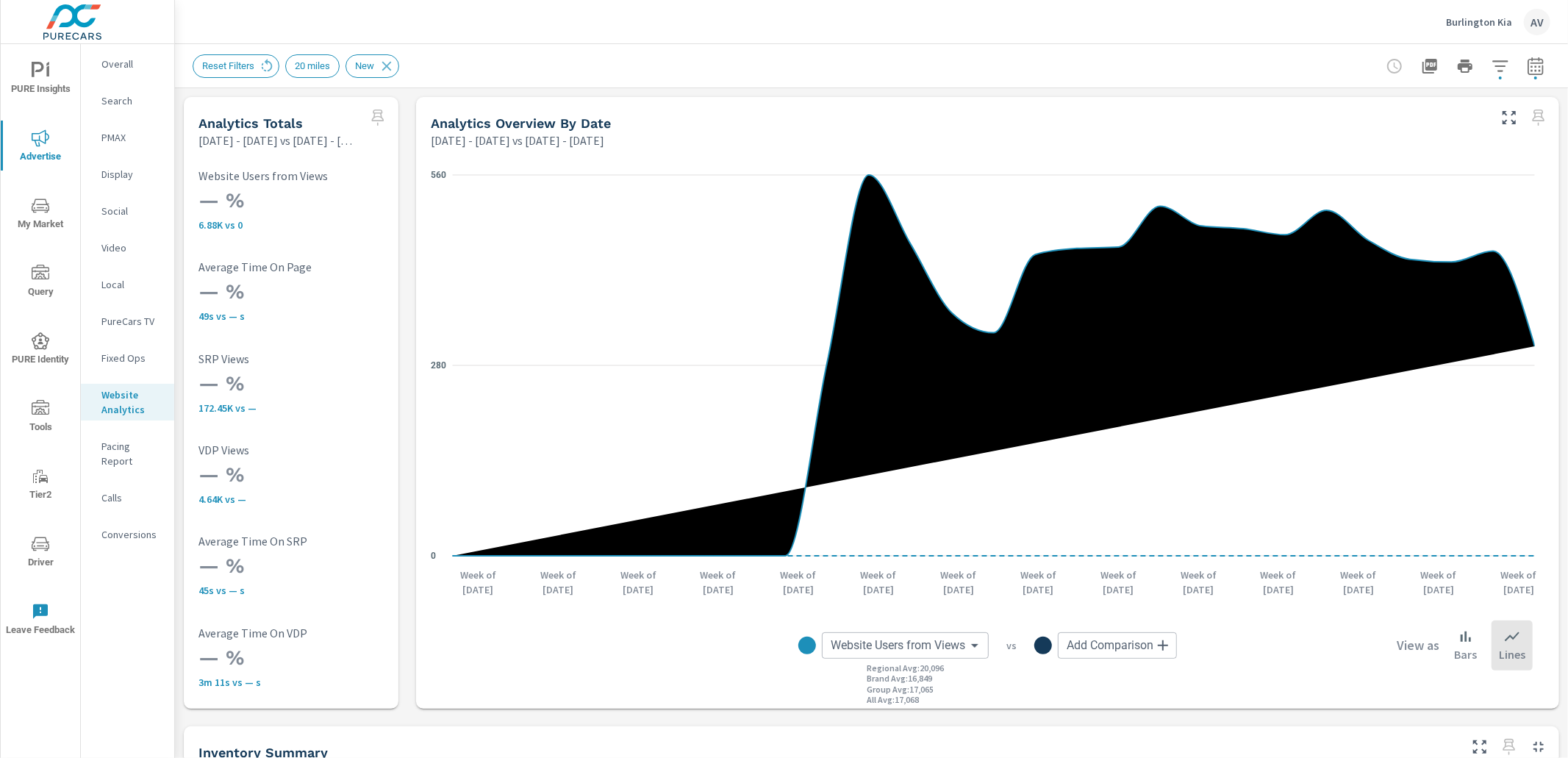
click at [1530, 68] on icon "button" at bounding box center [1535, 66] width 18 height 18
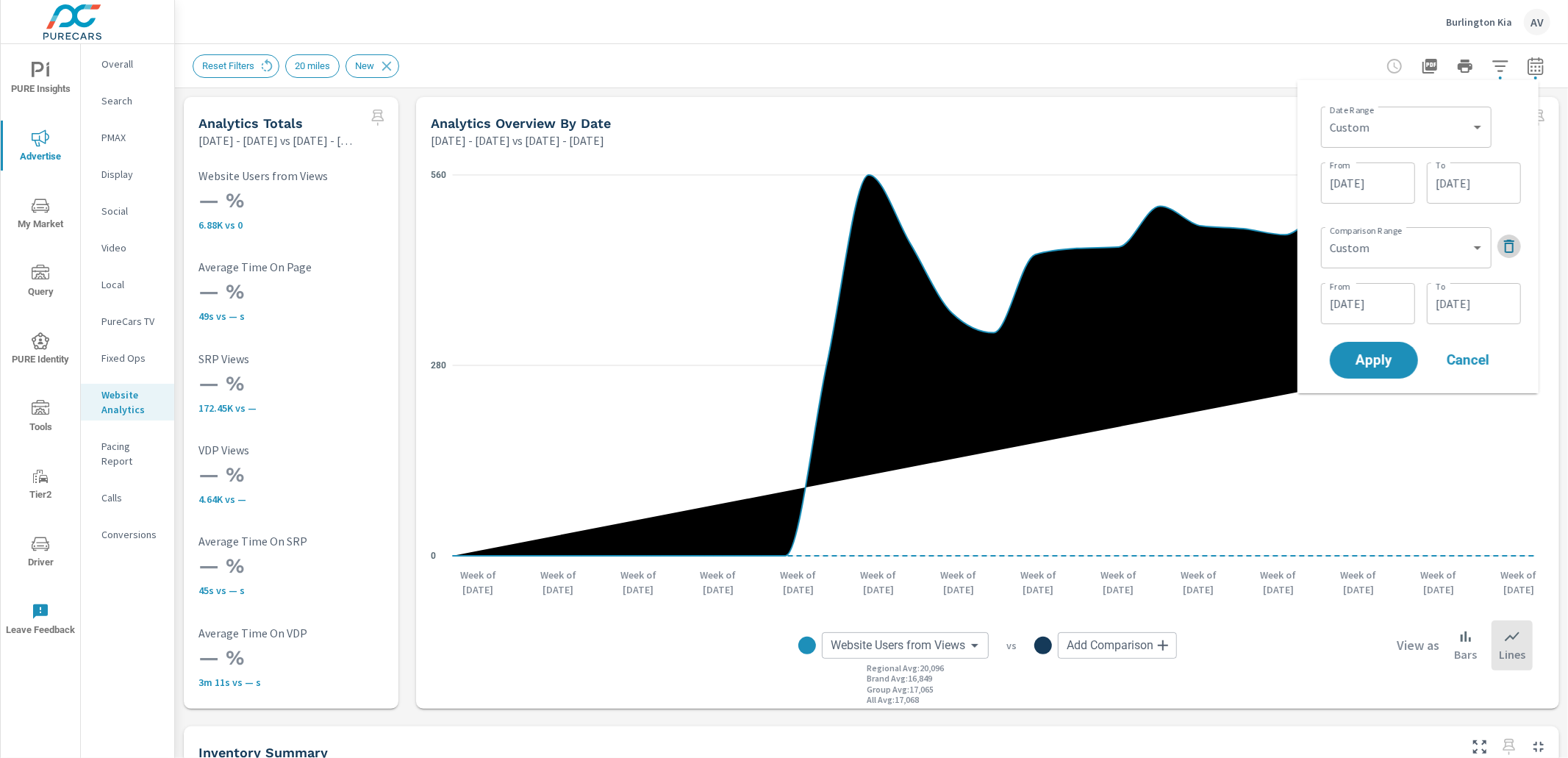
click at [1499, 238] on button "button" at bounding box center [1509, 246] width 24 height 24
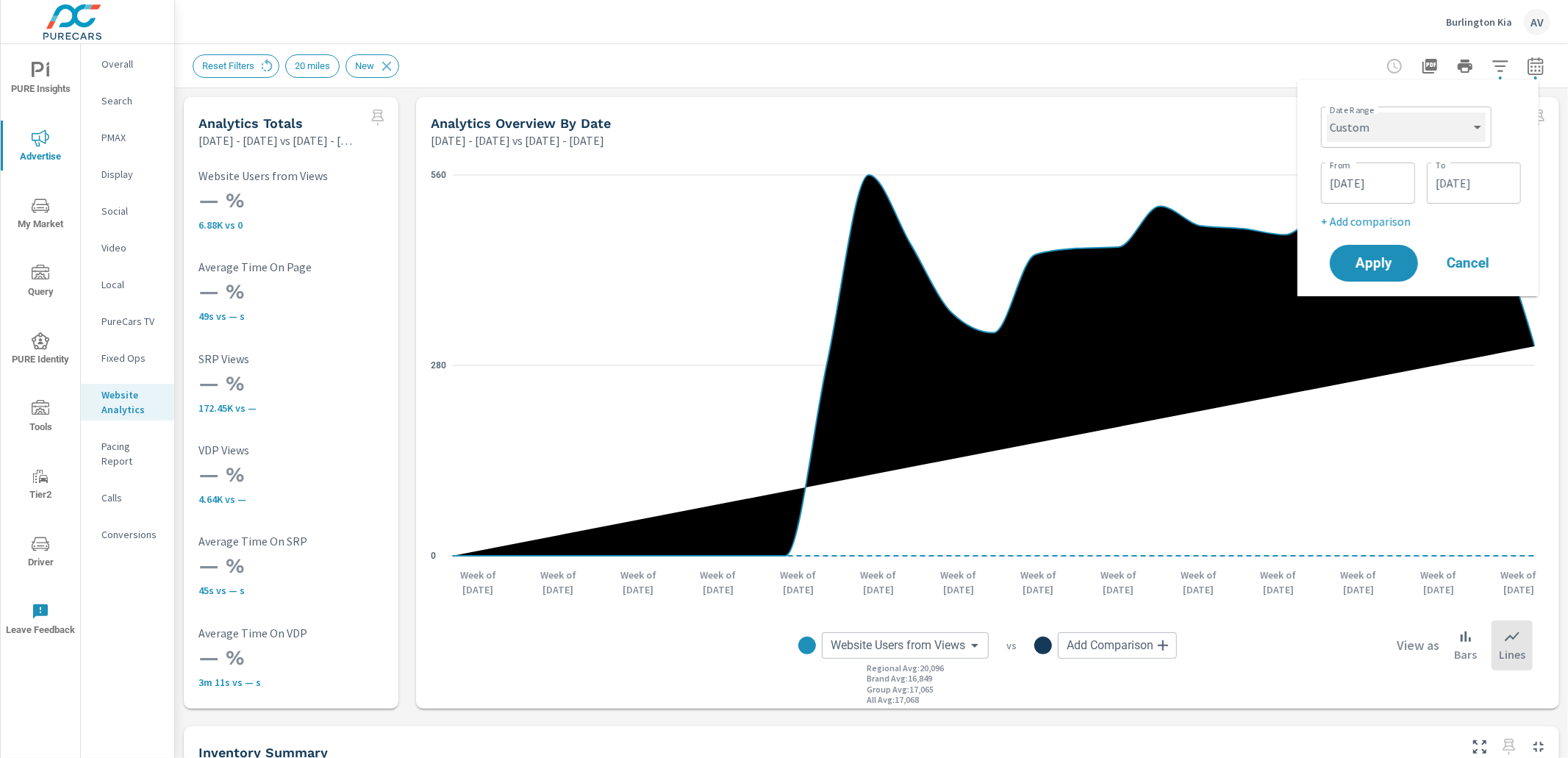
click at [1400, 117] on select "Custom Yesterday Last week Last 7 days Last 14 days Last 30 days Last 45 days L…" at bounding box center [1405, 127] width 159 height 29
click at [1326, 112] on select "Custom Yesterday Last week Last 7 days Last 14 days Last 30 days Last 45 days L…" at bounding box center [1405, 127] width 159 height 29
select select "Last month"
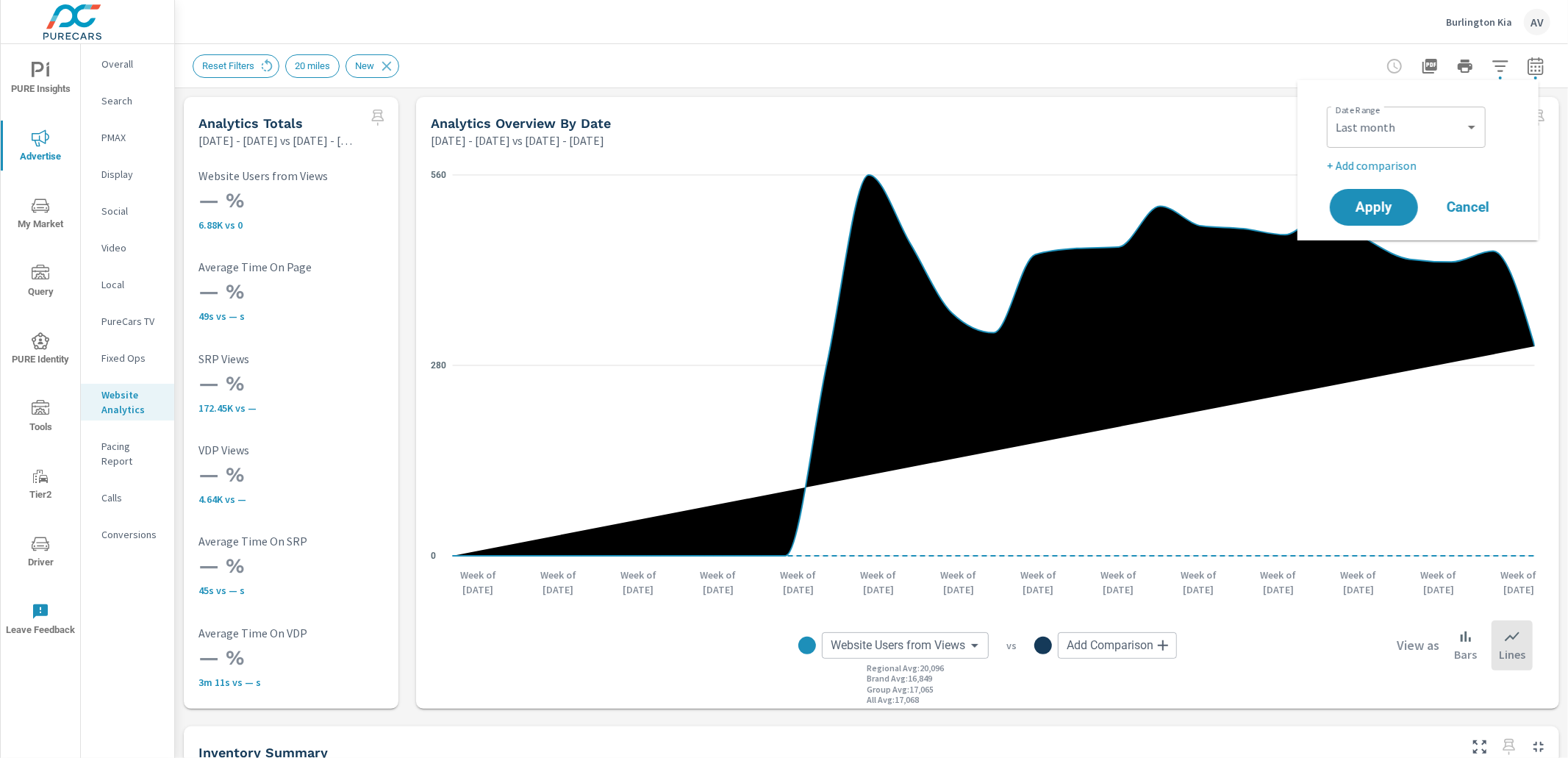
click at [1383, 161] on p "+ Add comparison" at bounding box center [1421, 165] width 188 height 18
select select "Previous period"
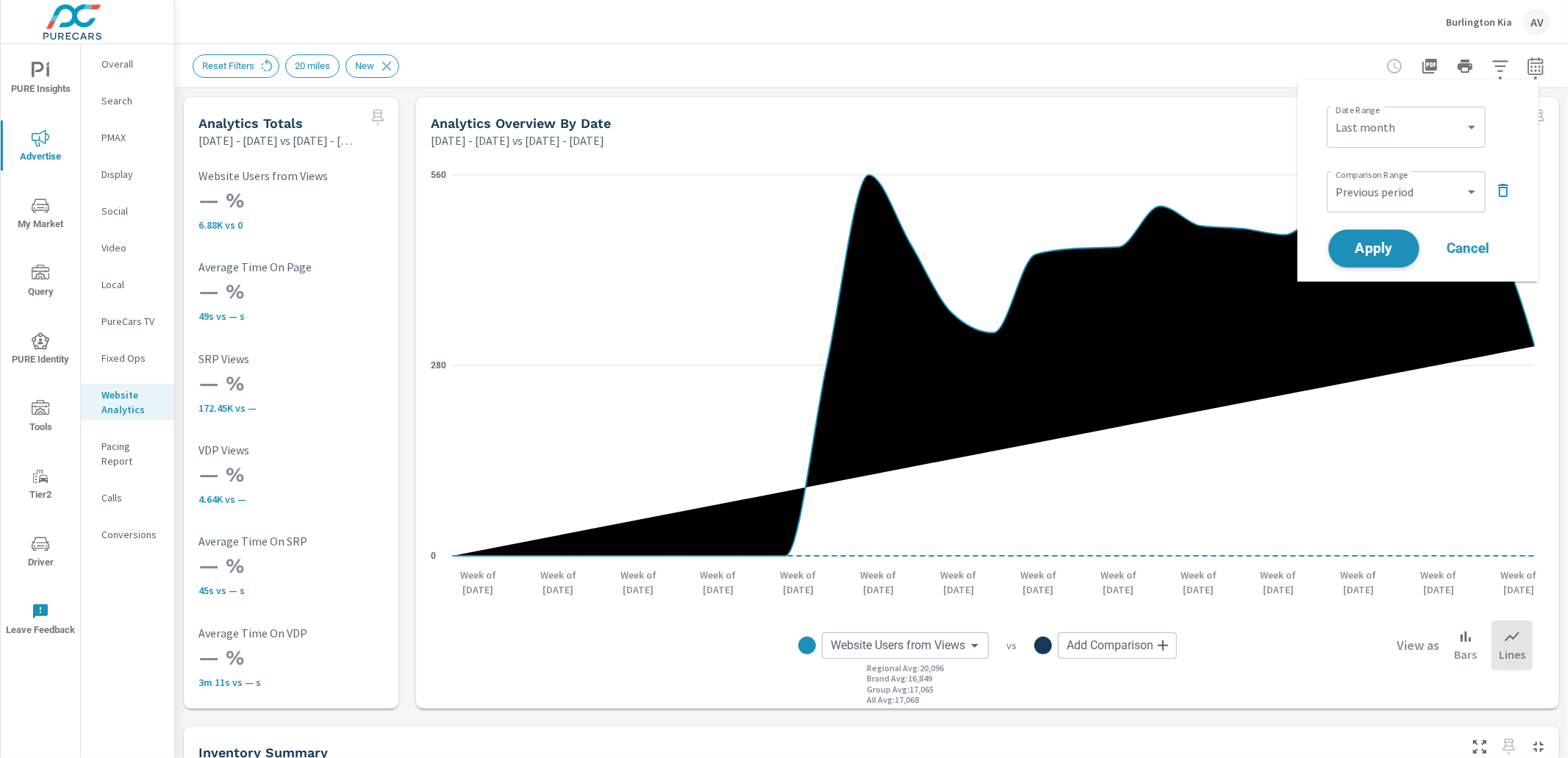
click at [1355, 248] on span "Apply" at bounding box center [1374, 249] width 61 height 14
